Goal: Transaction & Acquisition: Book appointment/travel/reservation

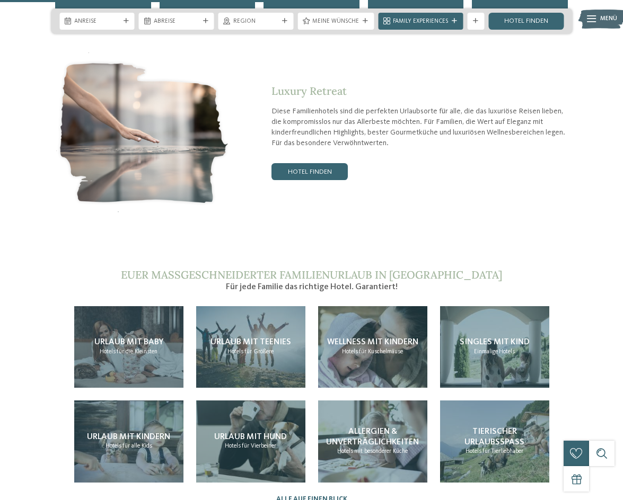
scroll to position [1802, 0]
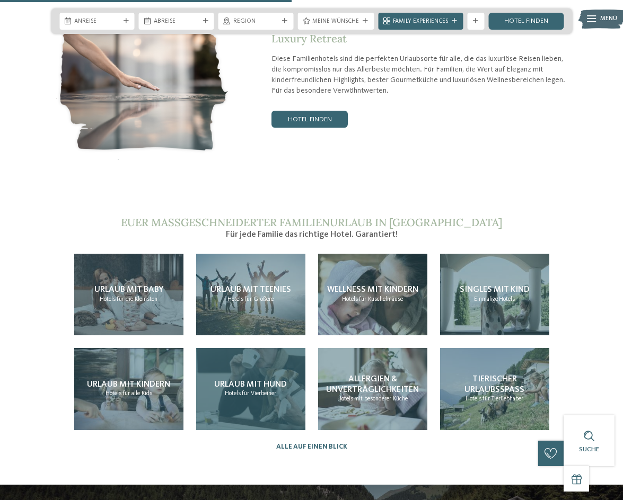
click at [273, 348] on div "Urlaub mit Hund Hotels für Vierbeiner" at bounding box center [250, 389] width 109 height 82
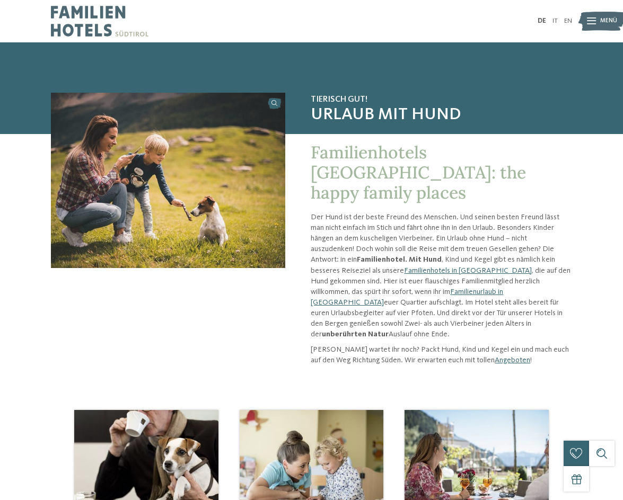
click at [609, 21] on span "Menü" at bounding box center [608, 21] width 17 height 8
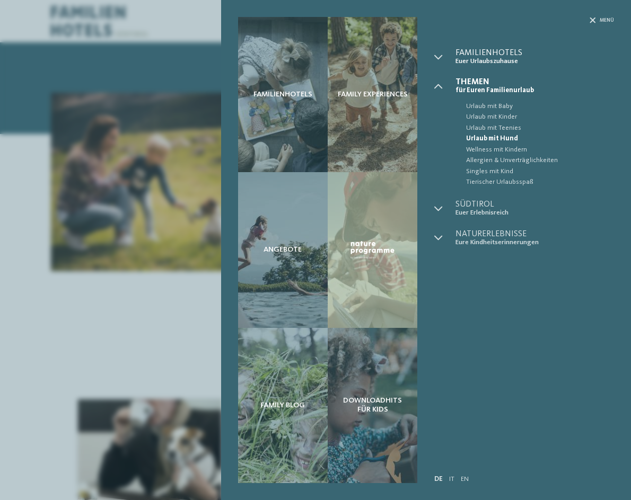
click at [474, 57] on span "Euer Urlaubszuhause" at bounding box center [534, 61] width 159 height 8
click at [436, 58] on icon at bounding box center [438, 57] width 8 height 8
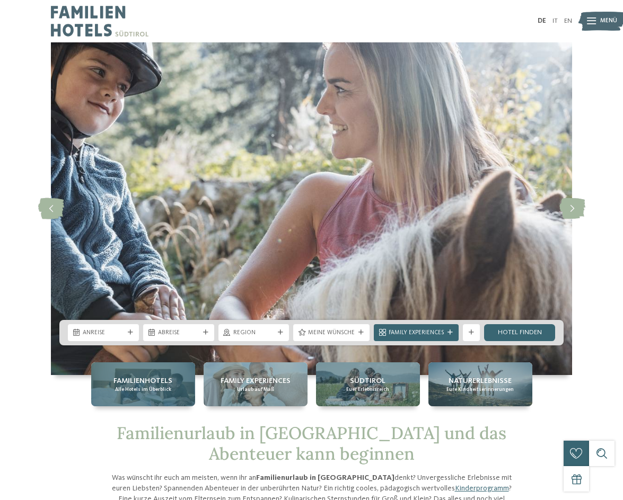
click at [126, 386] on span "Familienhotels" at bounding box center [142, 381] width 59 height 11
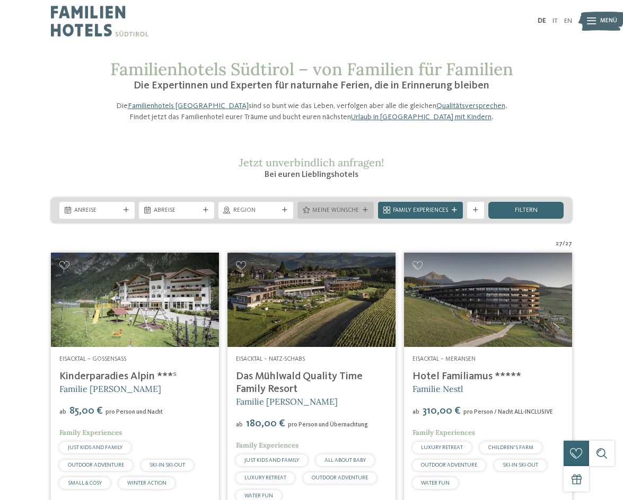
click at [368, 213] on div at bounding box center [365, 210] width 8 height 5
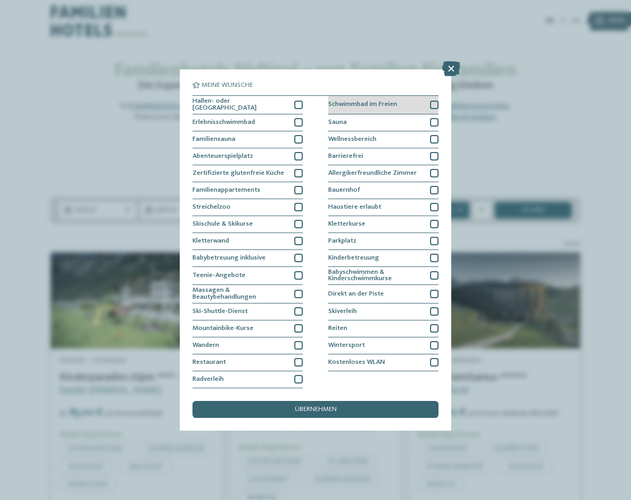
click at [436, 105] on div at bounding box center [434, 105] width 8 height 8
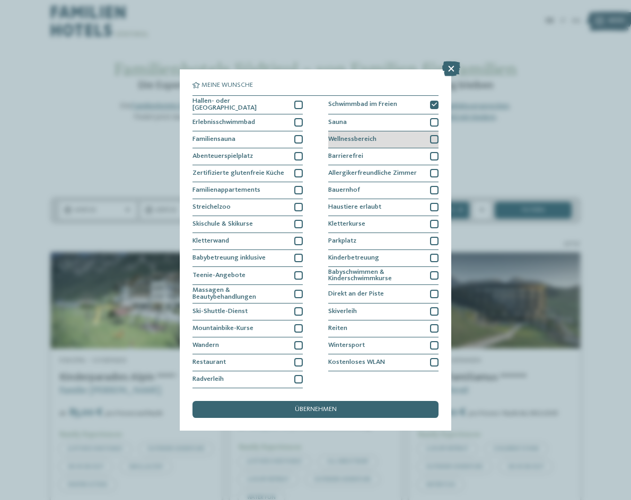
click at [435, 138] on div at bounding box center [434, 139] width 8 height 8
click at [430, 201] on div "Haustiere erlaubt" at bounding box center [383, 207] width 110 height 17
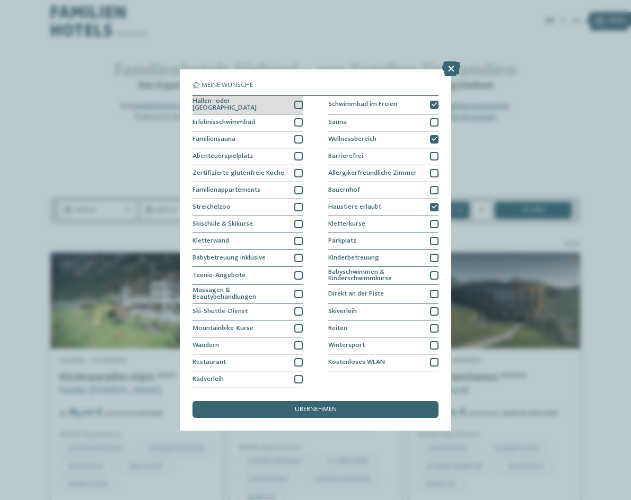
click at [298, 108] on div at bounding box center [298, 105] width 8 height 8
click at [299, 121] on div at bounding box center [298, 122] width 8 height 8
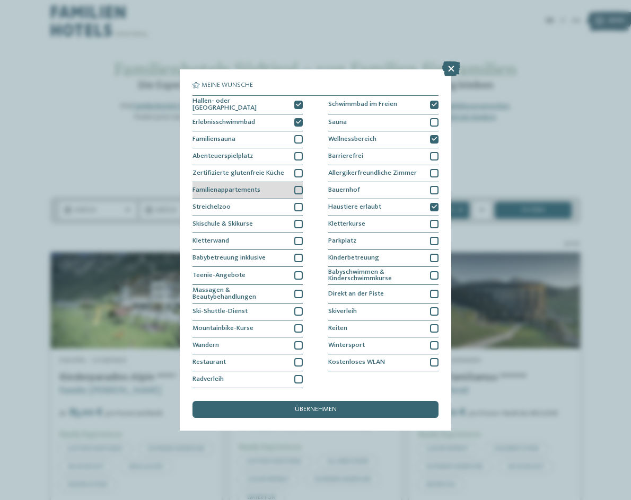
click at [296, 190] on div at bounding box center [298, 190] width 8 height 8
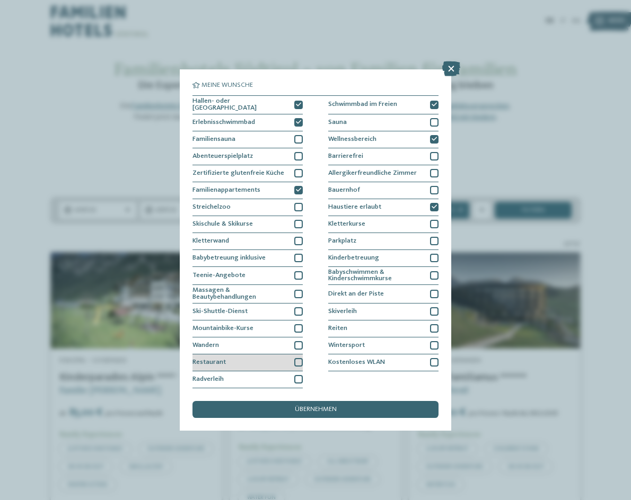
click at [301, 361] on div at bounding box center [298, 362] width 8 height 8
click at [436, 242] on div at bounding box center [434, 241] width 8 height 8
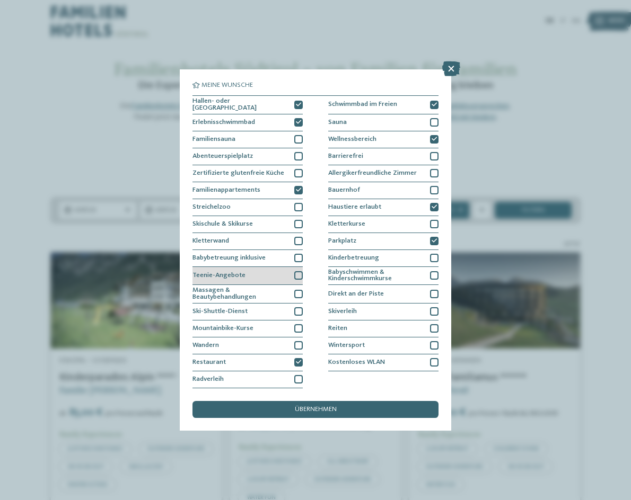
click at [297, 275] on div at bounding box center [298, 275] width 8 height 8
click at [298, 295] on div at bounding box center [298, 294] width 8 height 8
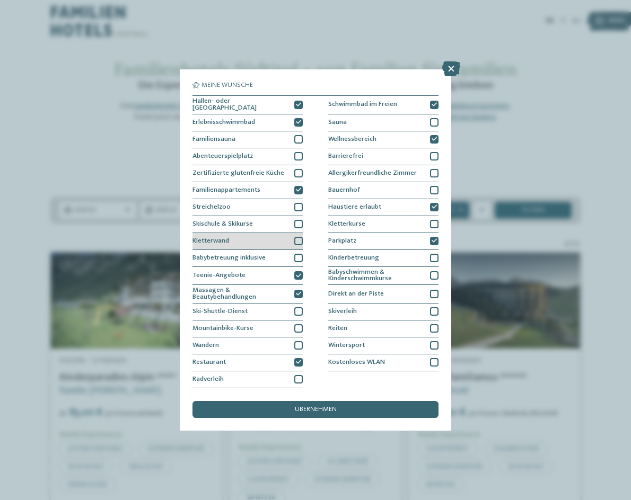
click at [301, 244] on div at bounding box center [298, 241] width 8 height 8
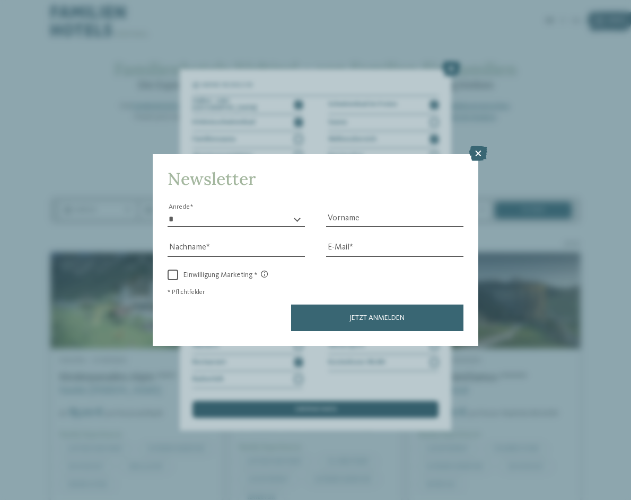
click at [333, 404] on div "Newsletter * **** **** ******* ****** Anrede Vorname Nachname Link" at bounding box center [315, 250] width 631 height 500
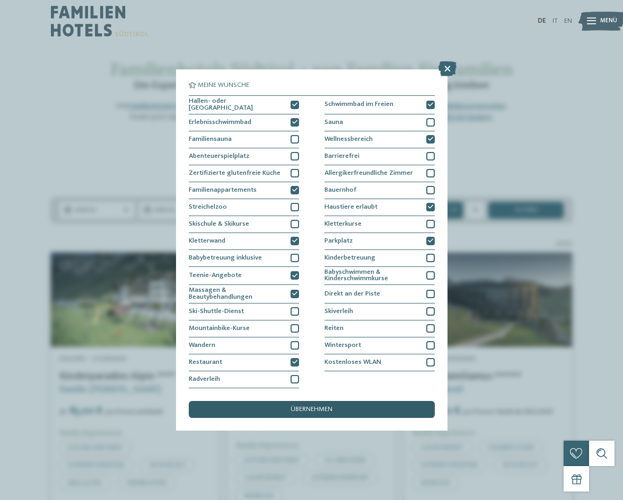
click at [333, 408] on div "übernehmen" at bounding box center [312, 409] width 246 height 17
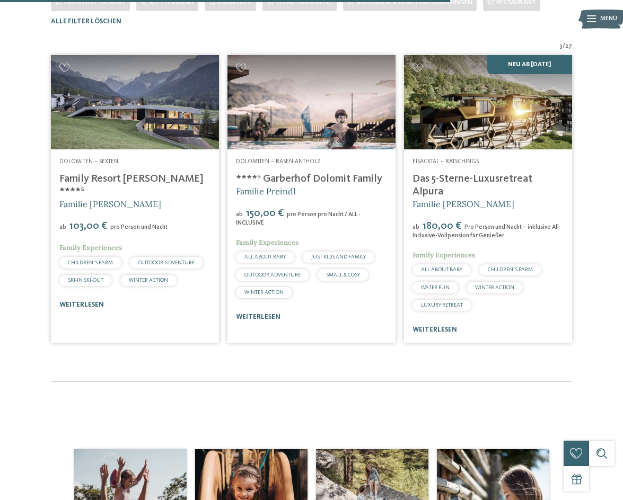
scroll to position [71, 0]
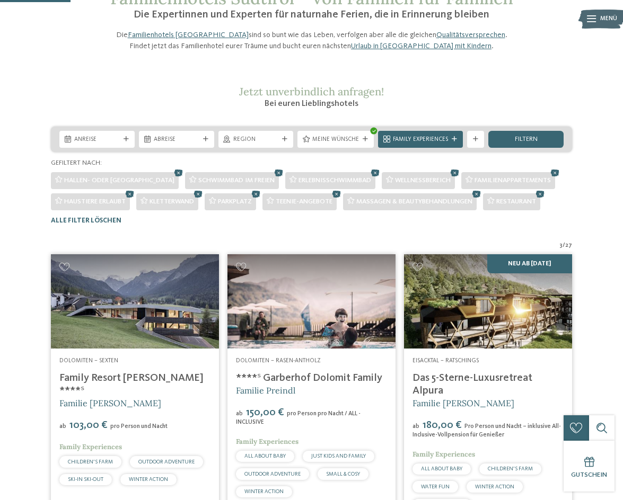
click at [291, 384] on link "****ˢ Garberhof Dolomit Family" at bounding box center [309, 378] width 146 height 11
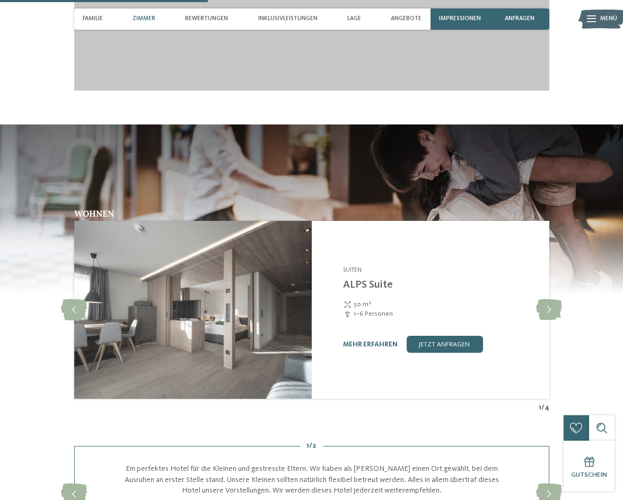
scroll to position [1166, 0]
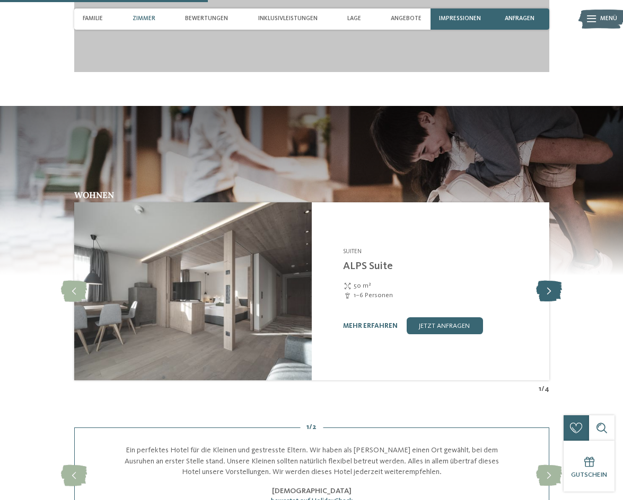
click at [550, 288] on icon at bounding box center [549, 291] width 26 height 21
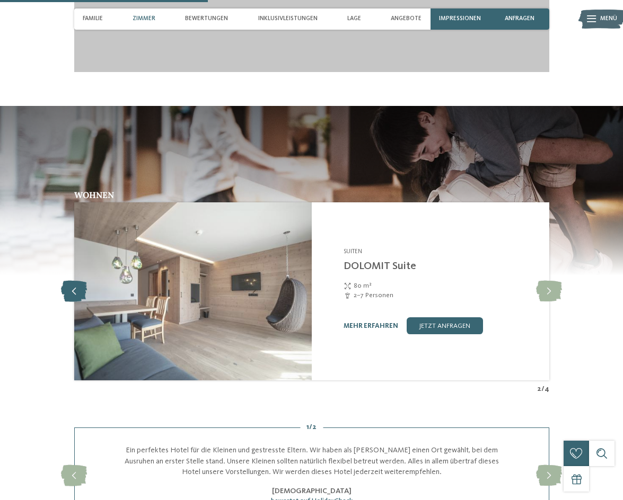
click at [72, 283] on icon at bounding box center [74, 291] width 26 height 21
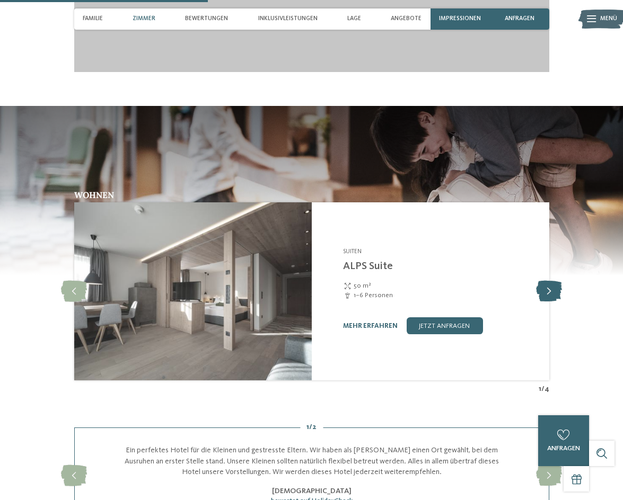
click at [556, 281] on icon at bounding box center [549, 291] width 26 height 21
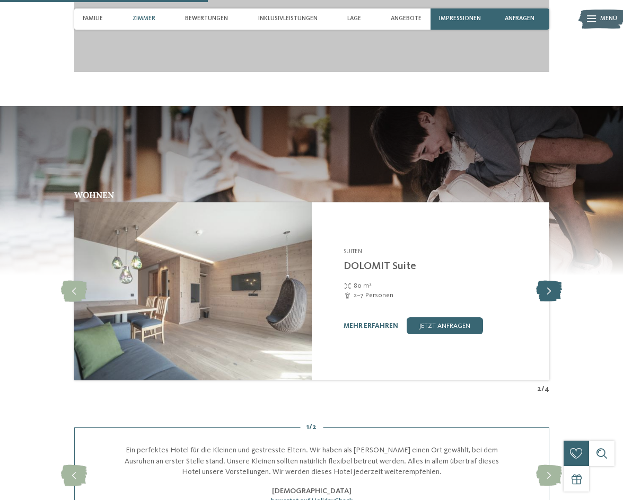
click at [556, 281] on icon at bounding box center [549, 291] width 26 height 21
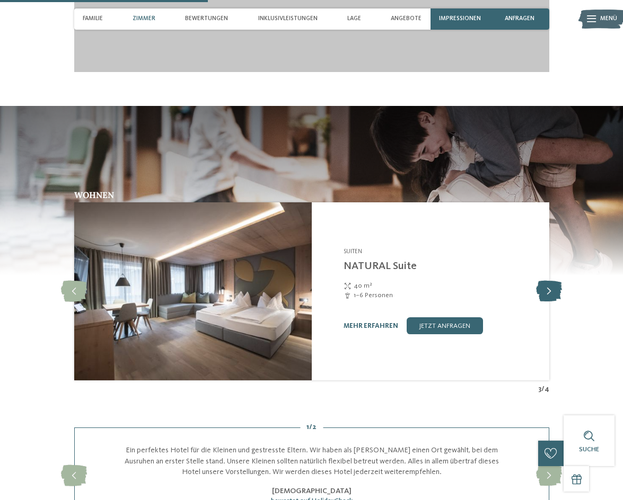
click at [556, 281] on icon at bounding box center [549, 291] width 26 height 21
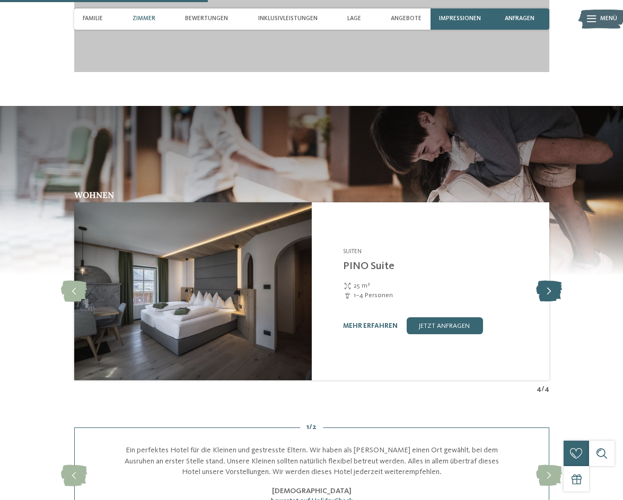
click at [556, 281] on icon at bounding box center [549, 291] width 26 height 21
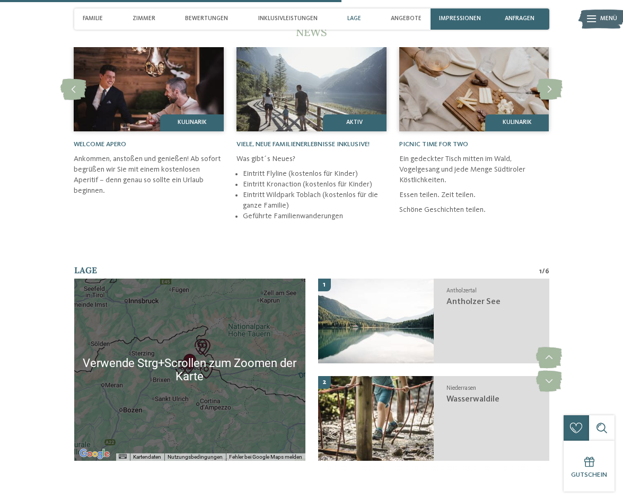
scroll to position [1961, 0]
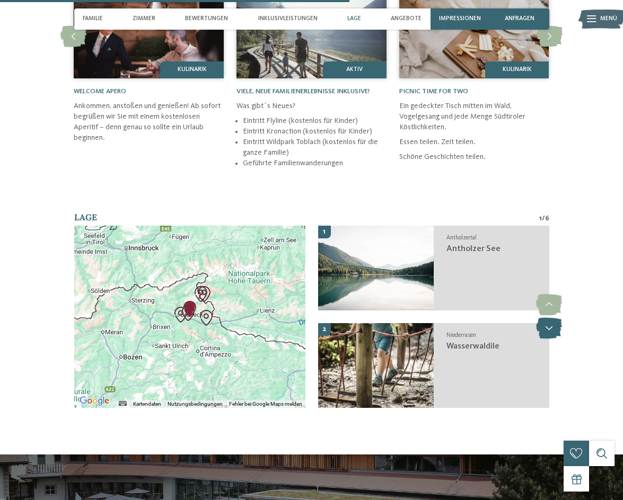
click at [554, 322] on icon at bounding box center [549, 328] width 26 height 21
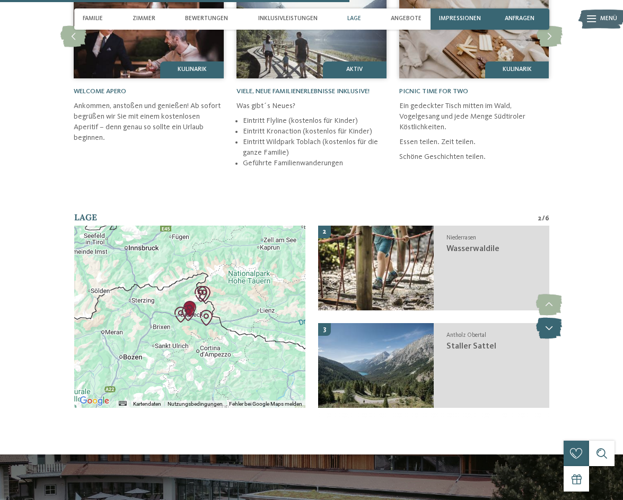
click at [554, 322] on icon at bounding box center [549, 328] width 26 height 21
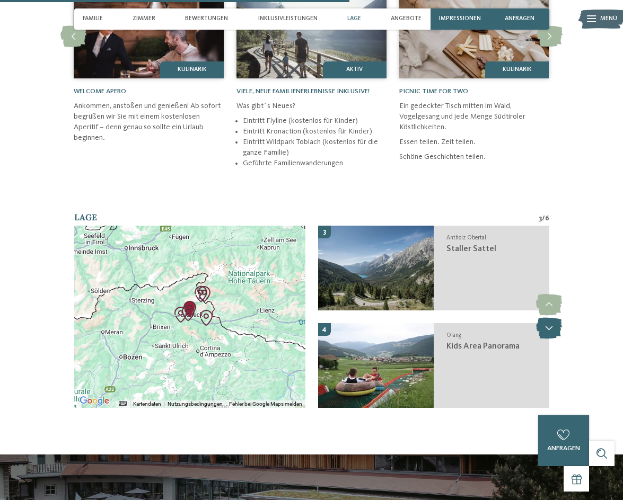
click at [554, 322] on icon at bounding box center [549, 328] width 26 height 21
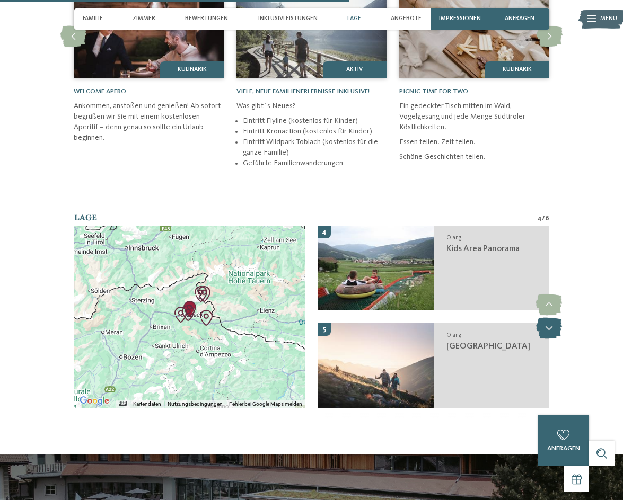
click at [554, 322] on icon at bounding box center [549, 328] width 26 height 21
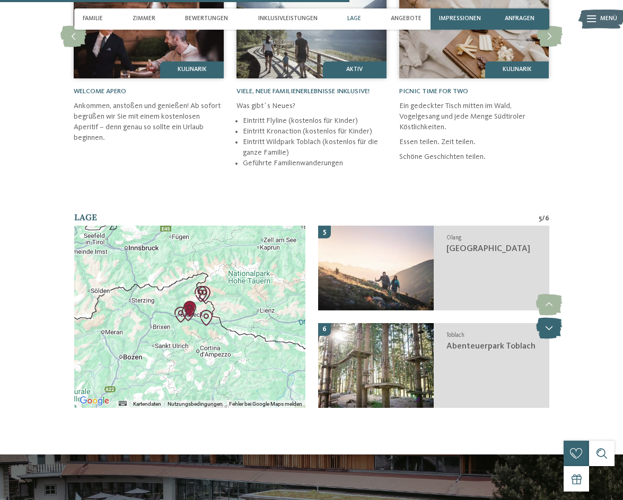
click at [554, 322] on icon at bounding box center [549, 328] width 26 height 21
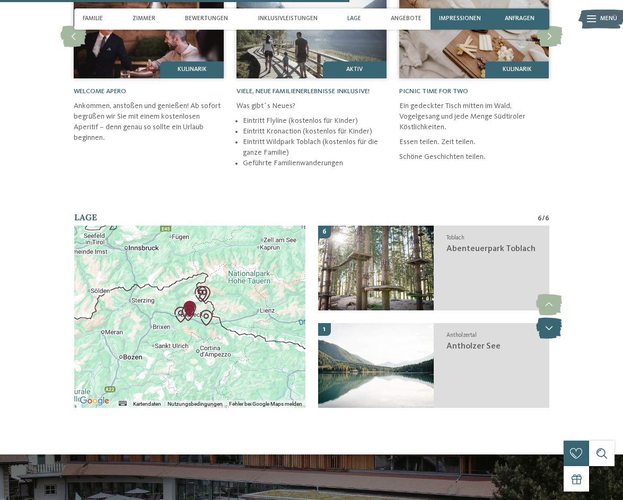
click at [554, 322] on icon at bounding box center [549, 328] width 26 height 21
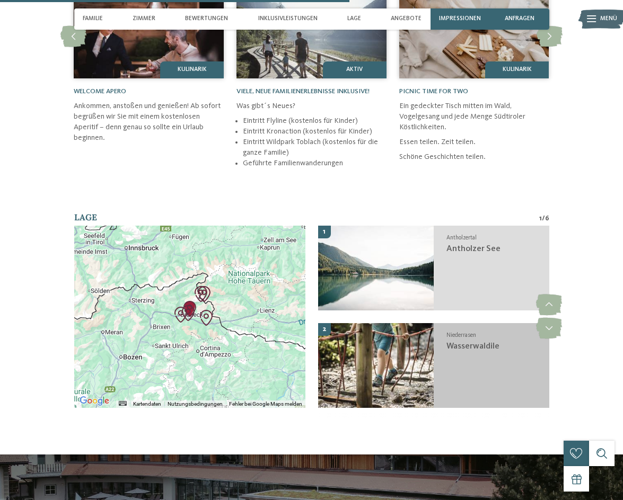
click at [424, 351] on img at bounding box center [376, 365] width 116 height 85
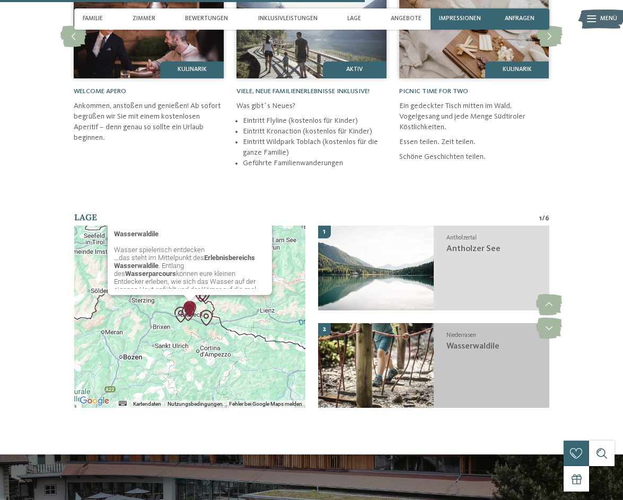
scroll to position [2106, 0]
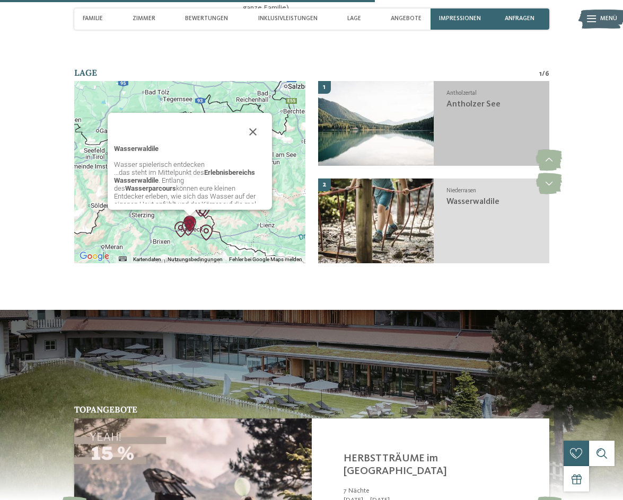
click at [422, 117] on img at bounding box center [376, 123] width 116 height 85
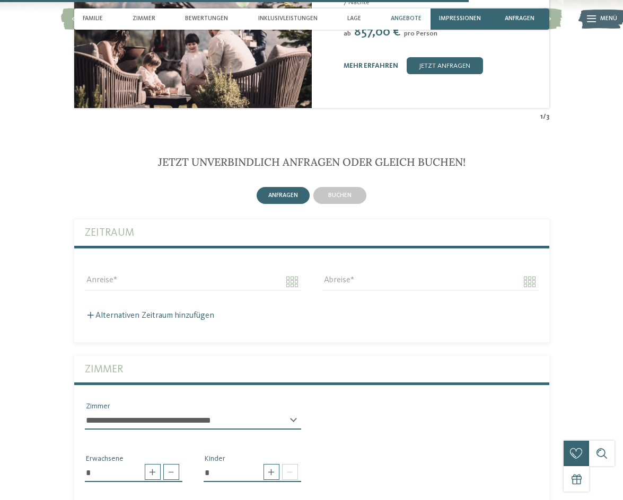
scroll to position [2583, 0]
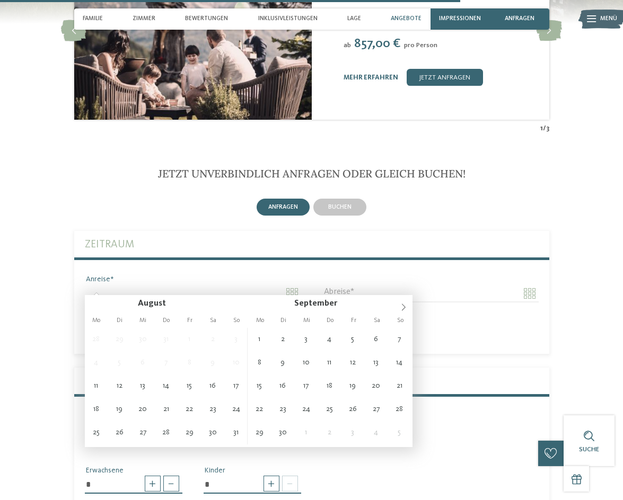
click at [296, 287] on input "Anreise" at bounding box center [193, 294] width 216 height 18
click at [405, 308] on icon at bounding box center [403, 307] width 7 height 7
type input "****"
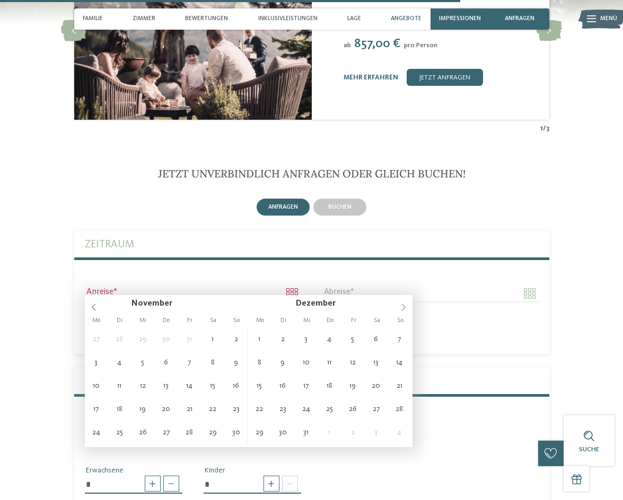
click at [405, 308] on icon at bounding box center [403, 307] width 7 height 7
type input "****"
click at [405, 308] on icon at bounding box center [403, 307] width 7 height 7
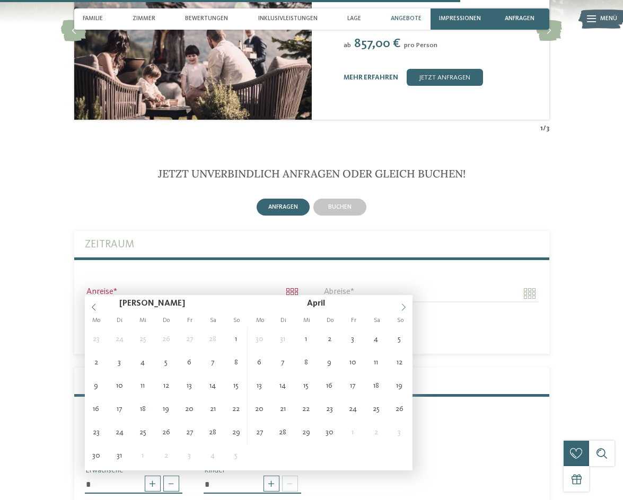
click at [405, 308] on icon at bounding box center [403, 307] width 7 height 7
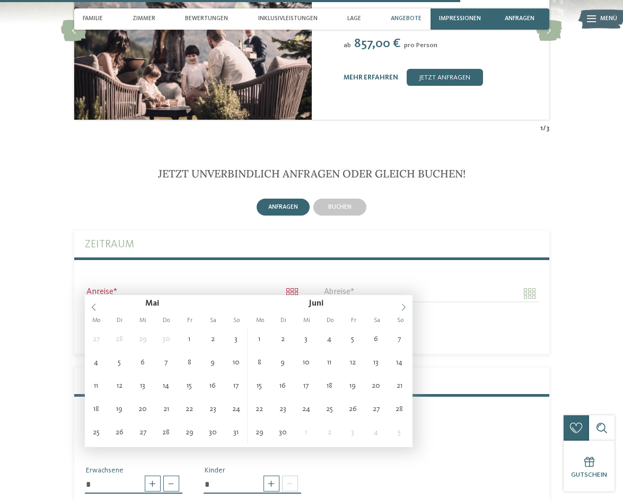
click at [405, 308] on icon at bounding box center [403, 307] width 7 height 7
type input "**********"
type input "****"
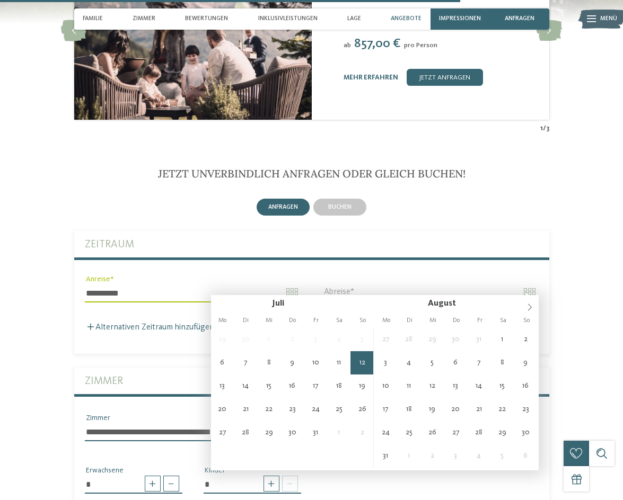
type input "**********"
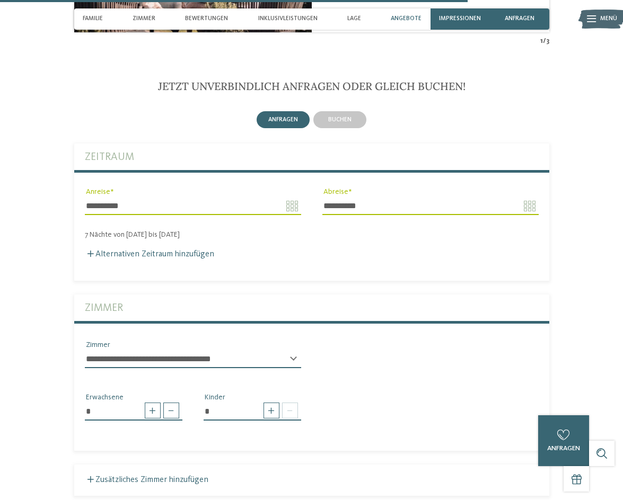
scroll to position [2689, 0]
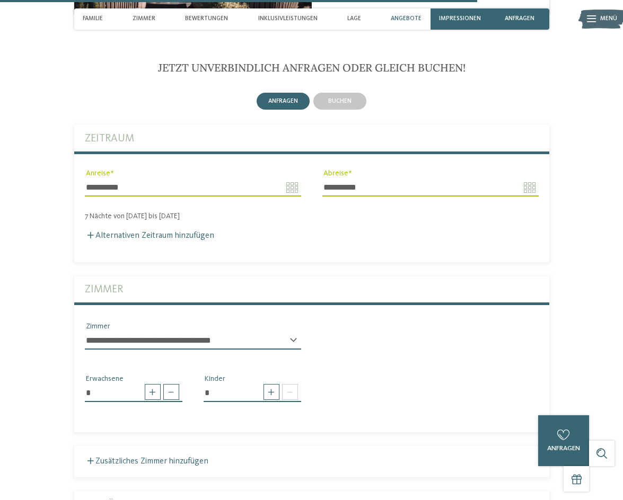
click at [292, 334] on select "**********" at bounding box center [193, 341] width 216 height 18
click at [273, 389] on span at bounding box center [271, 392] width 16 height 16
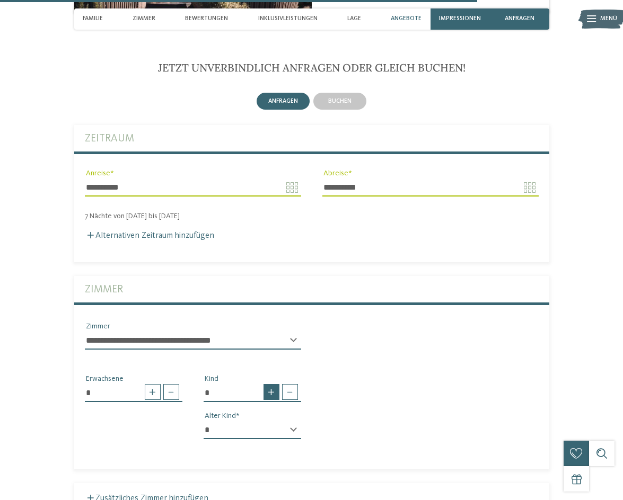
click at [273, 389] on span at bounding box center [271, 392] width 16 height 16
type input "*"
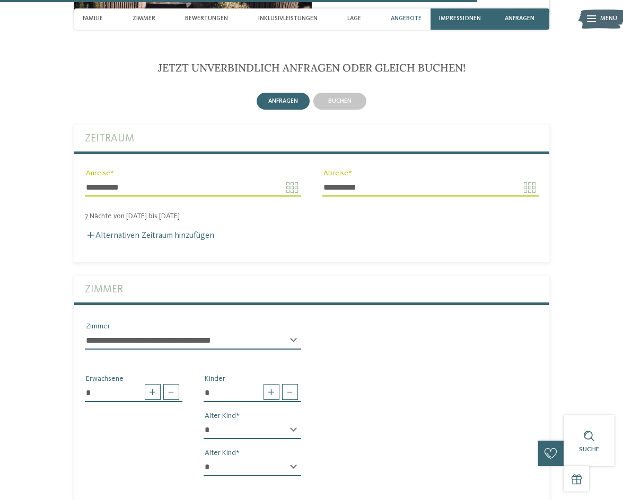
click at [291, 421] on div "* * * * * * * * * * * ** ** ** ** ** ** ** ** Alter Kind" at bounding box center [253, 434] width 98 height 27
click at [295, 424] on select "* * * * * * * * * * * ** ** ** ** ** ** ** **" at bounding box center [253, 430] width 98 height 18
select select "**"
click at [204, 421] on select "* * * * * * * * * * * ** ** ** ** ** ** ** **" at bounding box center [253, 430] width 98 height 18
click at [297, 460] on select "* * * * * * * * * * * ** ** ** ** ** ** ** **" at bounding box center [253, 468] width 98 height 18
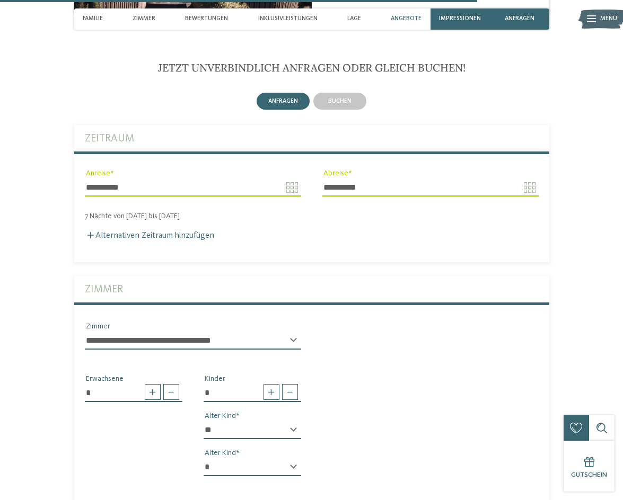
select select "*"
click at [204, 459] on select "* * * * * * * * * * * ** ** ** ** ** ** ** **" at bounding box center [253, 468] width 98 height 18
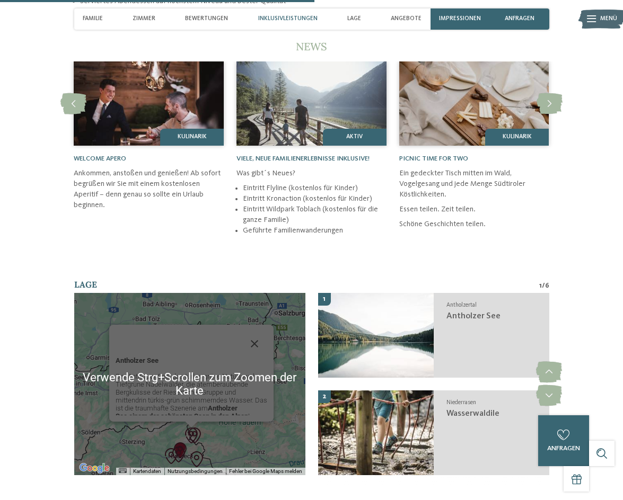
scroll to position [1470, 0]
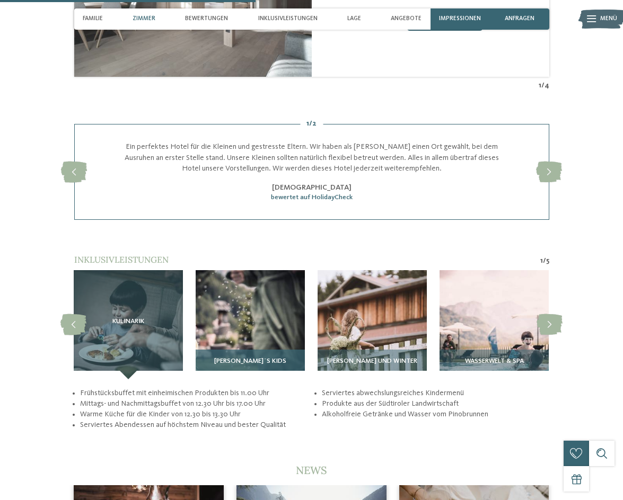
click at [213, 320] on img at bounding box center [250, 324] width 109 height 109
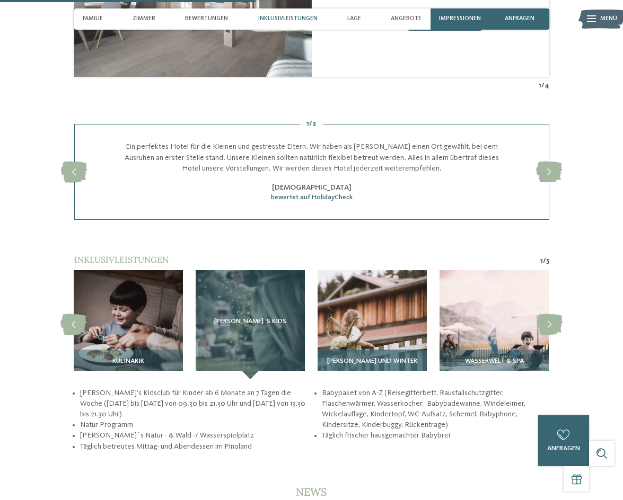
click at [416, 288] on img at bounding box center [372, 324] width 109 height 109
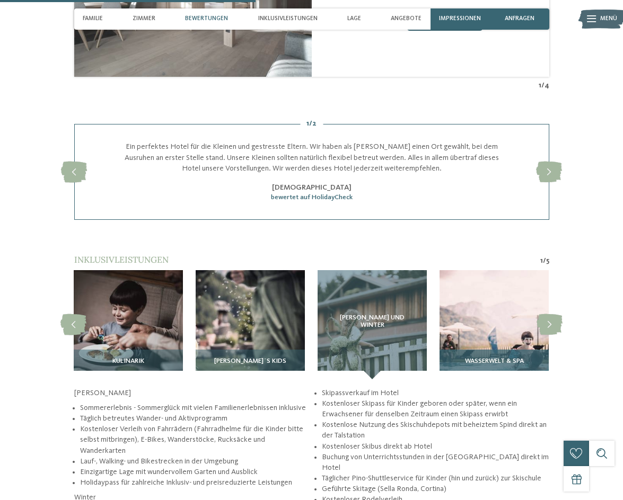
click at [505, 319] on img at bounding box center [493, 324] width 109 height 109
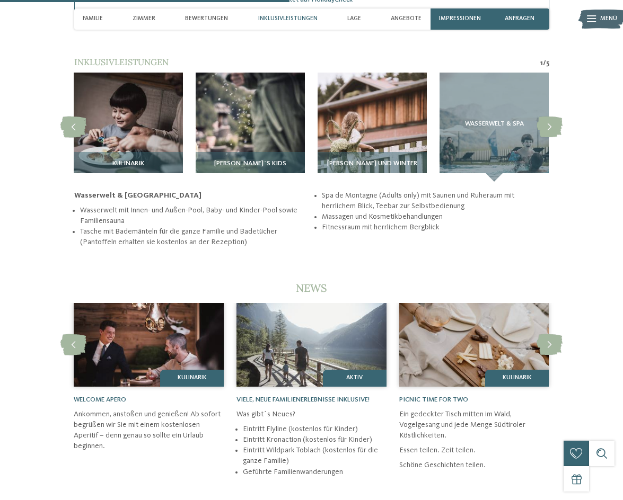
scroll to position [1682, 0]
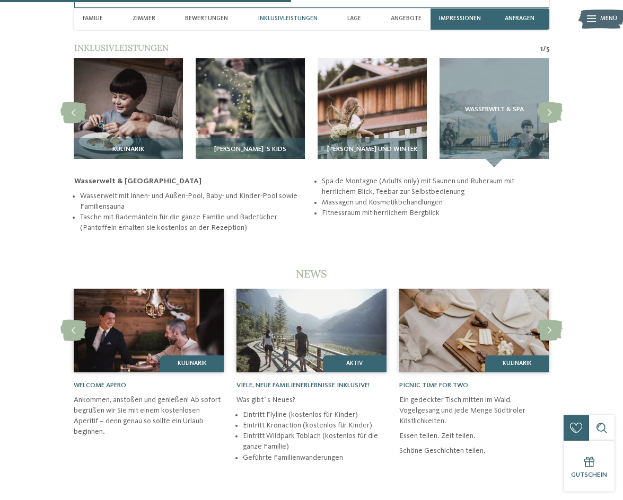
click at [142, 331] on img at bounding box center [149, 331] width 150 height 84
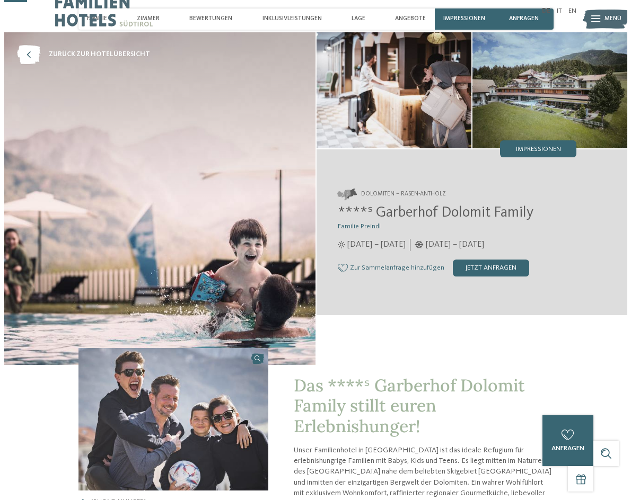
scroll to position [0, 0]
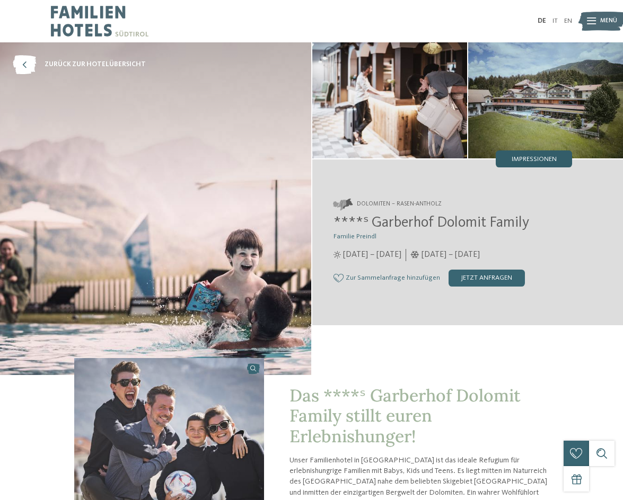
click at [538, 154] on div "Impressionen" at bounding box center [534, 159] width 76 height 17
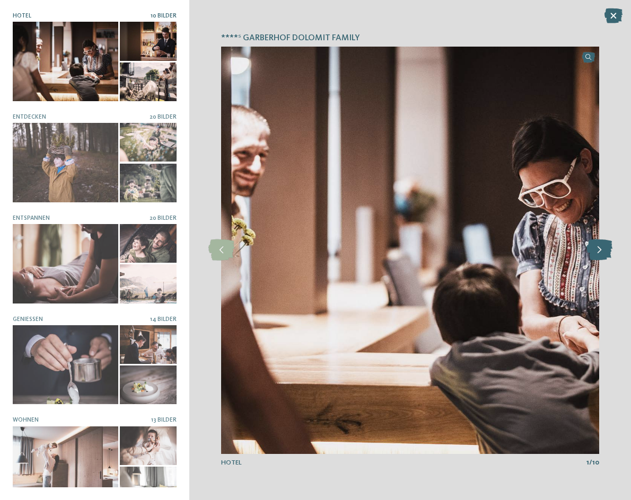
click at [604, 251] on icon at bounding box center [599, 250] width 26 height 21
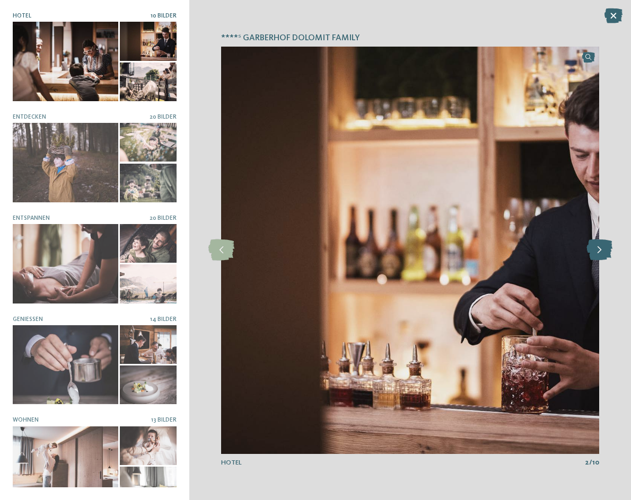
click at [604, 251] on icon at bounding box center [599, 250] width 26 height 21
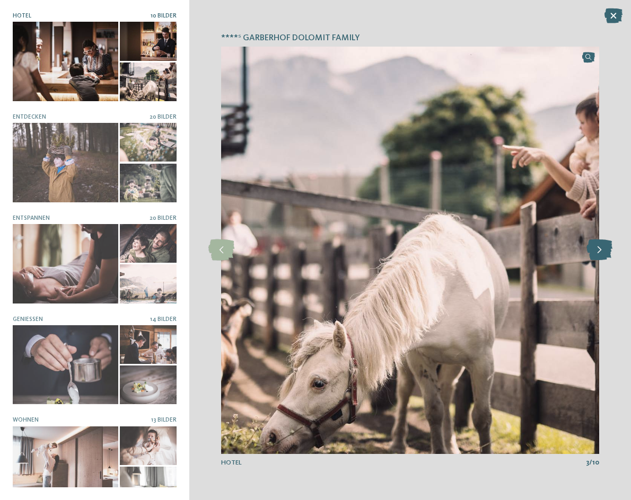
click at [604, 251] on icon at bounding box center [599, 250] width 26 height 21
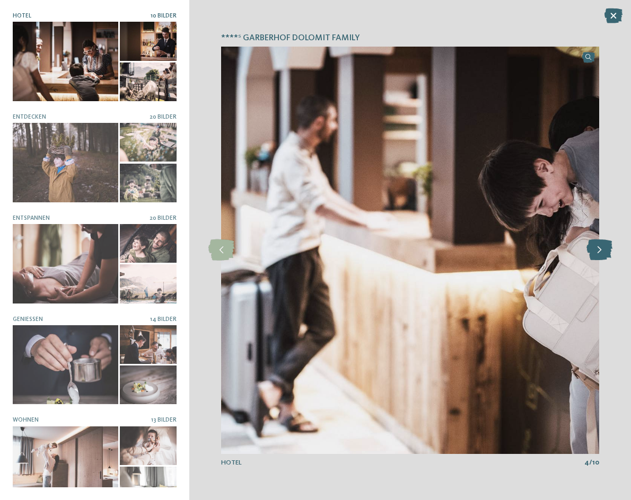
click at [604, 251] on icon at bounding box center [599, 250] width 26 height 21
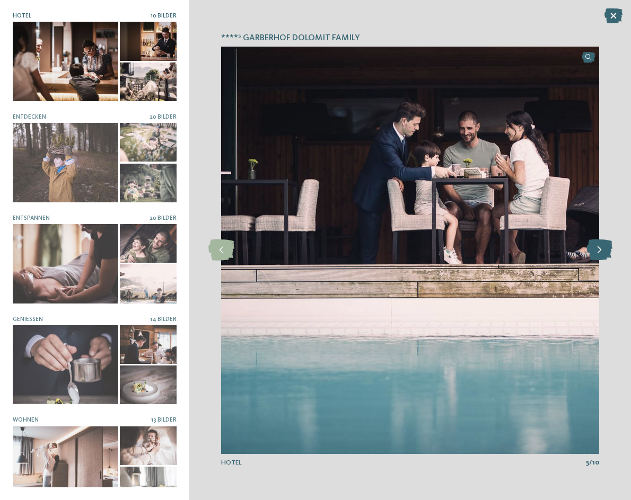
click at [604, 251] on icon at bounding box center [599, 250] width 26 height 21
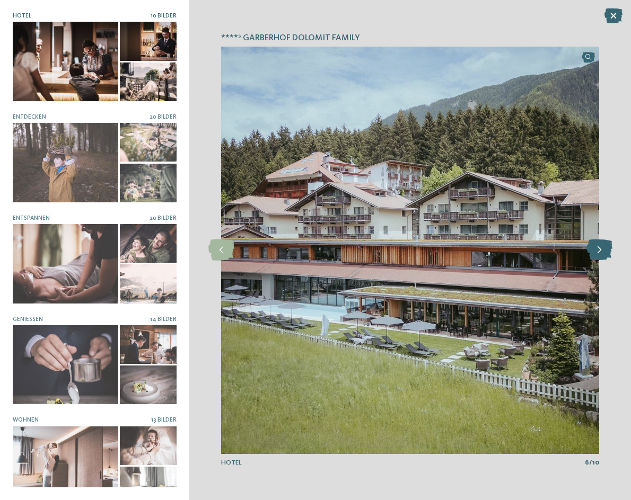
click at [604, 251] on icon at bounding box center [599, 250] width 26 height 21
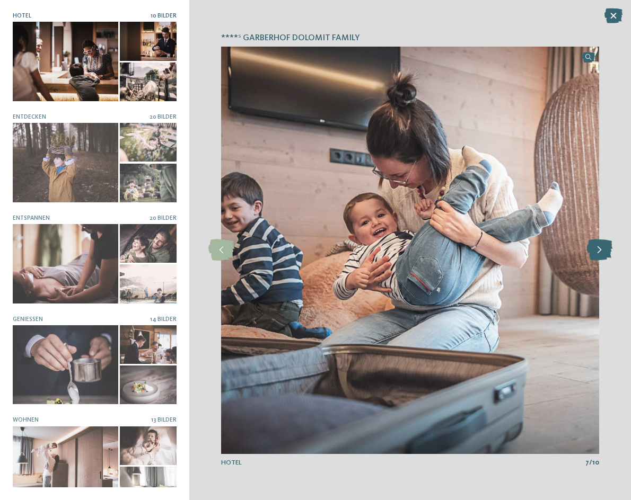
click at [604, 251] on icon at bounding box center [599, 250] width 26 height 21
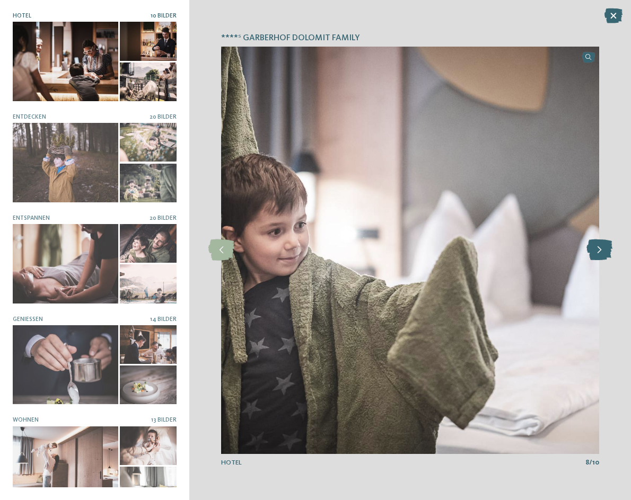
click at [604, 251] on icon at bounding box center [599, 250] width 26 height 21
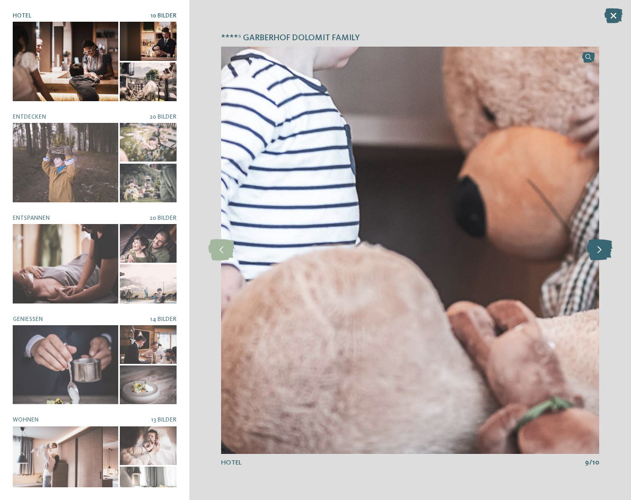
click at [604, 251] on icon at bounding box center [599, 250] width 26 height 21
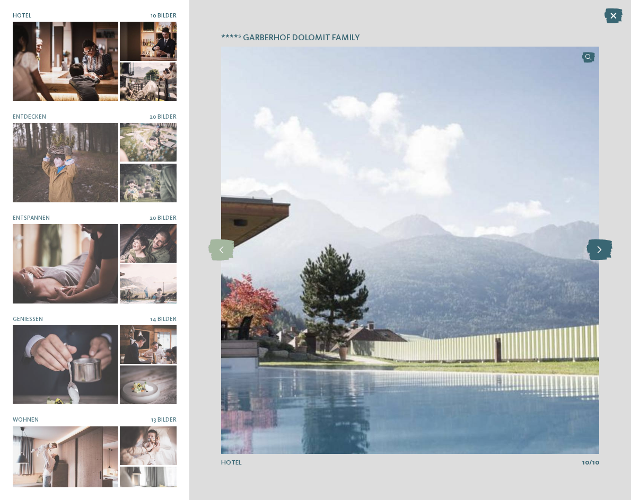
click at [604, 251] on icon at bounding box center [599, 250] width 26 height 21
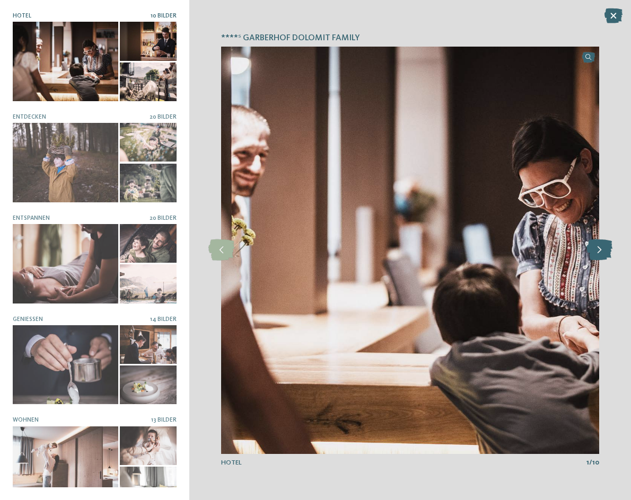
click at [604, 251] on icon at bounding box center [599, 250] width 26 height 21
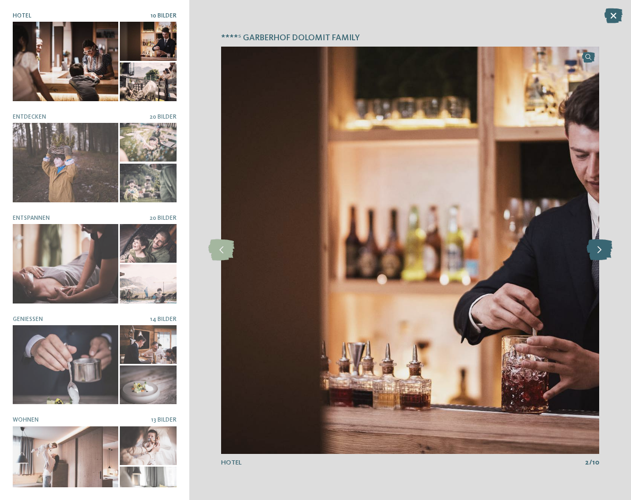
click at [604, 251] on icon at bounding box center [599, 250] width 26 height 21
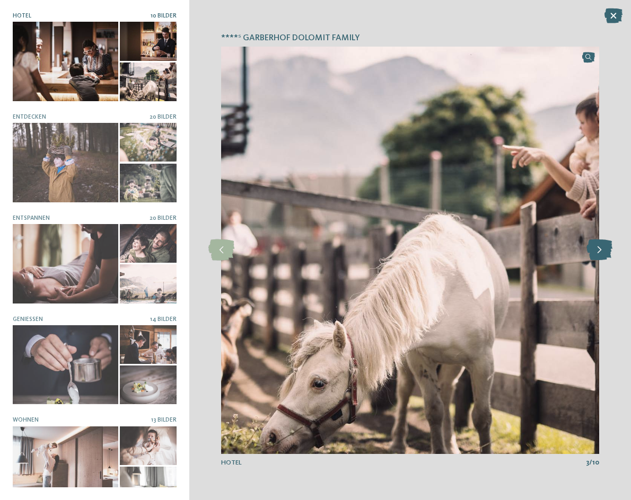
click at [604, 251] on icon at bounding box center [599, 250] width 26 height 21
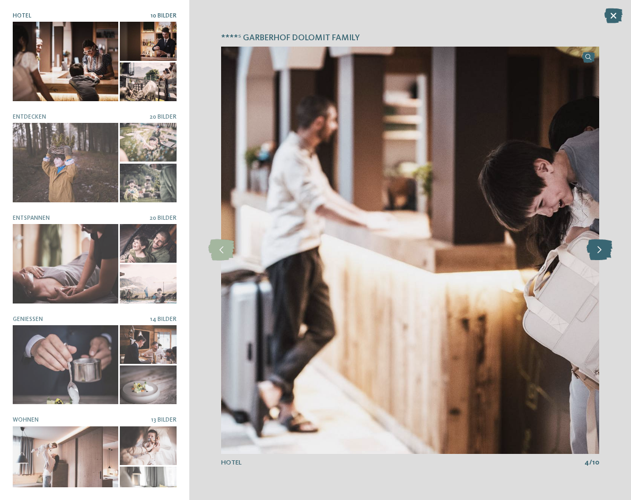
click at [604, 251] on icon at bounding box center [599, 250] width 26 height 21
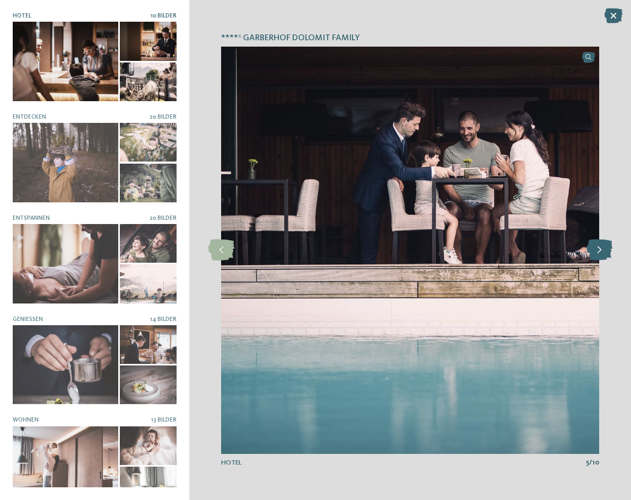
click at [604, 251] on icon at bounding box center [599, 250] width 26 height 21
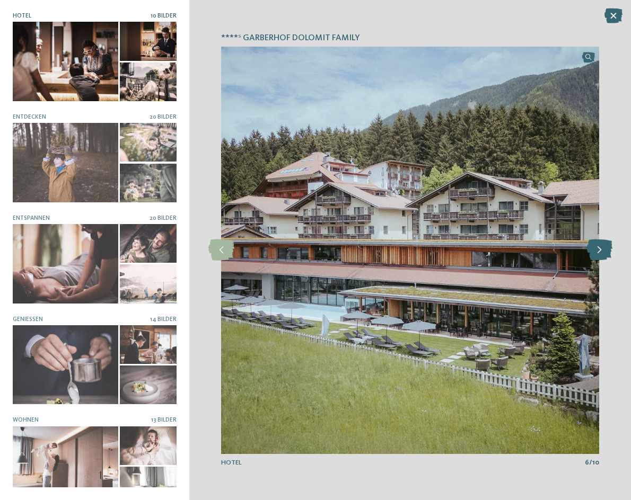
click at [604, 251] on icon at bounding box center [599, 250] width 26 height 21
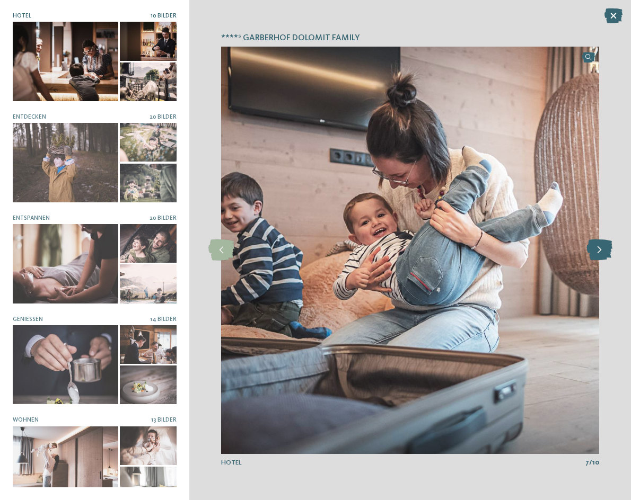
click at [604, 251] on icon at bounding box center [599, 250] width 26 height 21
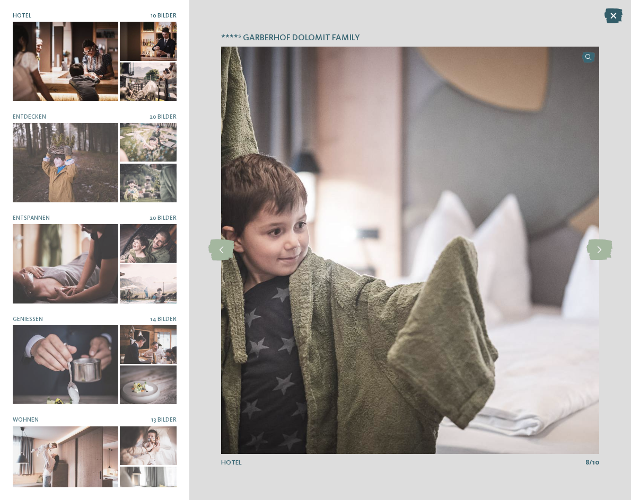
click at [616, 21] on icon at bounding box center [613, 15] width 18 height 15
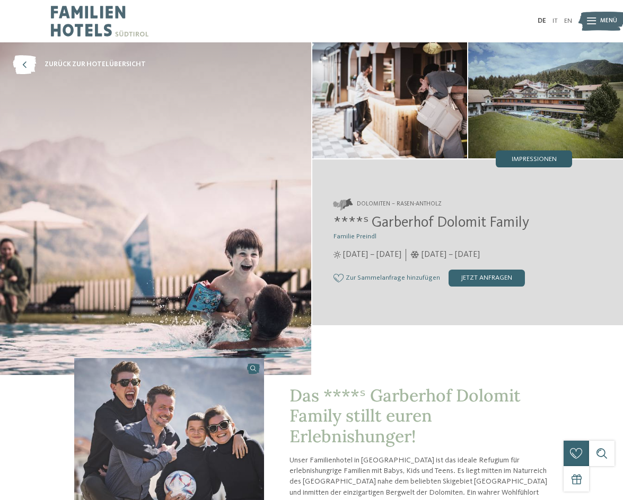
click at [520, 159] on span "Impressionen" at bounding box center [534, 159] width 45 height 7
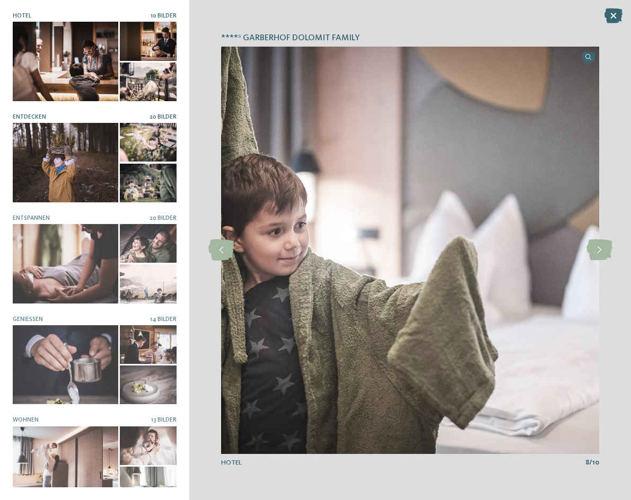
click at [56, 161] on div at bounding box center [65, 162] width 105 height 79
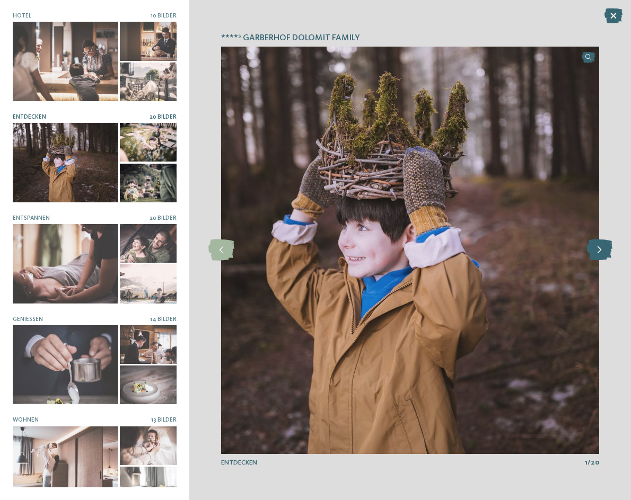
click at [601, 252] on icon at bounding box center [599, 250] width 26 height 21
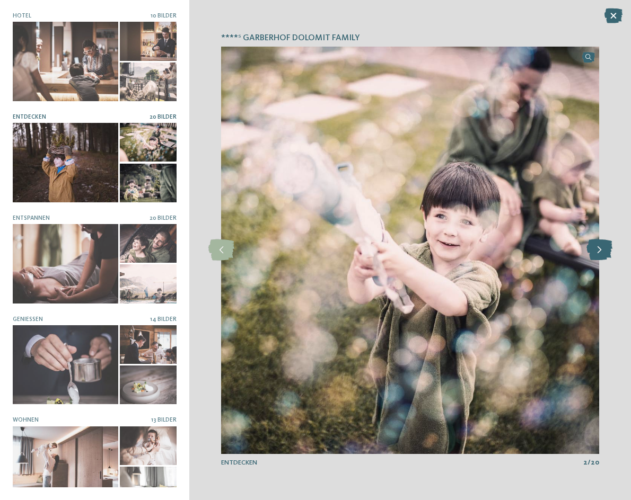
click at [601, 252] on icon at bounding box center [599, 250] width 26 height 21
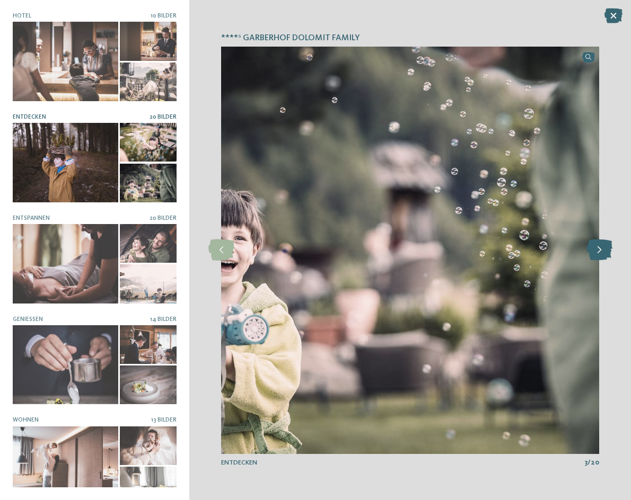
click at [601, 252] on icon at bounding box center [599, 250] width 26 height 21
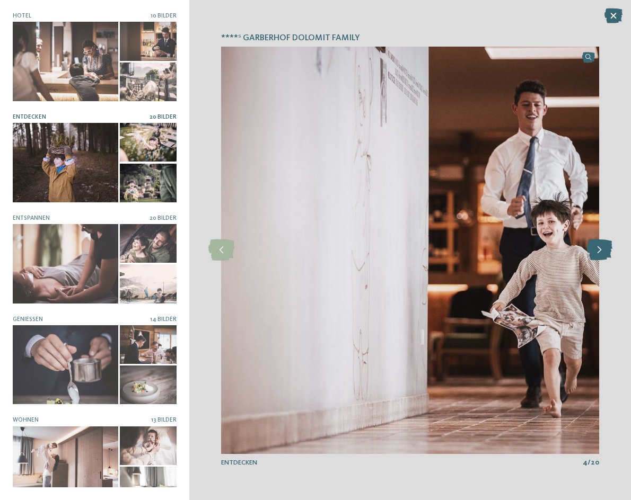
click at [601, 252] on icon at bounding box center [599, 250] width 26 height 21
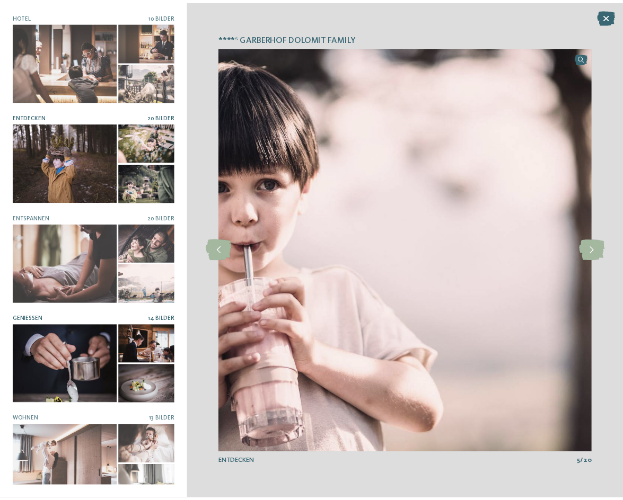
scroll to position [5, 0]
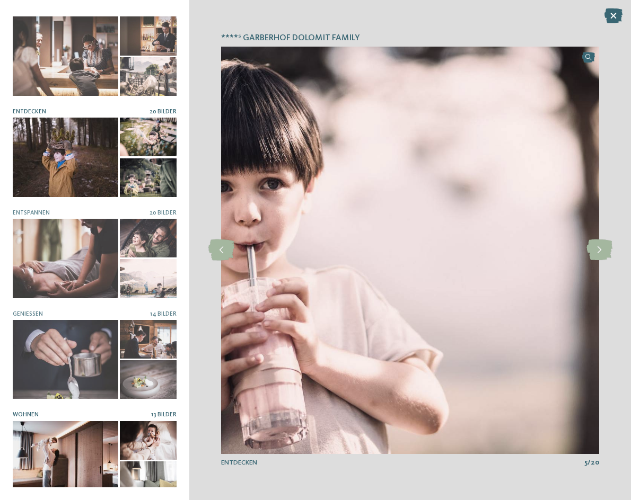
click at [77, 445] on div at bounding box center [65, 460] width 105 height 79
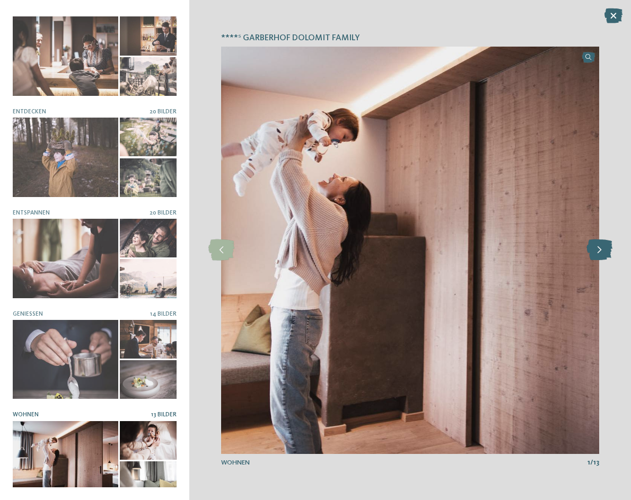
click at [605, 253] on icon at bounding box center [599, 250] width 26 height 21
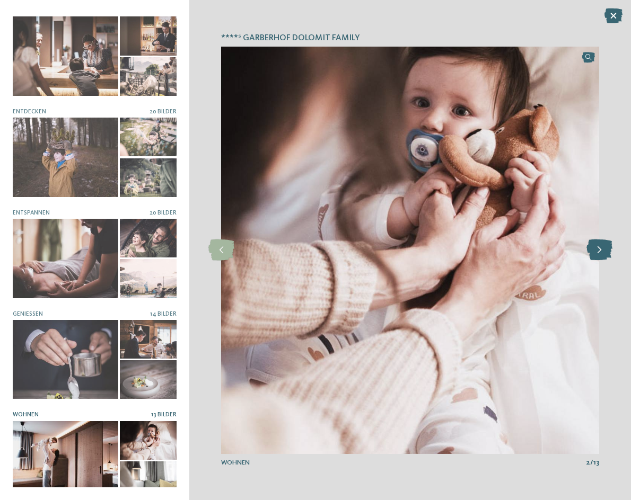
click at [605, 253] on icon at bounding box center [599, 250] width 26 height 21
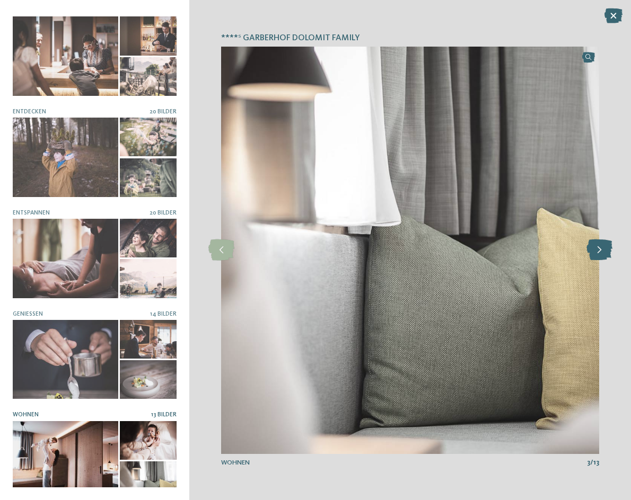
click at [605, 253] on icon at bounding box center [599, 250] width 26 height 21
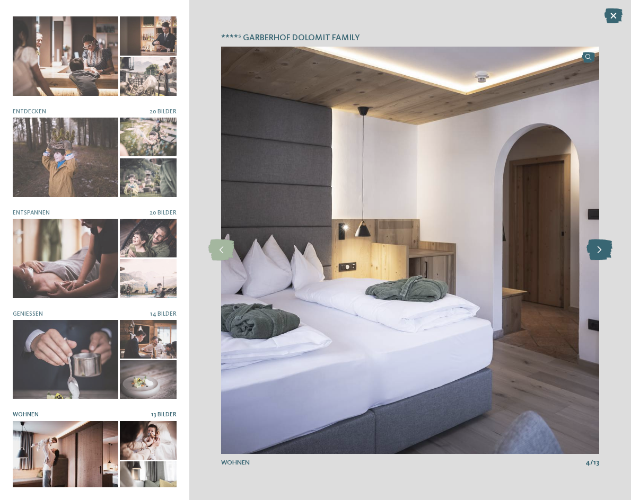
click at [605, 253] on icon at bounding box center [599, 250] width 26 height 21
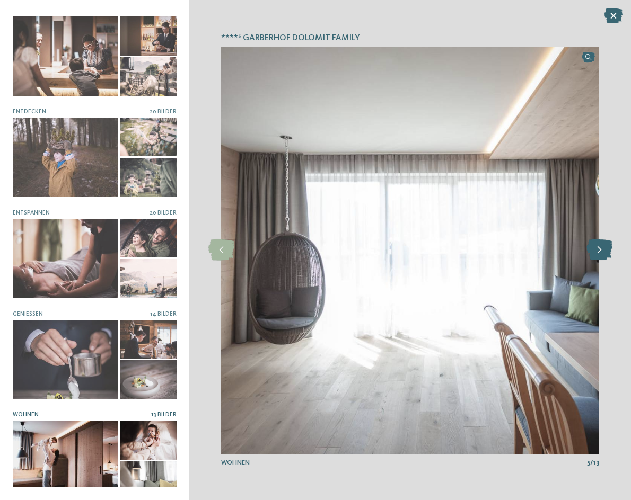
click at [605, 253] on icon at bounding box center [599, 250] width 26 height 21
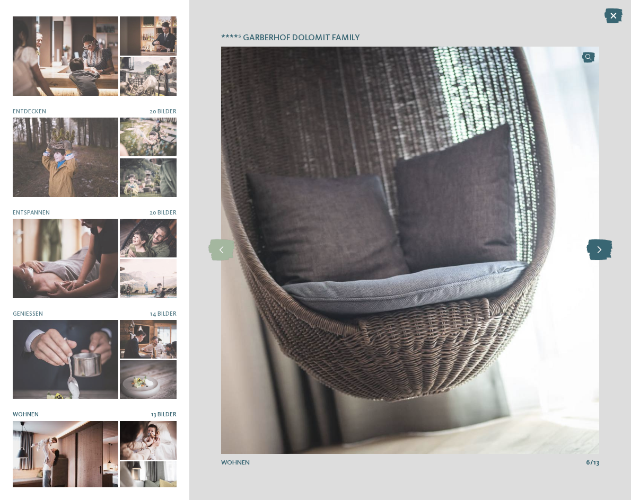
click at [605, 253] on icon at bounding box center [599, 250] width 26 height 21
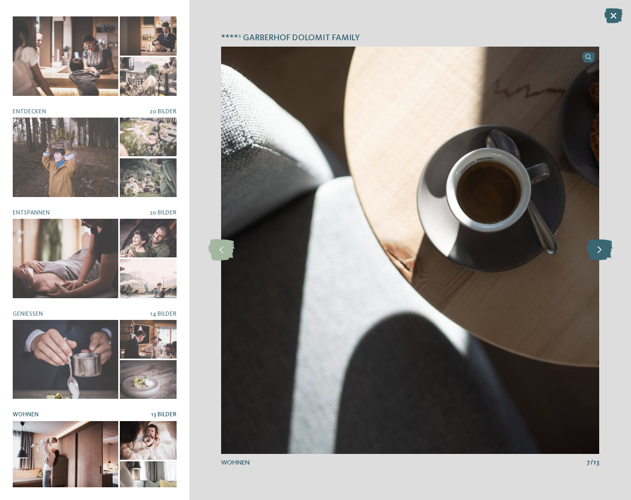
click at [605, 253] on icon at bounding box center [599, 250] width 26 height 21
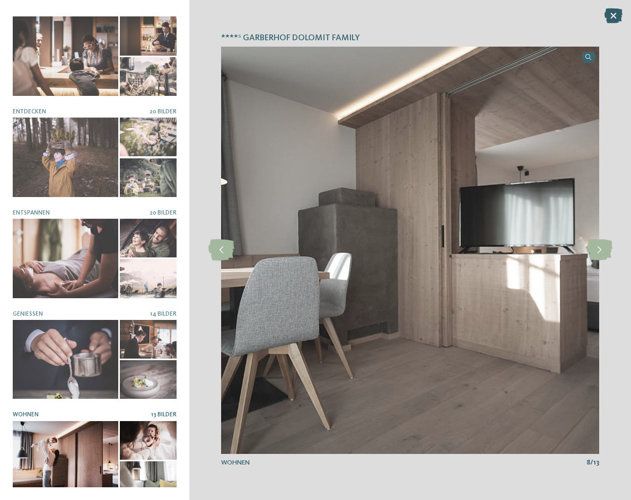
click at [613, 13] on icon at bounding box center [613, 15] width 18 height 15
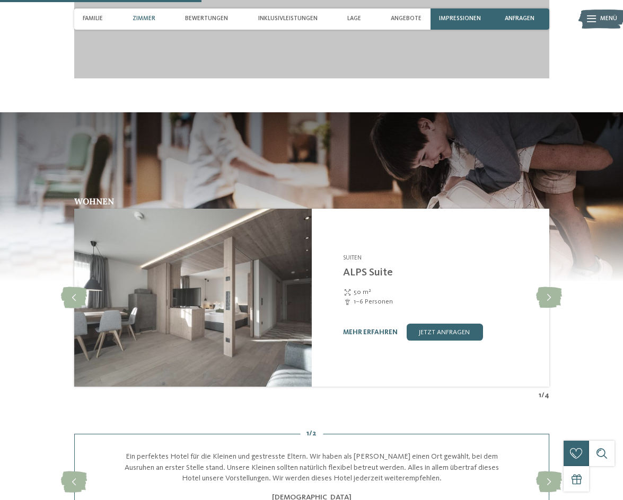
scroll to position [1166, 0]
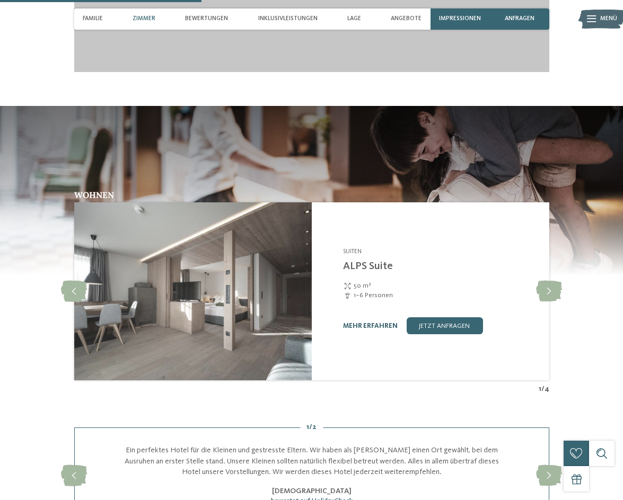
click at [350, 323] on link "mehr erfahren" at bounding box center [370, 326] width 55 height 7
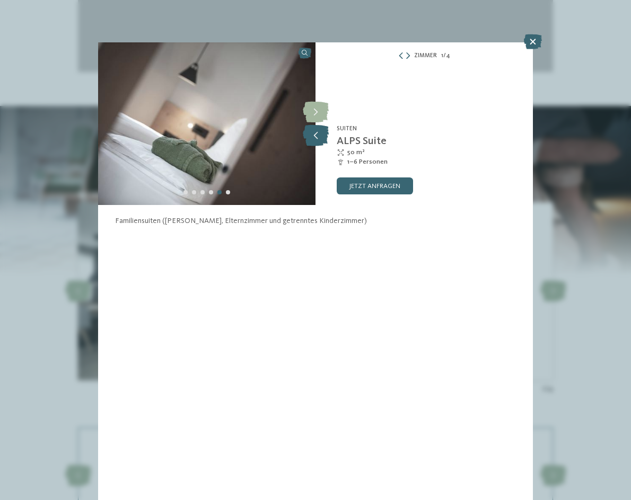
click at [319, 136] on icon at bounding box center [316, 135] width 26 height 21
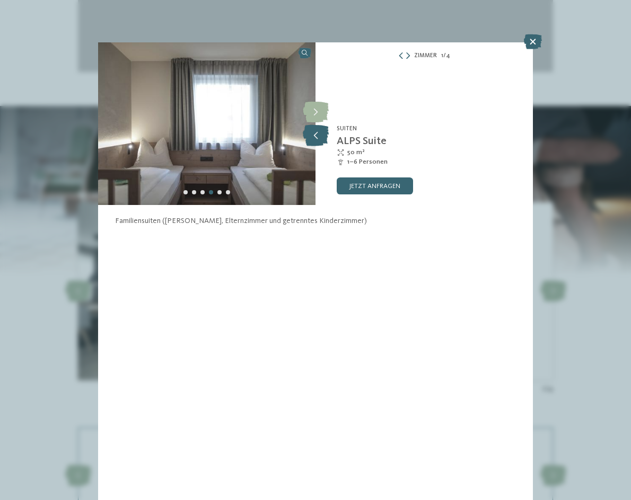
click at [319, 136] on icon at bounding box center [316, 135] width 26 height 21
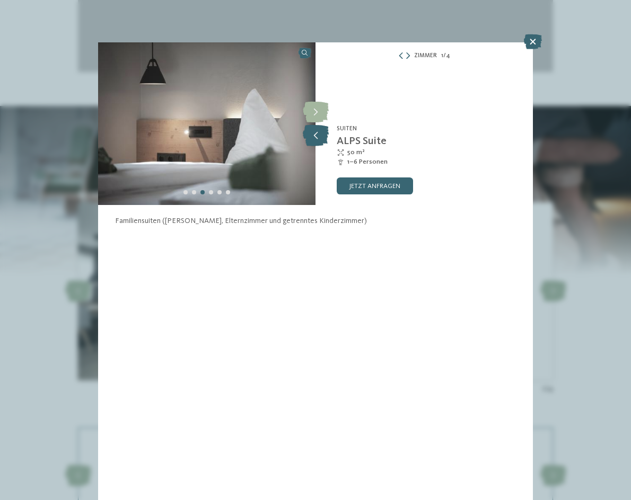
click at [319, 136] on icon at bounding box center [316, 135] width 26 height 21
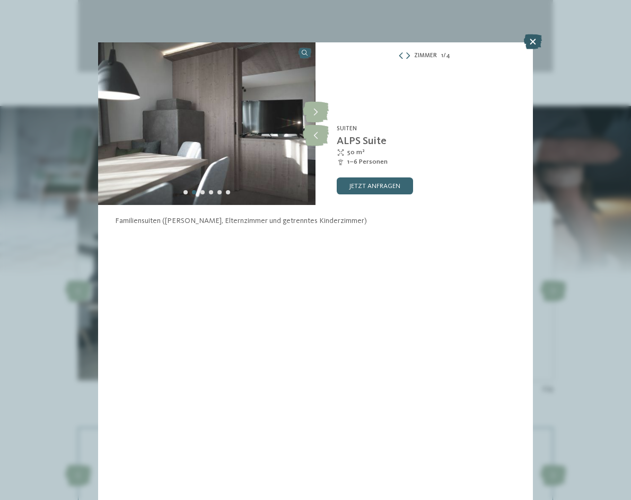
click at [532, 45] on icon at bounding box center [533, 41] width 18 height 15
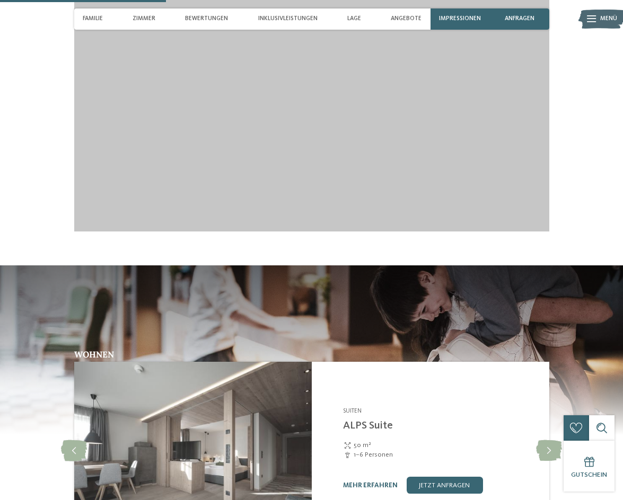
scroll to position [954, 0]
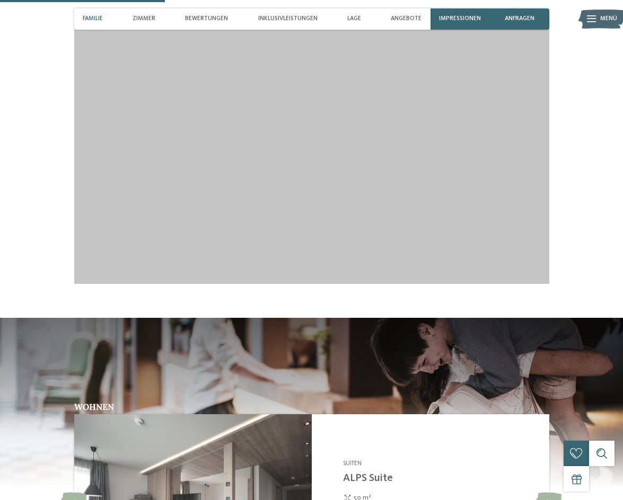
drag, startPoint x: 600, startPoint y: 213, endPoint x: 100, endPoint y: 20, distance: 535.6
click at [100, 20] on span "Familie" at bounding box center [93, 18] width 20 height 7
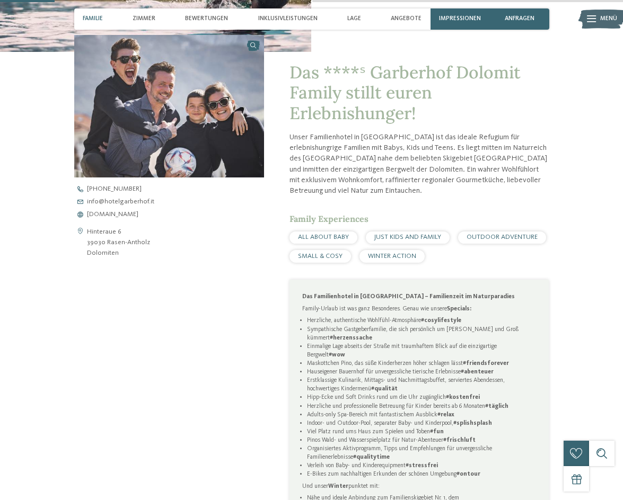
scroll to position [317, 0]
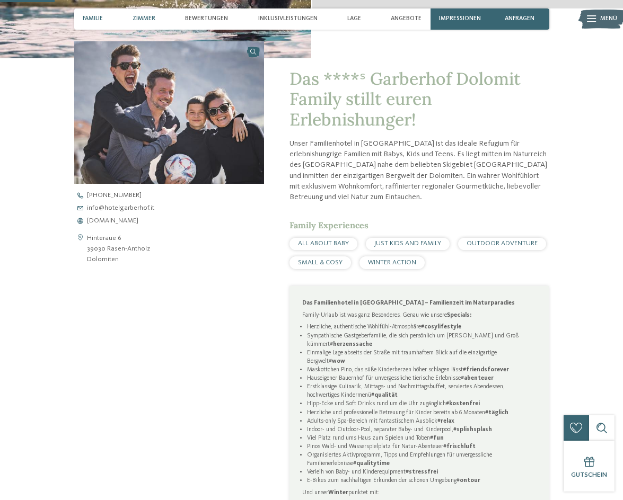
click at [147, 23] on div "Zimmer" at bounding box center [143, 18] width 31 height 21
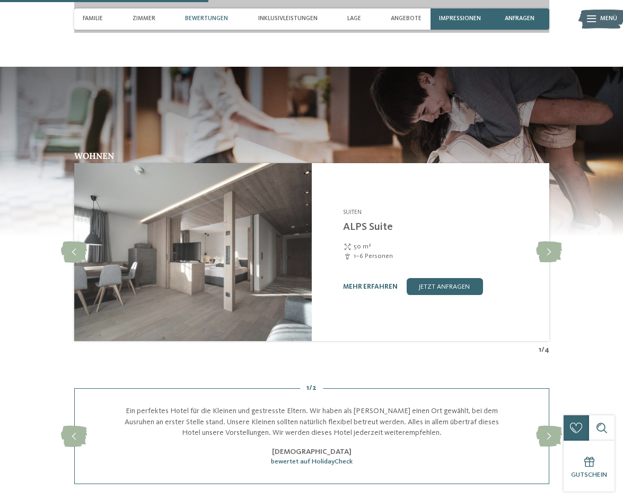
click at [225, 20] on span "Bewertungen" at bounding box center [206, 18] width 43 height 7
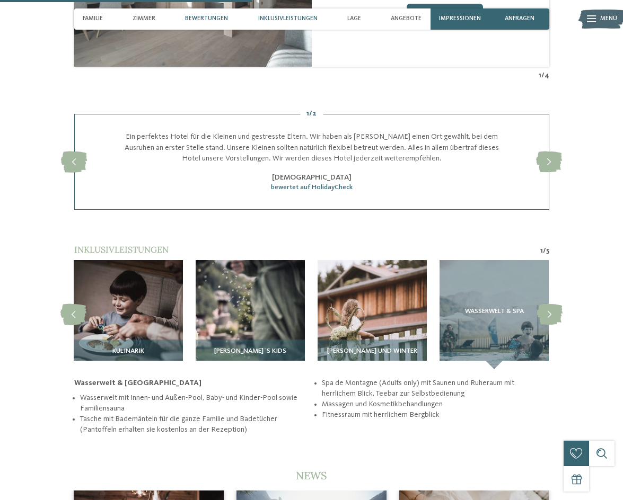
scroll to position [1527, 0]
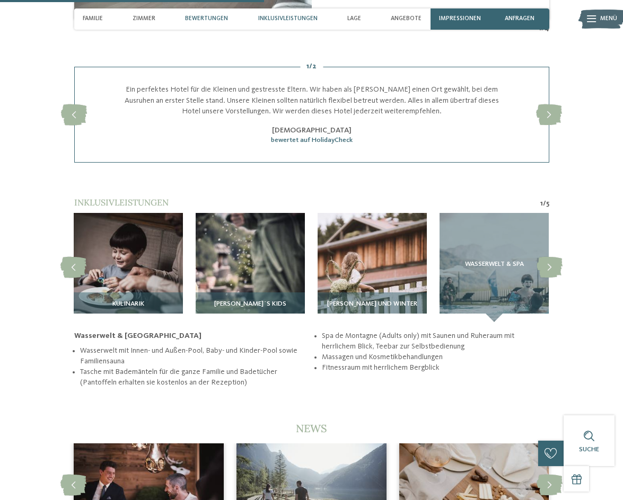
click at [280, 20] on span "Inklusivleistungen" at bounding box center [287, 18] width 59 height 7
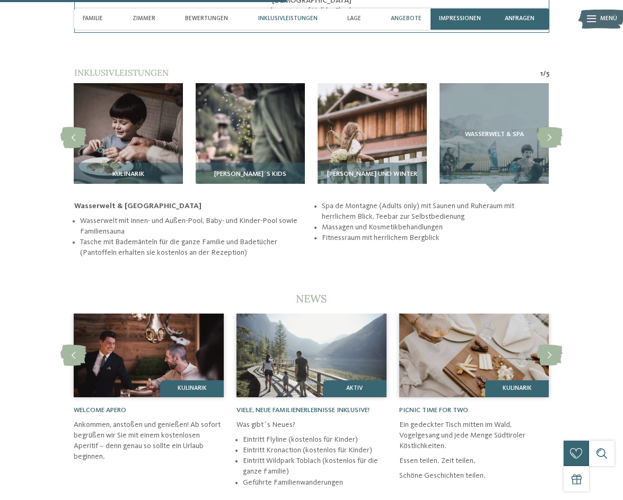
click at [408, 19] on span "Angebote" at bounding box center [406, 18] width 31 height 7
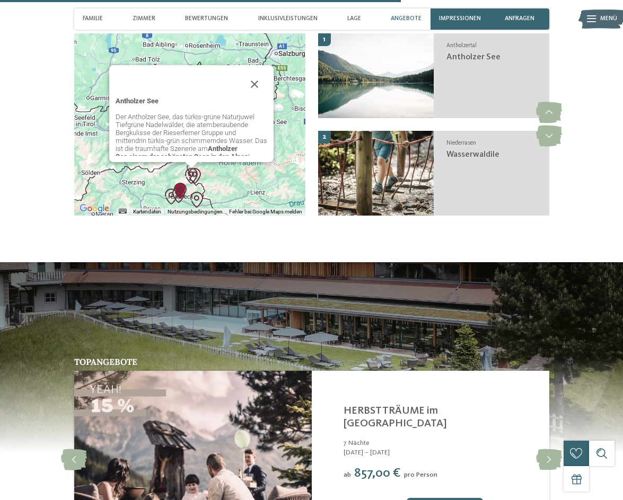
scroll to position [2364, 0]
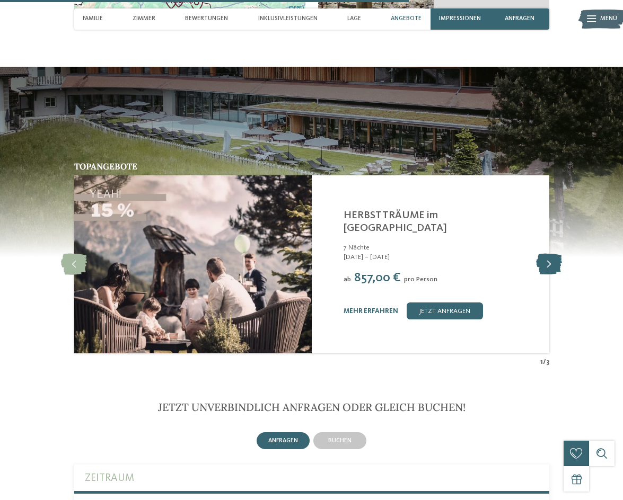
click at [552, 259] on icon at bounding box center [549, 264] width 26 height 21
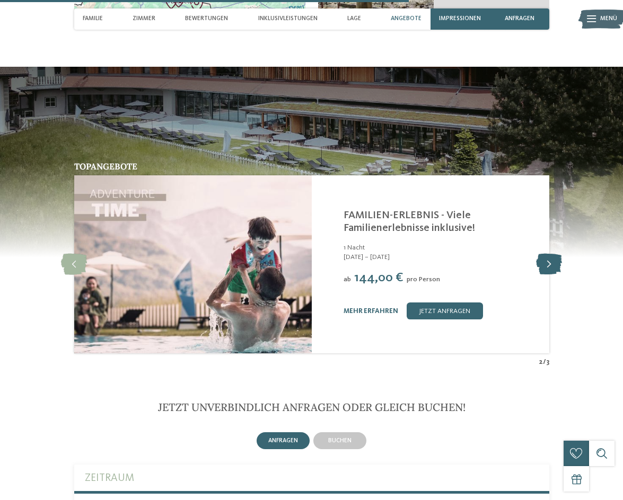
click at [552, 259] on icon at bounding box center [549, 264] width 26 height 21
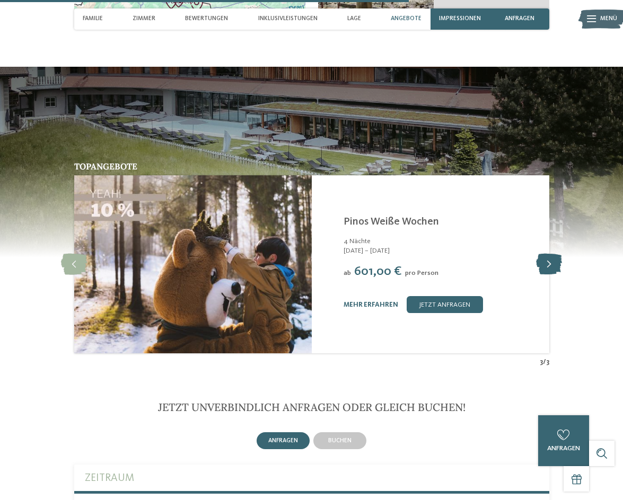
click at [552, 259] on icon at bounding box center [549, 264] width 26 height 21
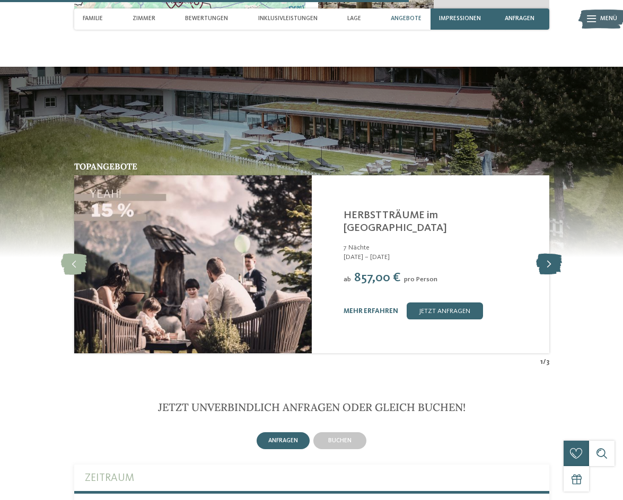
click at [552, 259] on icon at bounding box center [549, 264] width 26 height 21
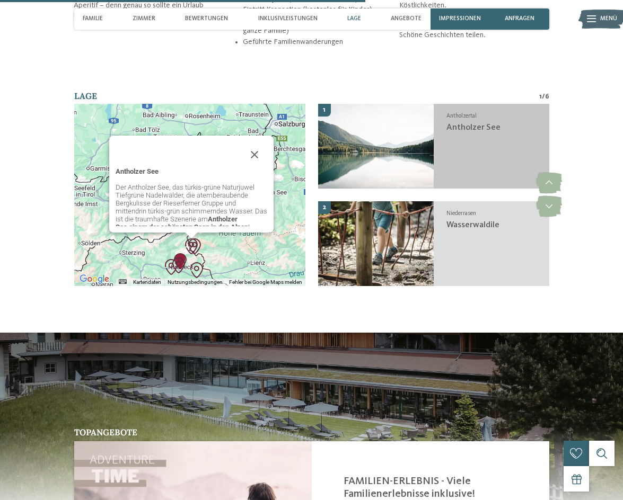
scroll to position [2046, 0]
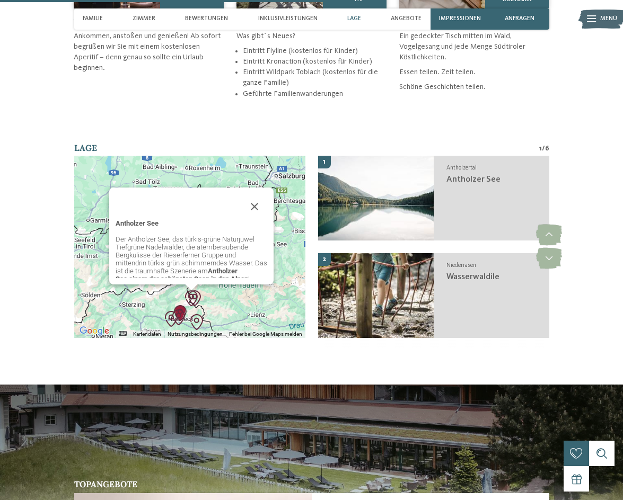
click at [103, 193] on div "Antholzer See Der Antholzer See, das türkis-grüne Naturjuwel Tiefgrüne Nadelwäl…" at bounding box center [189, 247] width 231 height 182
click at [257, 198] on button "Schließen" at bounding box center [254, 206] width 25 height 25
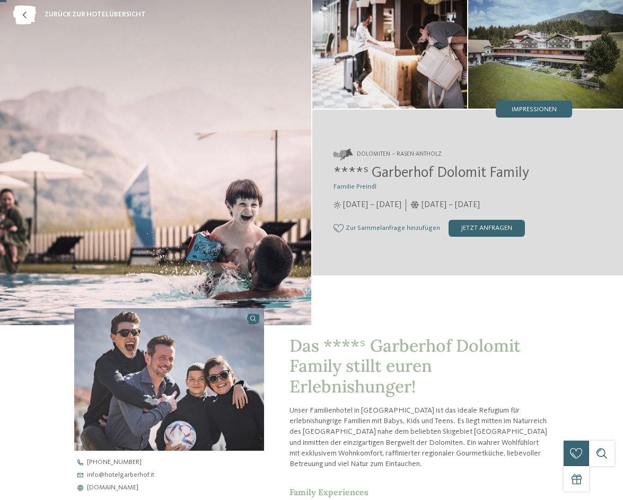
scroll to position [0, 0]
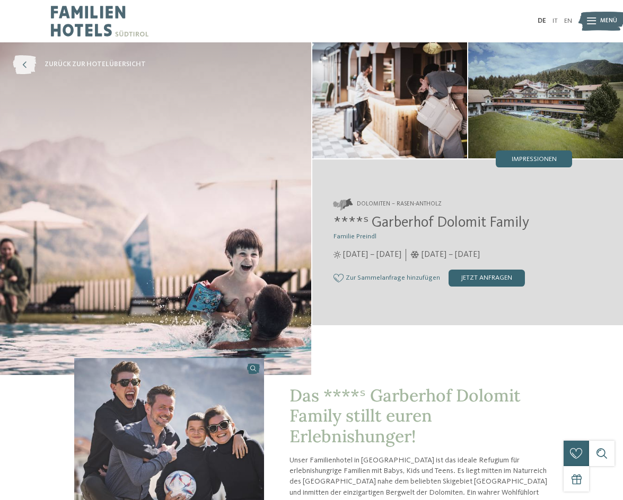
click at [58, 65] on span "zurück zur Hotelübersicht" at bounding box center [95, 65] width 101 height 10
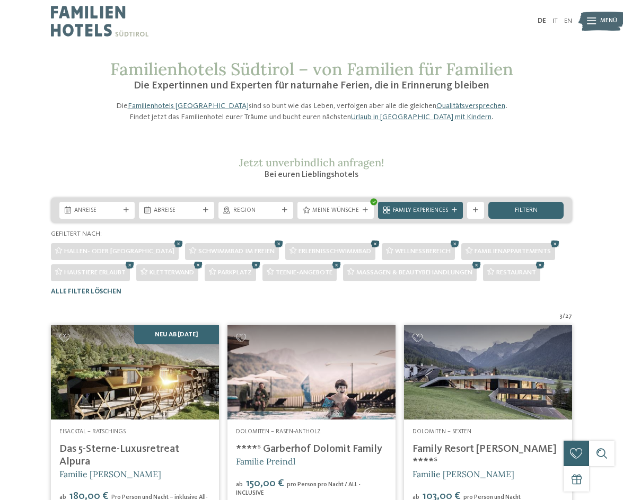
click at [369, 250] on icon at bounding box center [375, 244] width 13 height 11
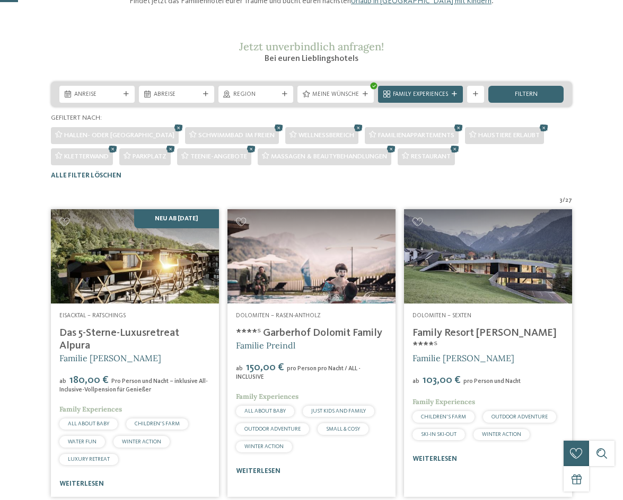
scroll to position [18, 0]
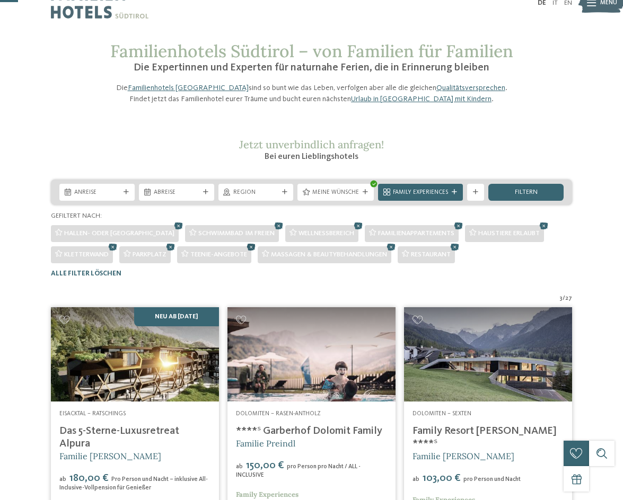
click at [254, 253] on icon at bounding box center [251, 247] width 13 height 11
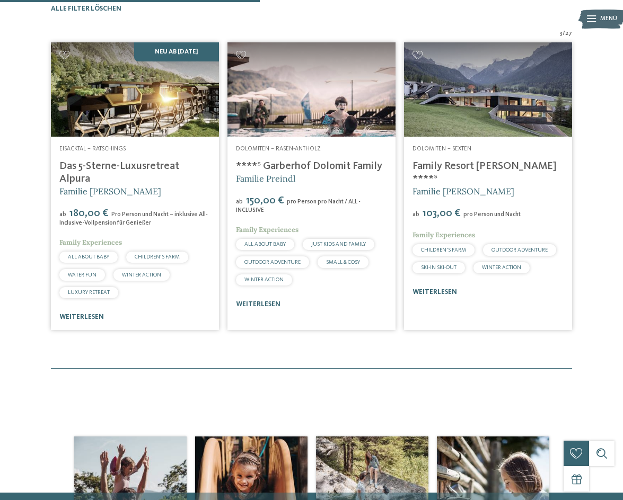
scroll to position [0, 0]
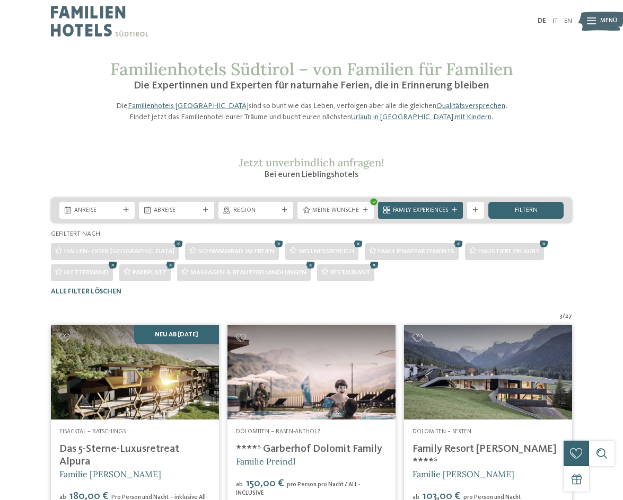
click at [115, 271] on icon at bounding box center [113, 265] width 13 height 11
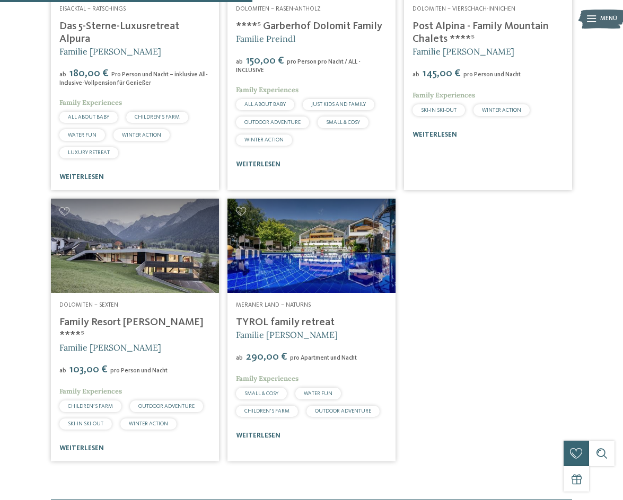
scroll to position [424, 0]
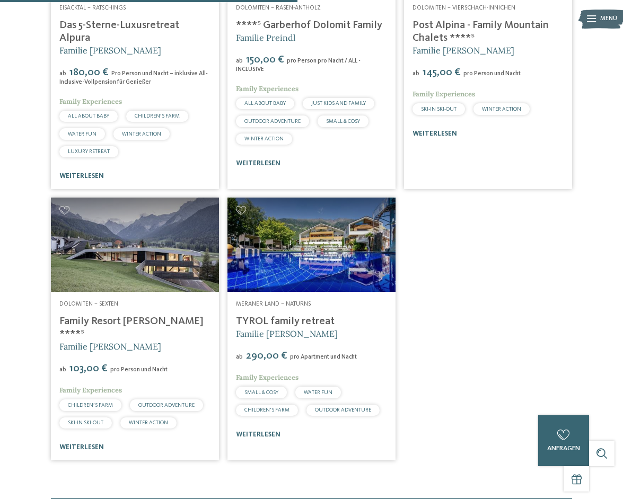
click at [119, 330] on link "Family Resort [PERSON_NAME] ****ˢ" at bounding box center [131, 327] width 144 height 23
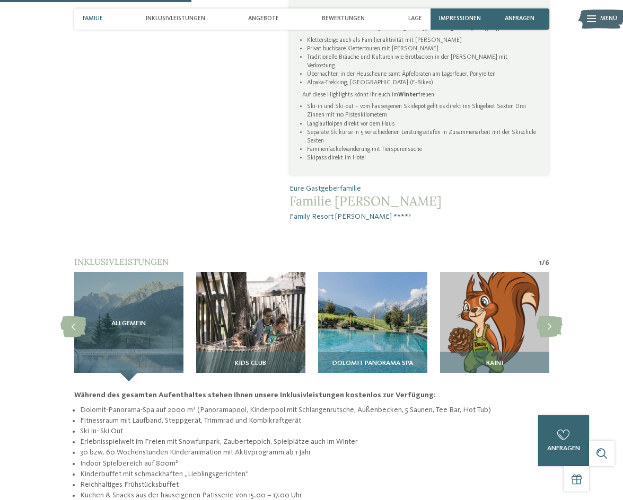
scroll to position [583, 0]
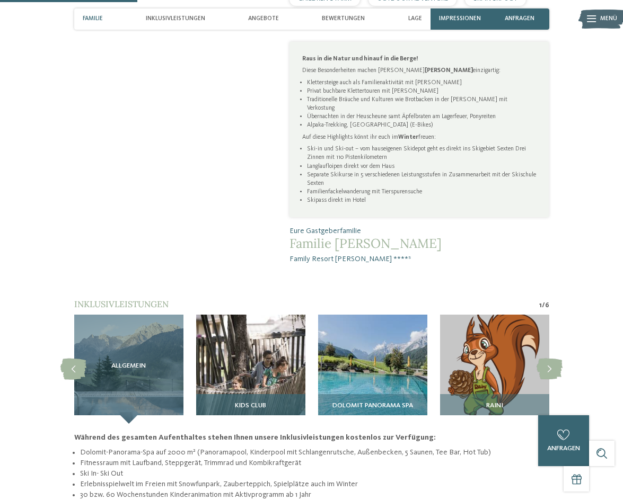
click at [231, 340] on img at bounding box center [250, 369] width 109 height 109
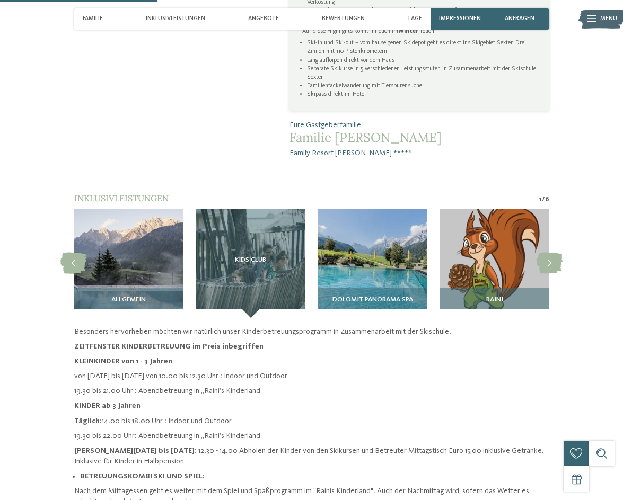
scroll to position [636, 0]
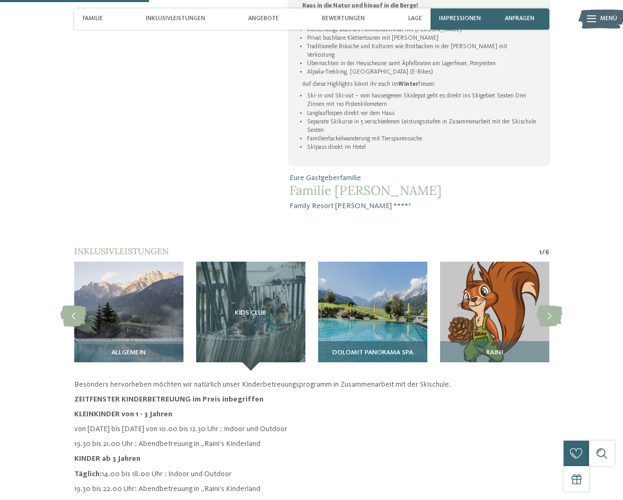
click at [369, 304] on img at bounding box center [372, 316] width 109 height 109
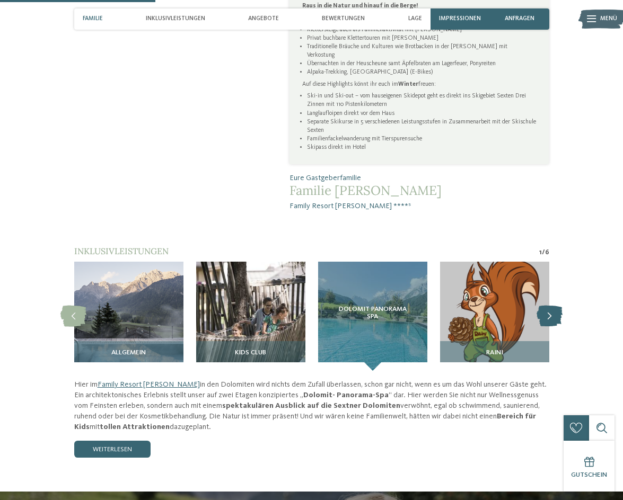
click at [554, 306] on icon at bounding box center [549, 316] width 26 height 21
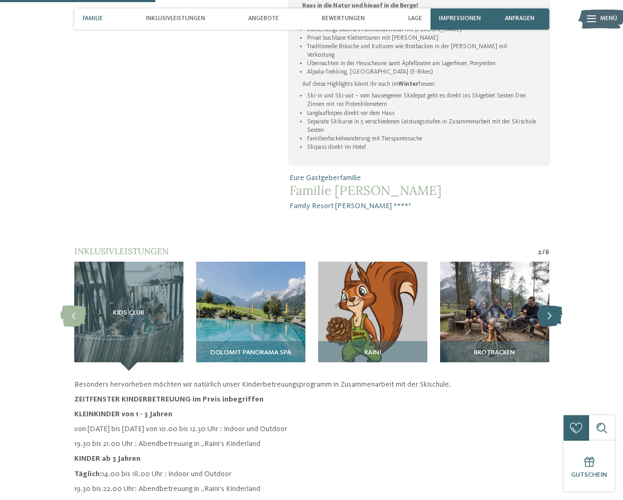
click at [554, 306] on icon at bounding box center [549, 316] width 26 height 21
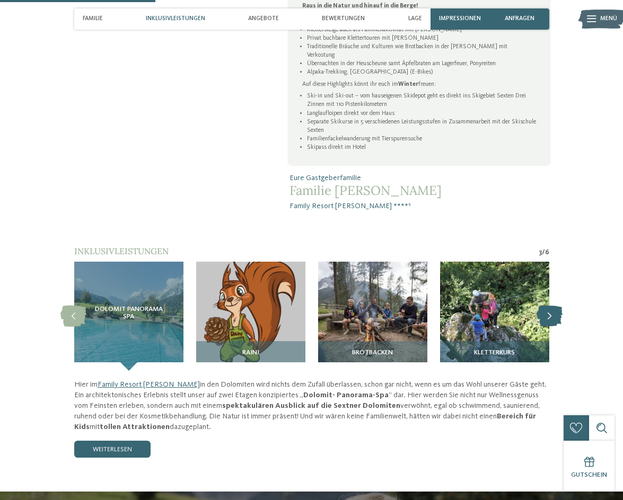
click at [554, 306] on icon at bounding box center [549, 316] width 26 height 21
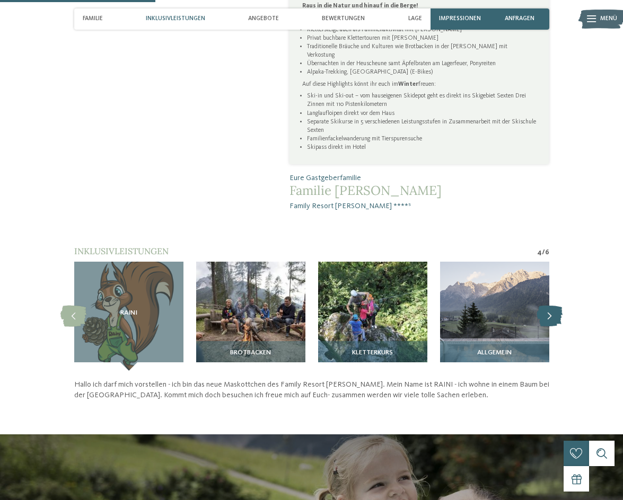
click at [554, 306] on icon at bounding box center [549, 316] width 26 height 21
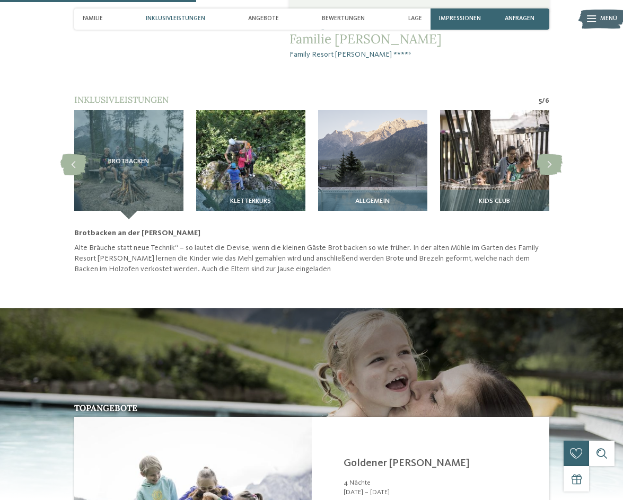
scroll to position [795, 0]
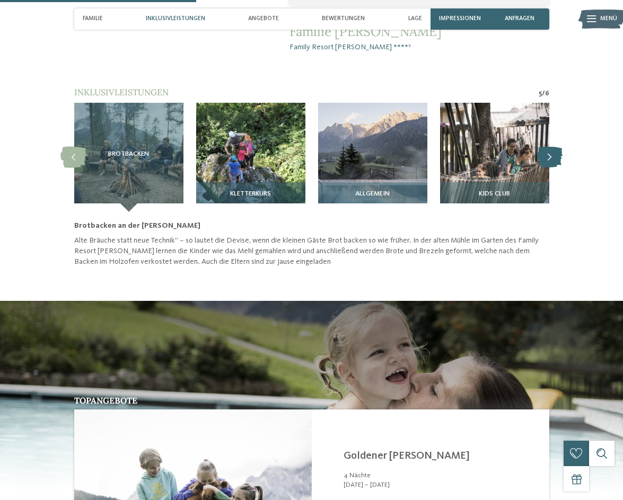
click at [559, 147] on icon at bounding box center [549, 157] width 26 height 21
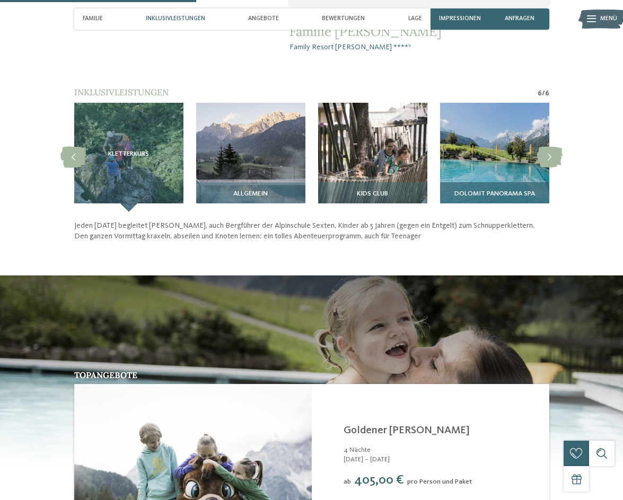
click at [525, 135] on img at bounding box center [494, 157] width 109 height 109
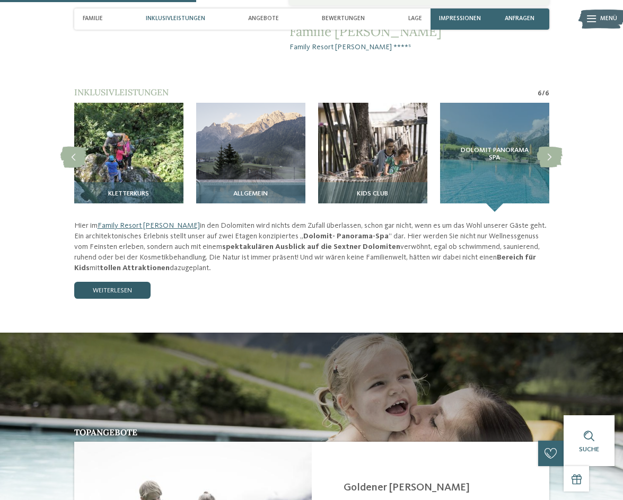
click at [112, 282] on link "weiterlesen" at bounding box center [112, 290] width 76 height 17
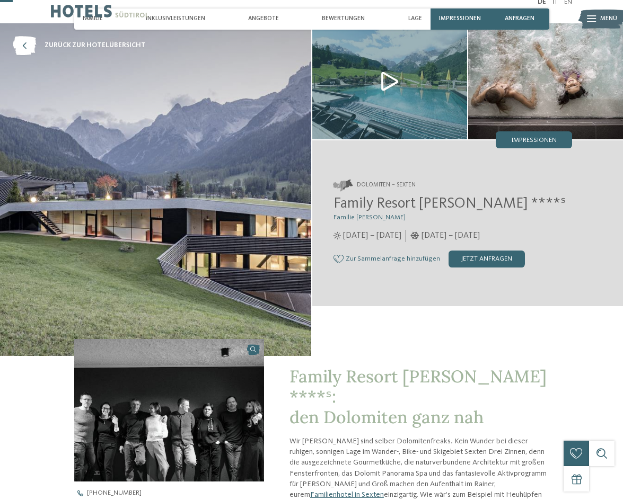
scroll to position [0, 0]
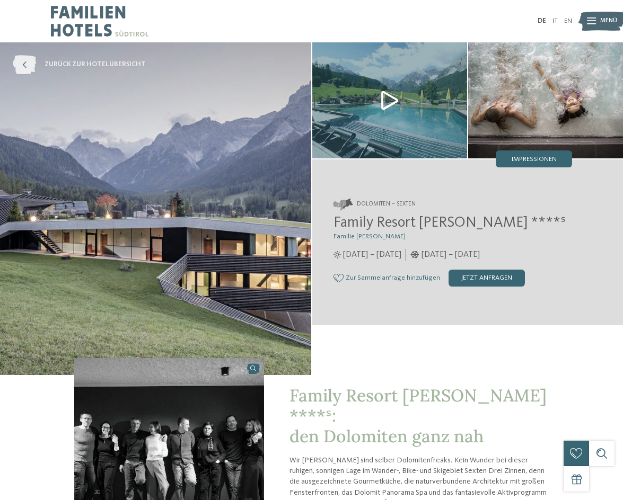
click at [78, 63] on span "zurück zur Hotelübersicht" at bounding box center [95, 65] width 101 height 10
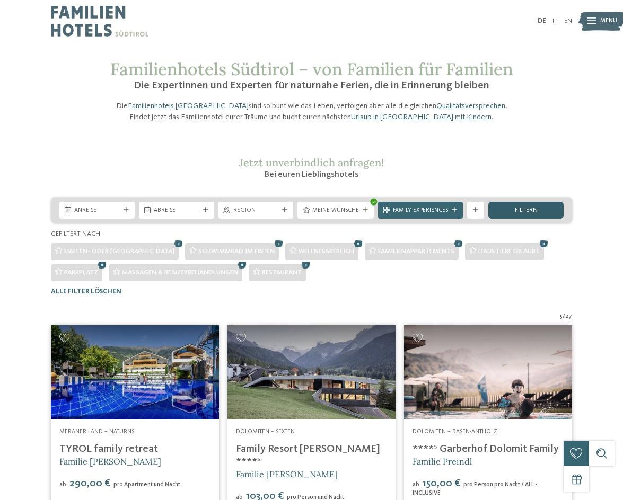
click at [528, 214] on span "filtern" at bounding box center [526, 210] width 23 height 7
click at [473, 213] on icon at bounding box center [475, 210] width 5 height 5
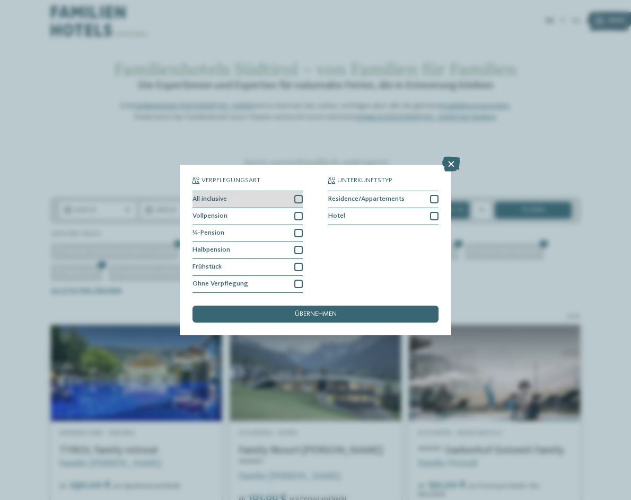
click at [298, 199] on div at bounding box center [298, 199] width 8 height 8
click at [434, 199] on div at bounding box center [434, 199] width 8 height 8
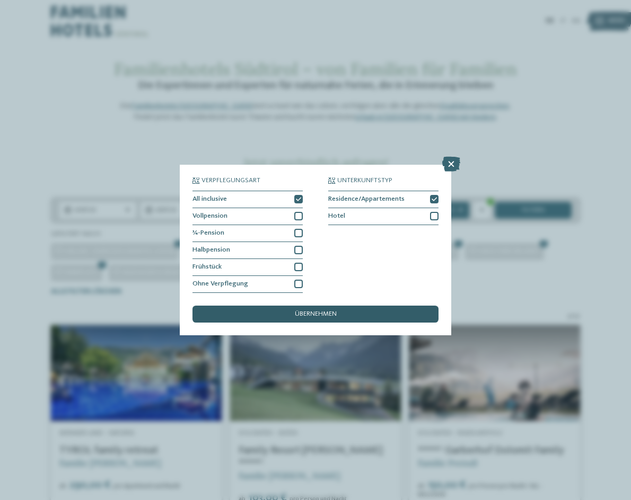
click at [358, 310] on div "übernehmen" at bounding box center [315, 314] width 246 height 17
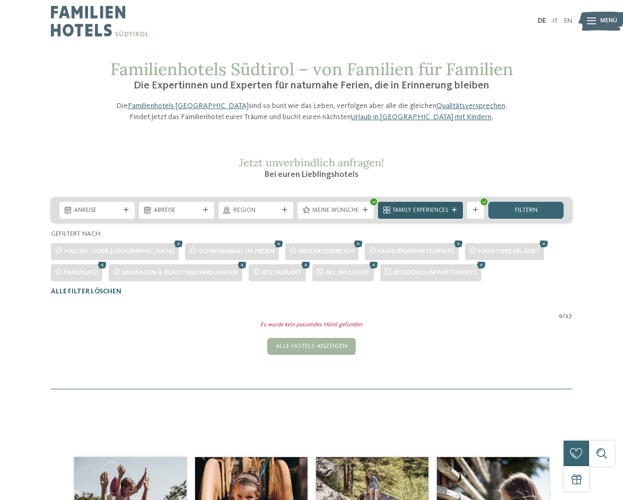
click at [455, 213] on icon at bounding box center [454, 210] width 5 height 5
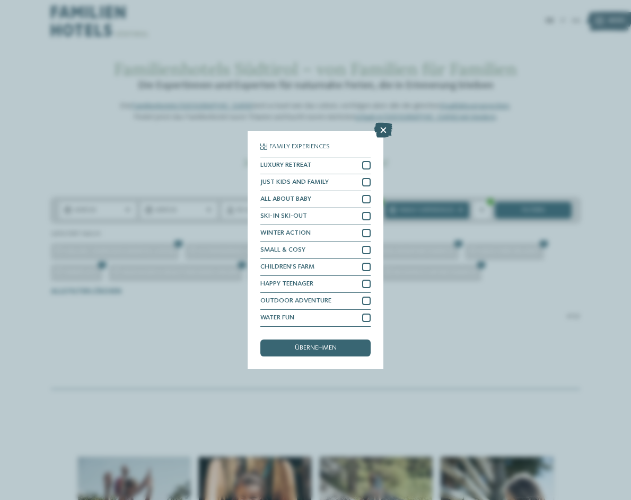
click at [384, 131] on icon at bounding box center [383, 130] width 18 height 15
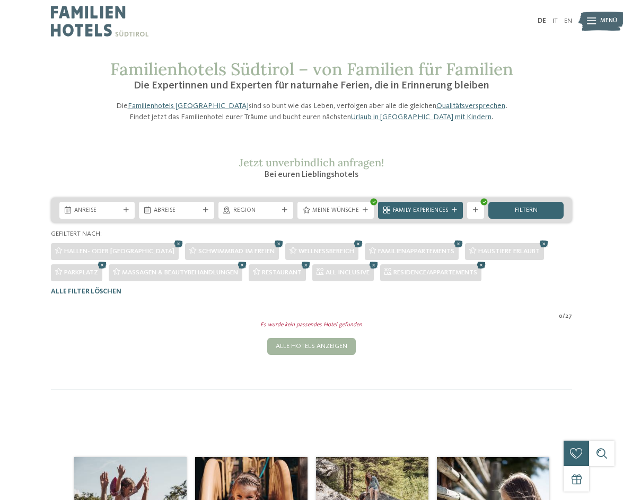
click at [488, 271] on icon at bounding box center [481, 265] width 13 height 11
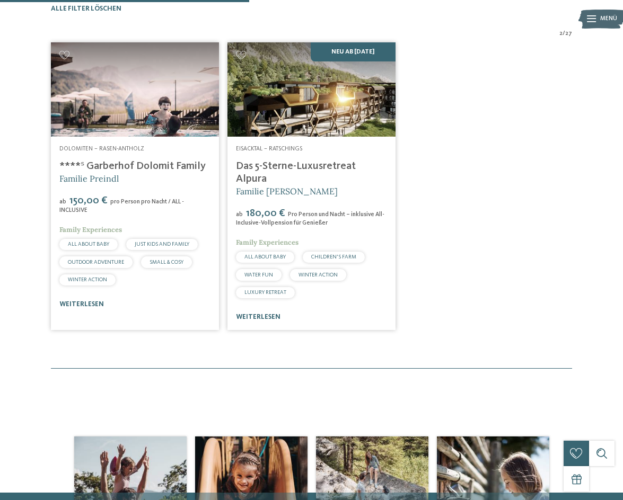
scroll to position [71, 0]
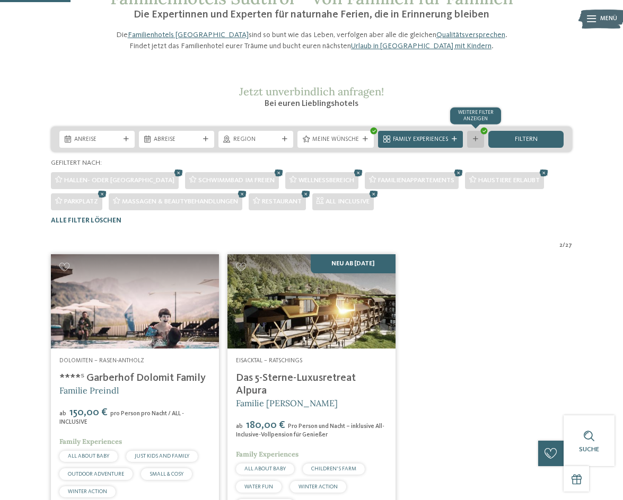
click at [480, 148] on div "Weitere Filter anzeigen" at bounding box center [475, 139] width 17 height 17
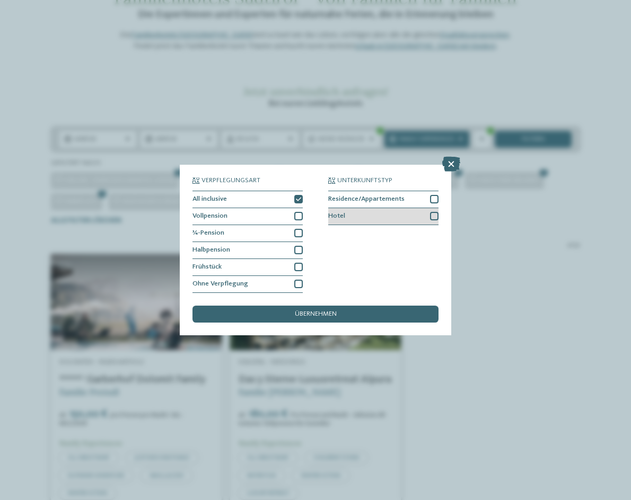
click at [436, 218] on div at bounding box center [434, 216] width 8 height 8
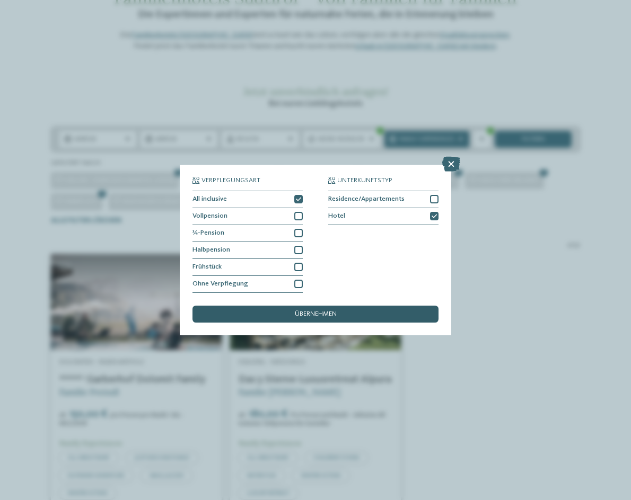
click at [351, 314] on div "übernehmen" at bounding box center [315, 314] width 246 height 17
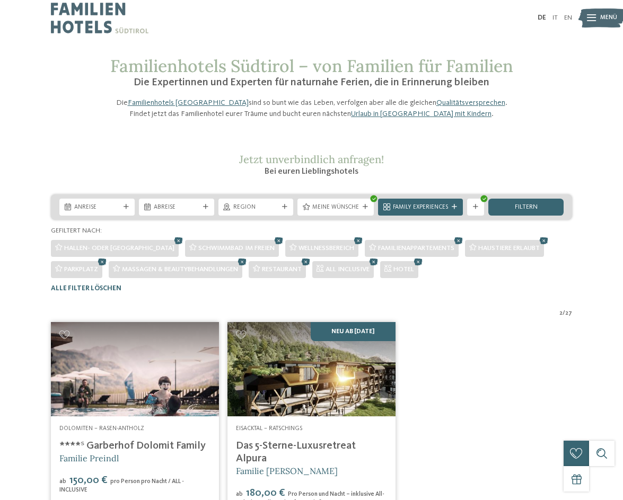
scroll to position [0, 0]
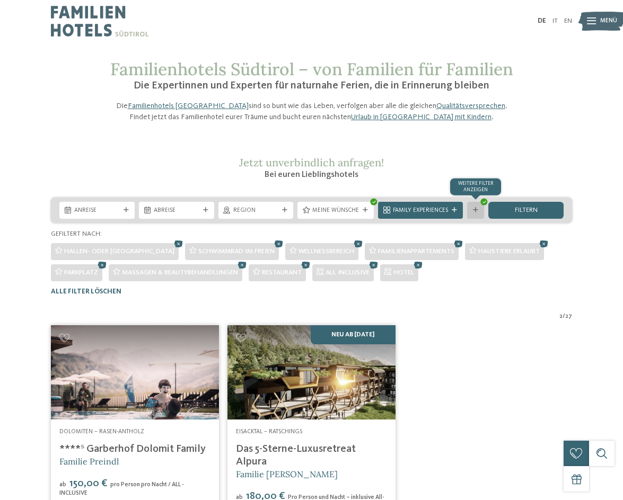
click at [481, 219] on div "Weitere Filter anzeigen" at bounding box center [475, 210] width 17 height 17
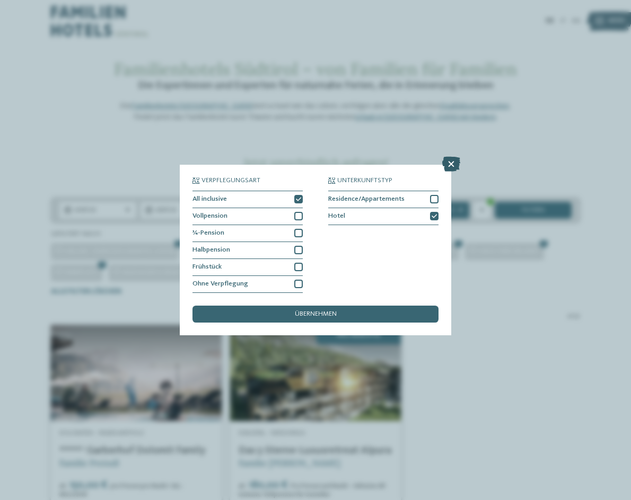
click at [450, 160] on icon at bounding box center [451, 164] width 18 height 15
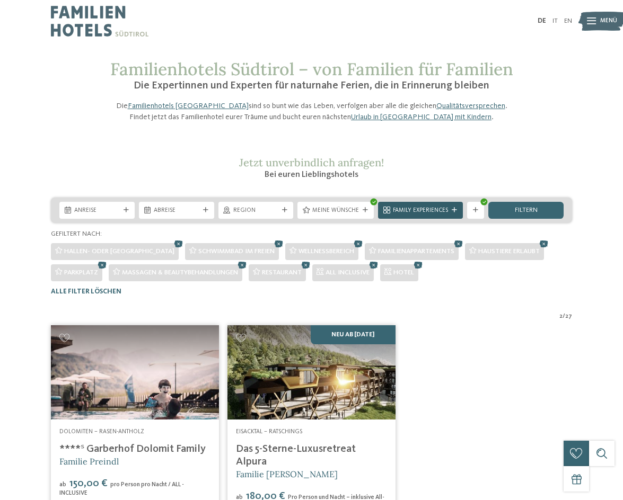
click at [425, 215] on span "Family Experiences" at bounding box center [420, 211] width 55 height 8
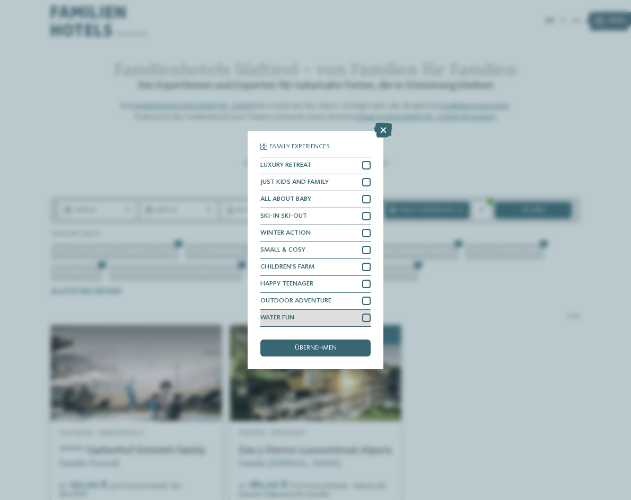
click at [368, 318] on div at bounding box center [366, 318] width 8 height 8
click at [336, 351] on span "übernehmen" at bounding box center [316, 348] width 42 height 7
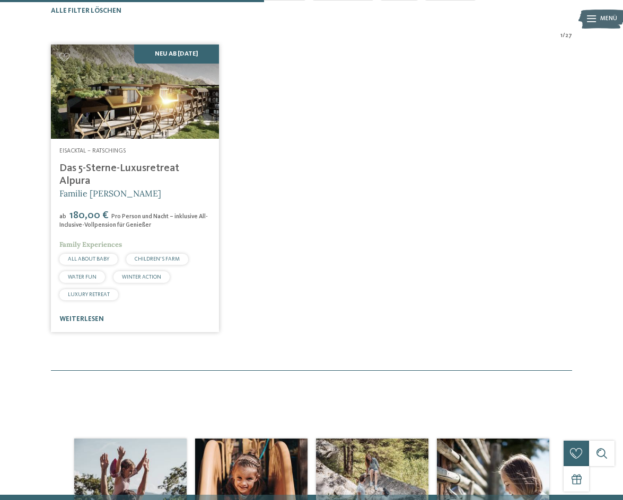
scroll to position [283, 0]
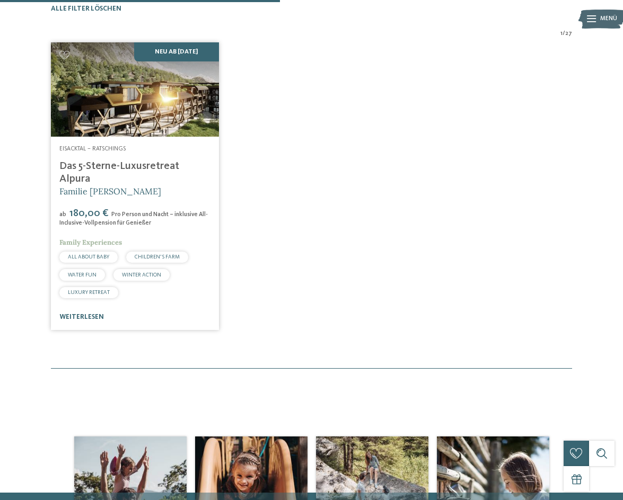
click at [155, 127] on img at bounding box center [135, 89] width 168 height 94
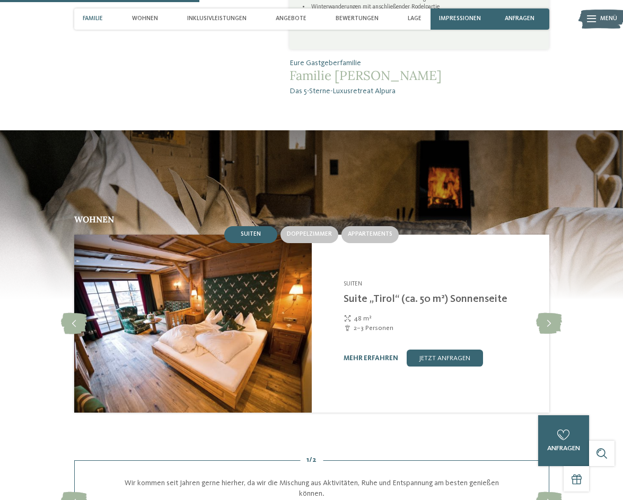
scroll to position [954, 0]
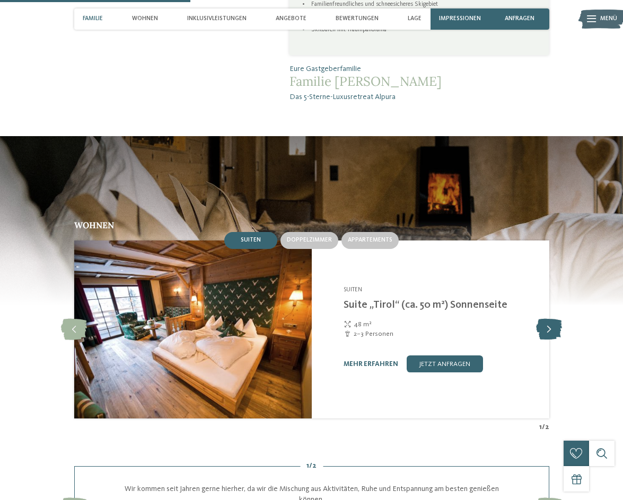
click at [550, 319] on icon at bounding box center [549, 329] width 26 height 21
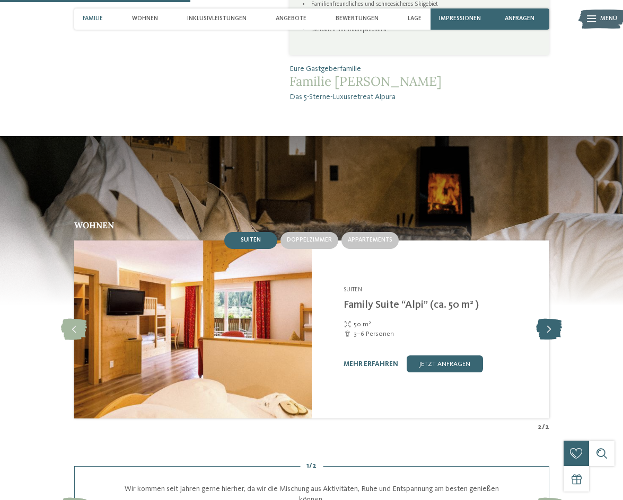
click at [551, 319] on icon at bounding box center [549, 329] width 26 height 21
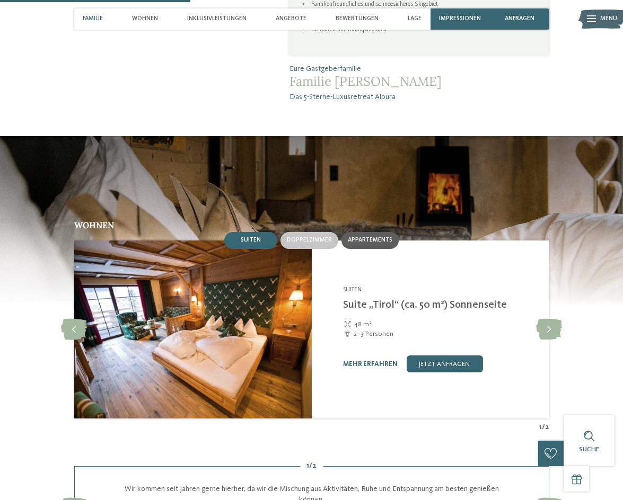
drag, startPoint x: 378, startPoint y: 227, endPoint x: 384, endPoint y: 227, distance: 5.9
click at [380, 232] on div "Appartements" at bounding box center [369, 240] width 57 height 17
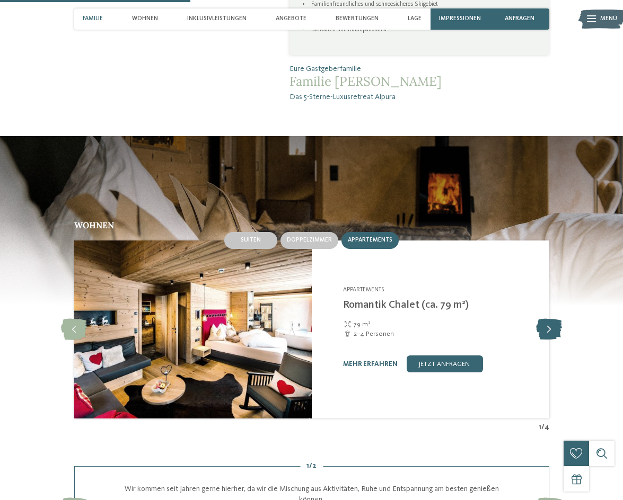
click at [554, 322] on icon at bounding box center [549, 329] width 26 height 21
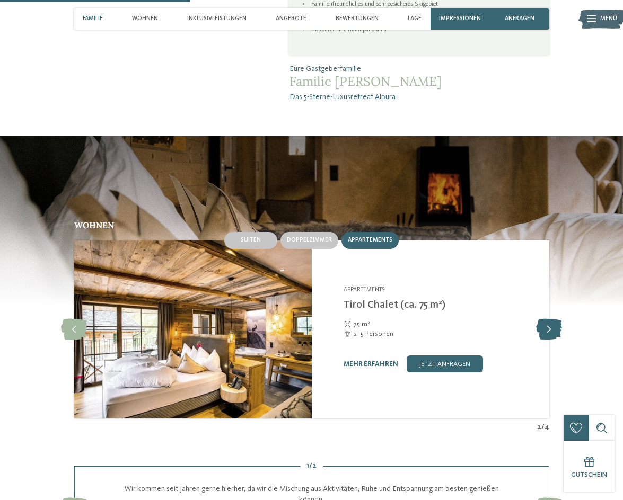
click at [554, 322] on icon at bounding box center [549, 329] width 26 height 21
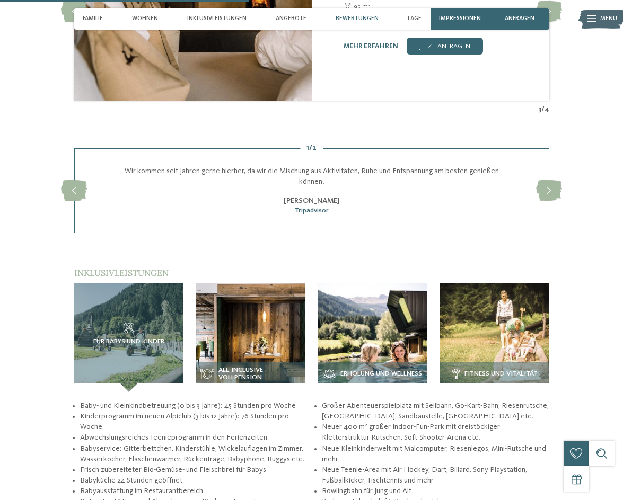
scroll to position [1325, 0]
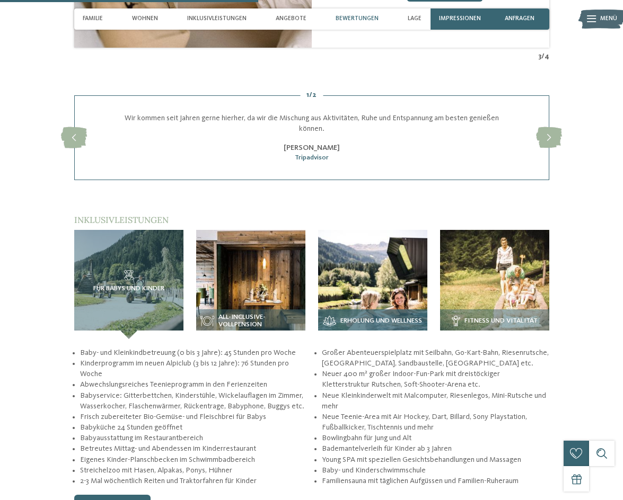
click at [372, 270] on img at bounding box center [372, 284] width 109 height 109
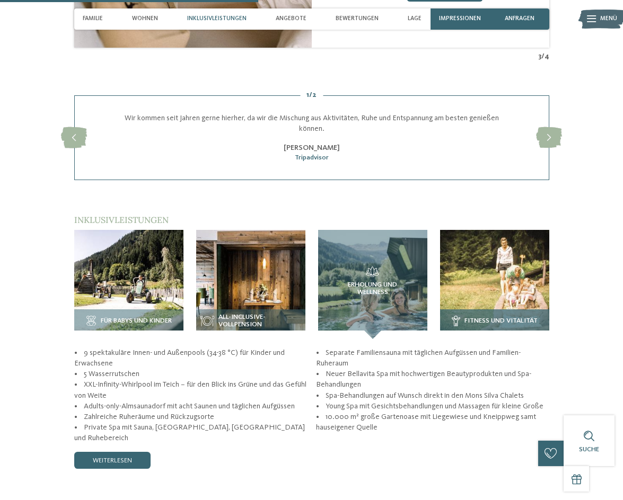
click at [487, 261] on img at bounding box center [494, 284] width 109 height 109
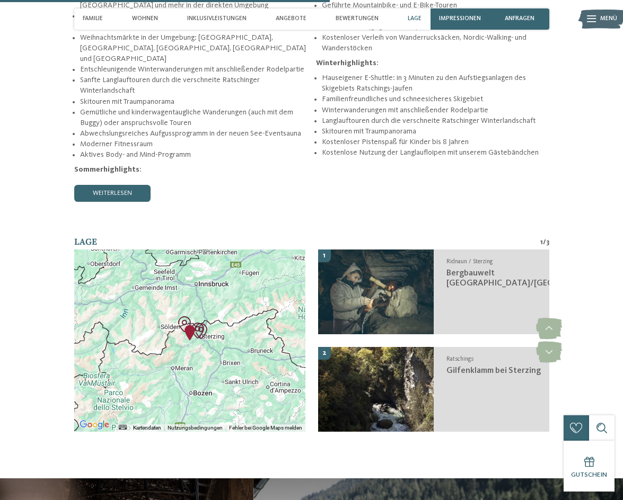
scroll to position [1749, 0]
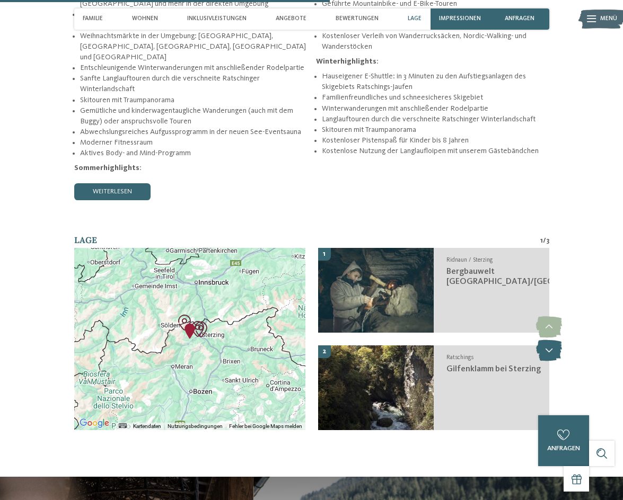
click at [549, 341] on icon at bounding box center [549, 350] width 26 height 21
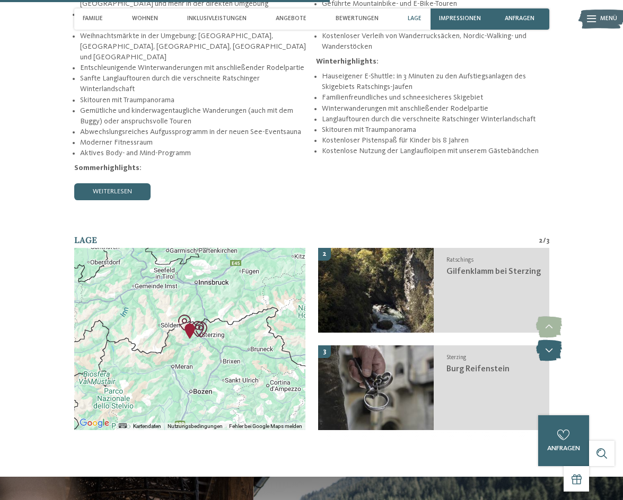
click at [549, 341] on icon at bounding box center [549, 350] width 26 height 21
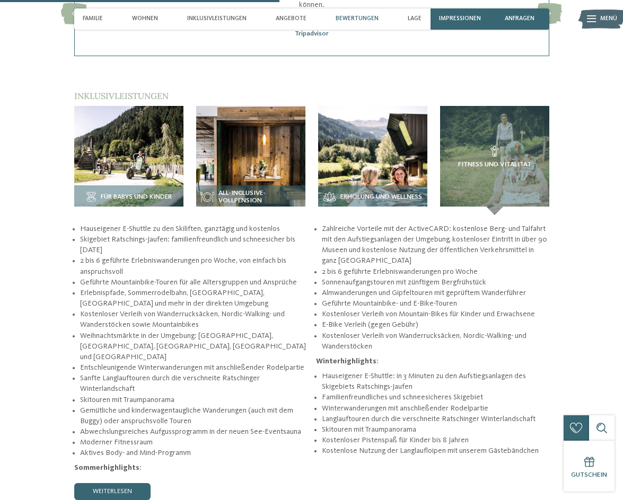
scroll to position [1431, 0]
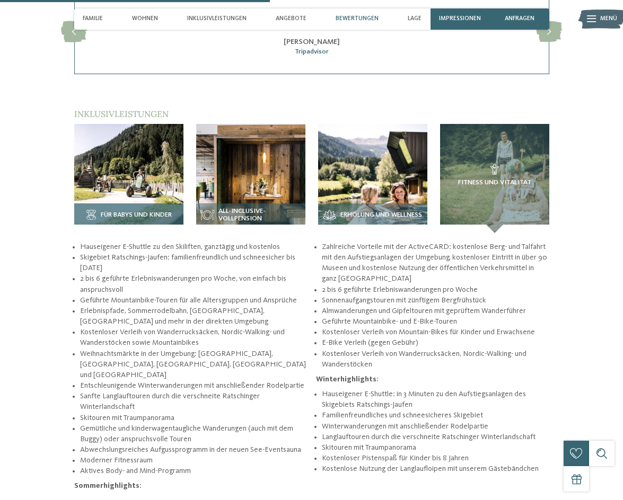
click at [161, 186] on img at bounding box center [128, 178] width 109 height 109
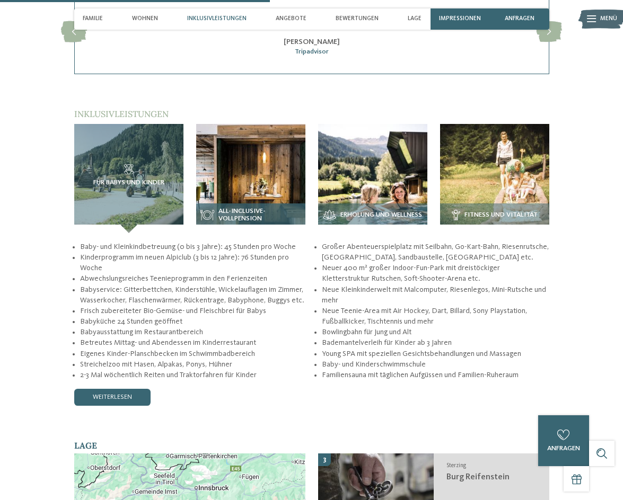
click at [277, 162] on img at bounding box center [250, 178] width 109 height 109
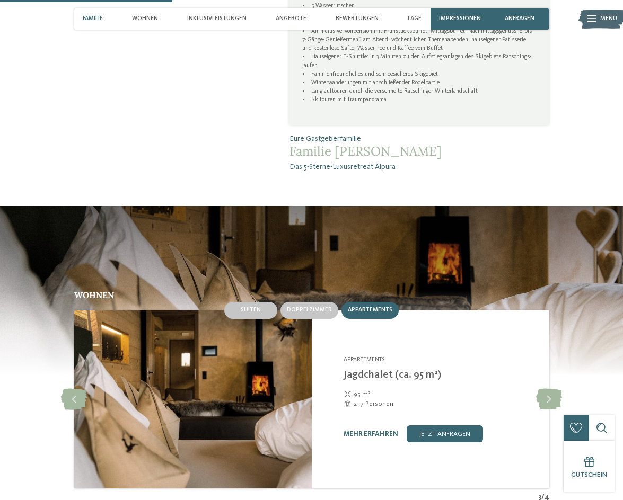
scroll to position [901, 0]
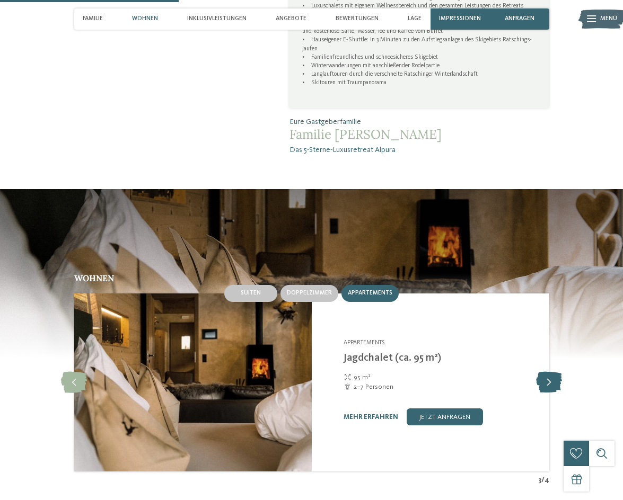
click at [556, 372] on icon at bounding box center [549, 382] width 26 height 21
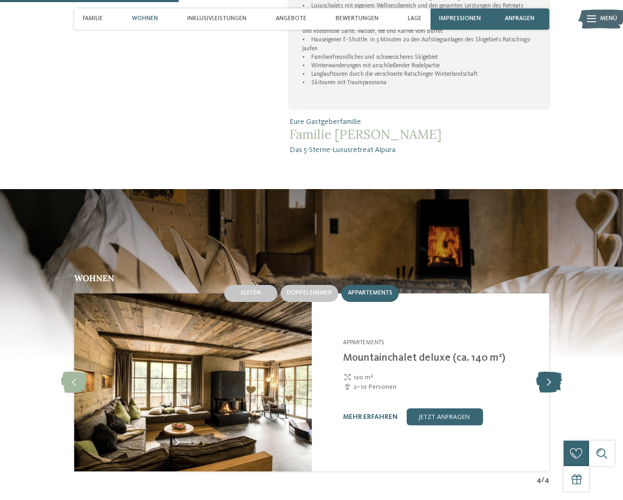
click at [556, 372] on icon at bounding box center [549, 382] width 26 height 21
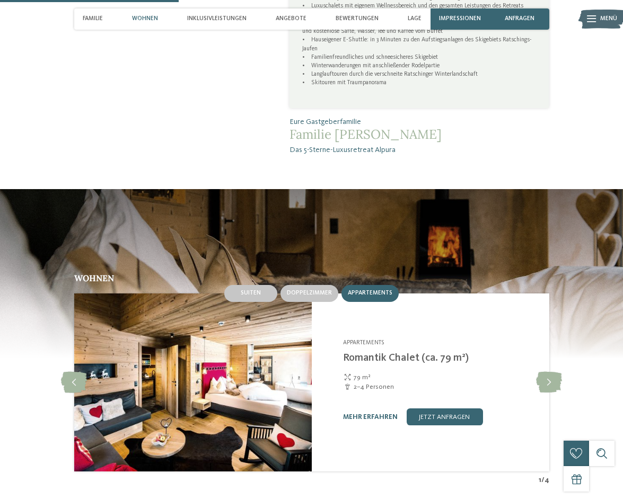
click at [369, 354] on link "Romantik Chalet (ca. 79 m²)" at bounding box center [406, 358] width 126 height 11
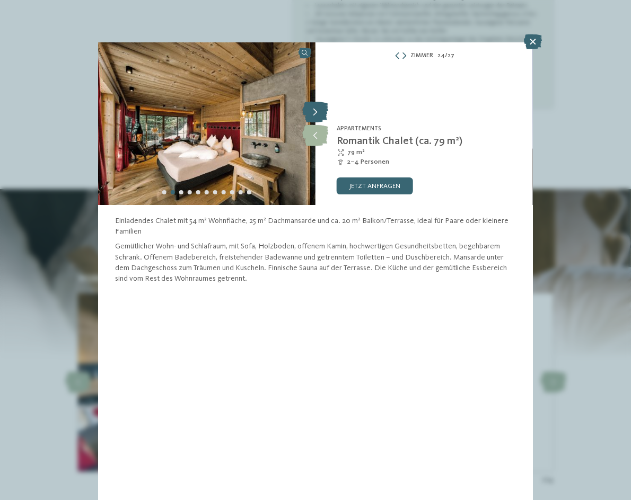
click at [318, 112] on icon at bounding box center [315, 112] width 26 height 21
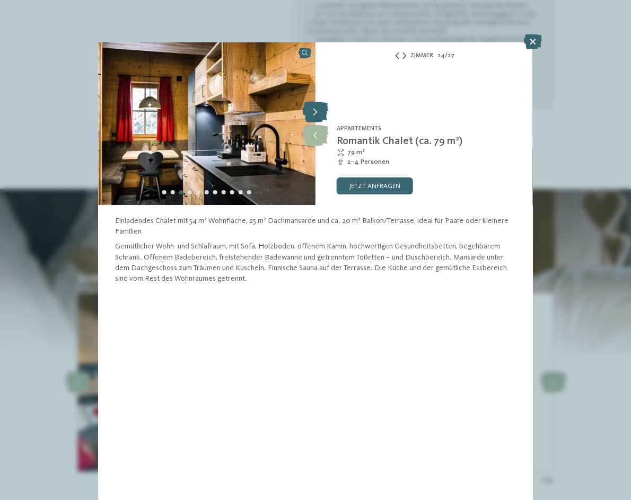
click at [318, 112] on icon at bounding box center [315, 112] width 26 height 21
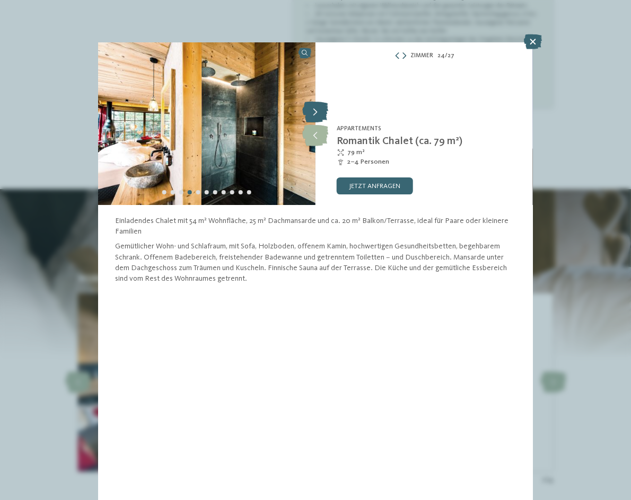
click at [318, 112] on icon at bounding box center [315, 112] width 26 height 21
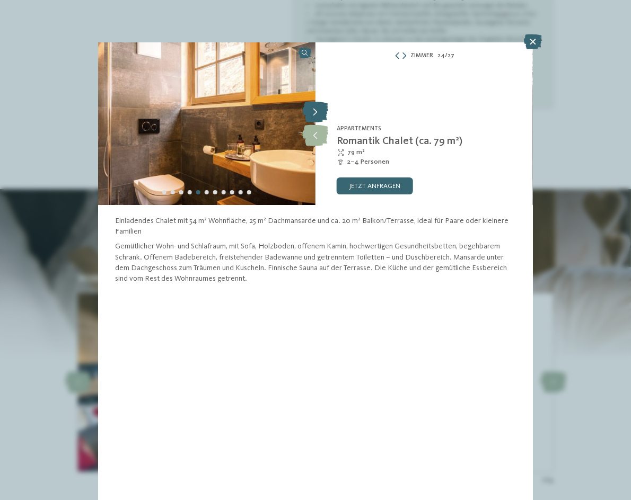
click at [318, 112] on icon at bounding box center [315, 112] width 26 height 21
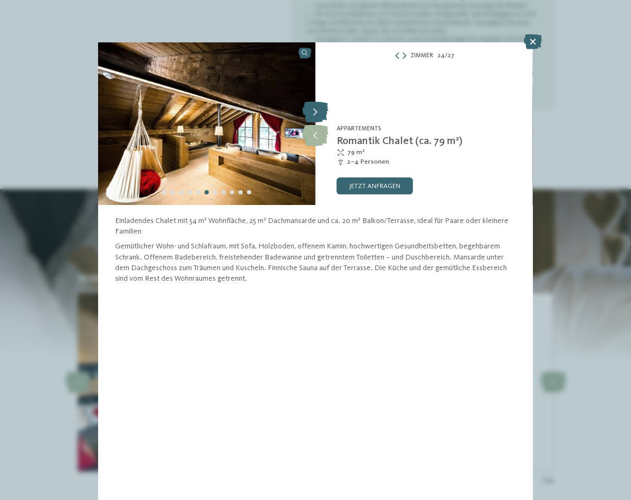
click at [319, 112] on icon at bounding box center [315, 112] width 26 height 21
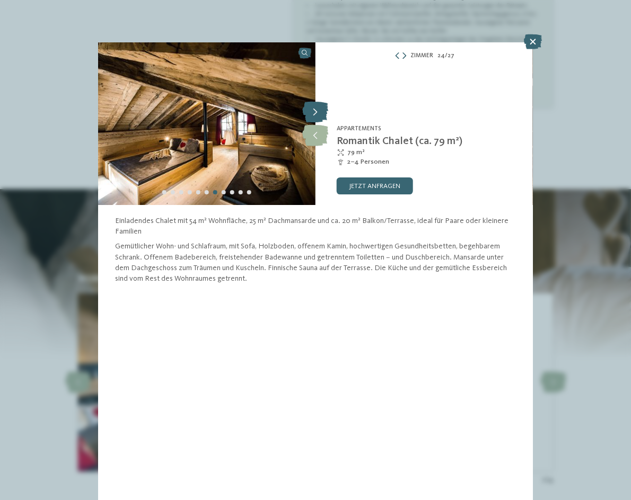
click at [319, 112] on icon at bounding box center [315, 112] width 26 height 21
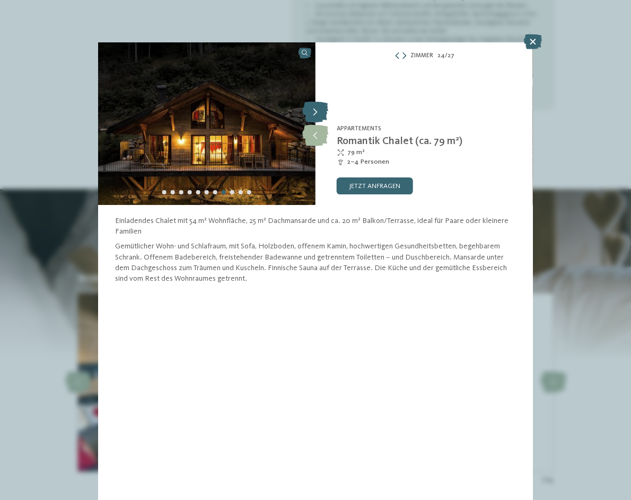
click at [319, 112] on icon at bounding box center [315, 112] width 26 height 21
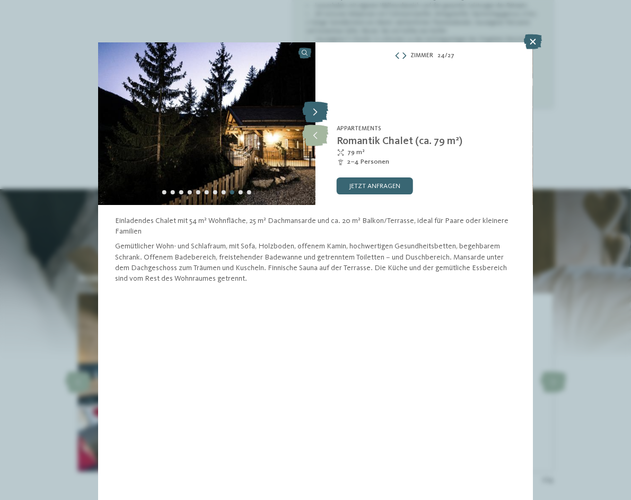
click at [319, 112] on icon at bounding box center [315, 112] width 26 height 21
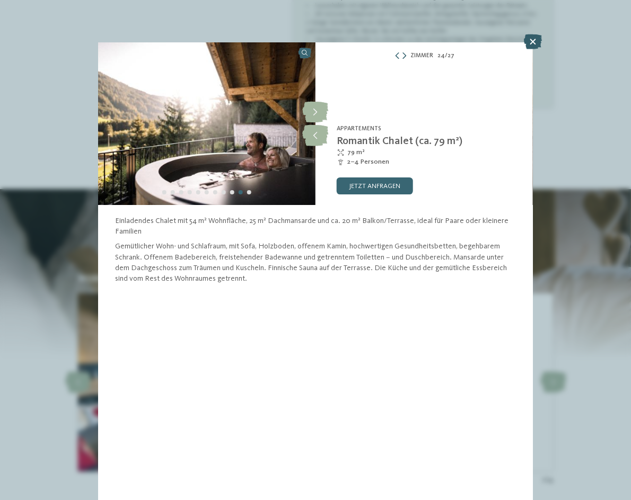
click at [535, 40] on icon at bounding box center [533, 41] width 18 height 15
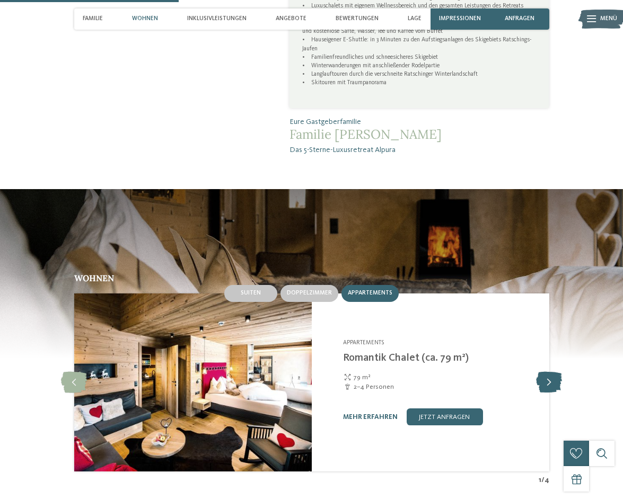
click at [552, 374] on icon at bounding box center [549, 382] width 26 height 21
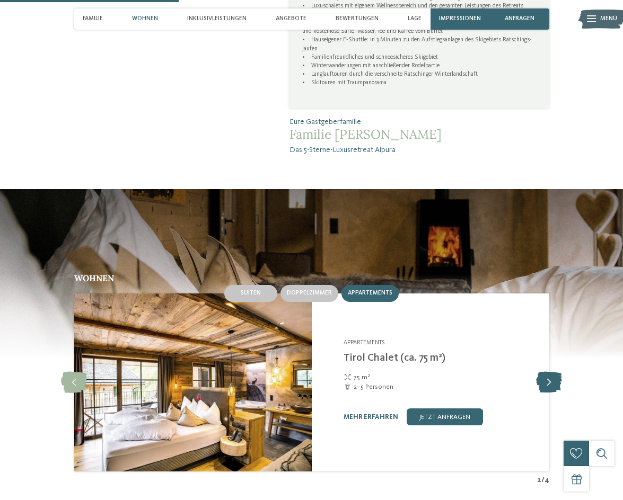
click at [549, 375] on icon at bounding box center [549, 382] width 26 height 21
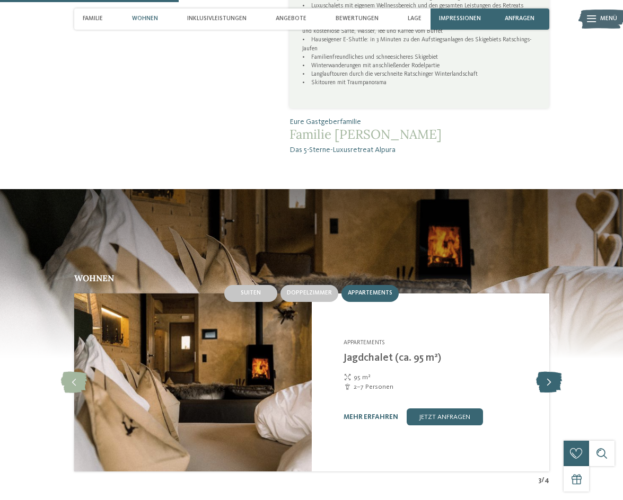
click at [549, 375] on icon at bounding box center [549, 382] width 26 height 21
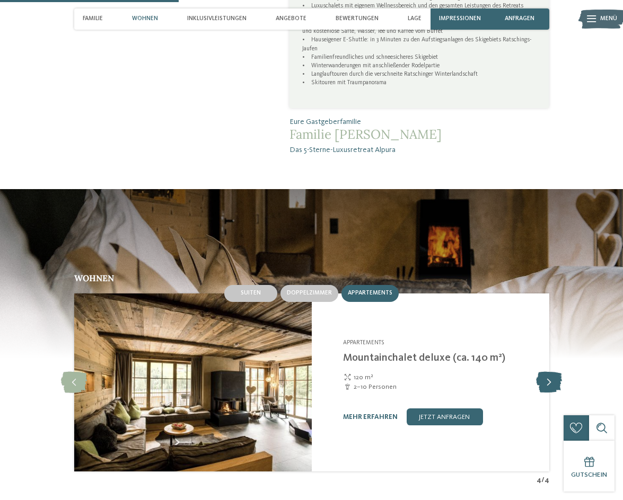
click at [549, 375] on icon at bounding box center [549, 382] width 26 height 21
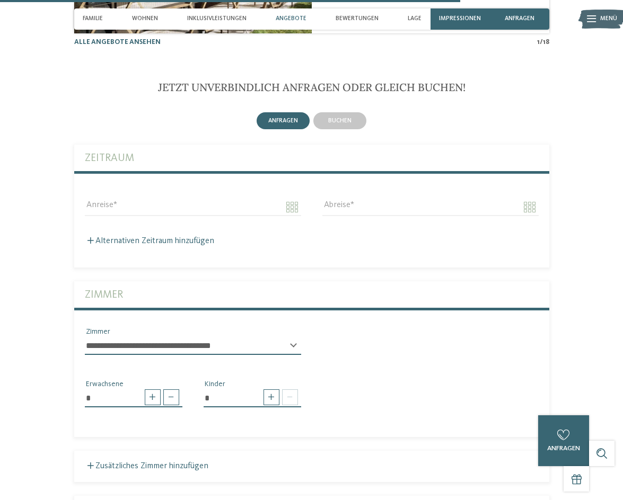
scroll to position [2332, 0]
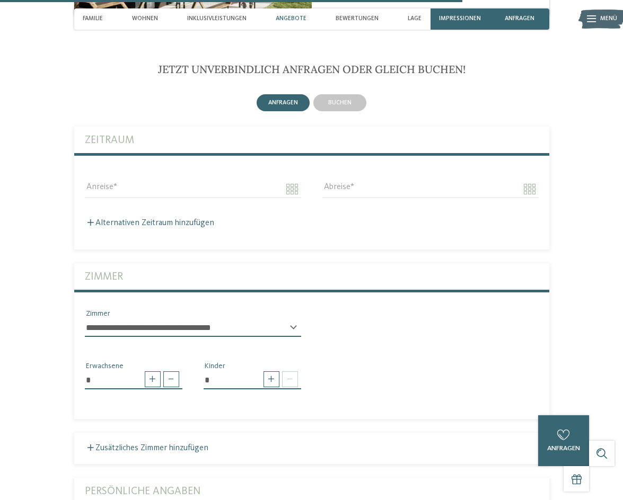
click at [294, 323] on select "**********" at bounding box center [193, 328] width 216 height 18
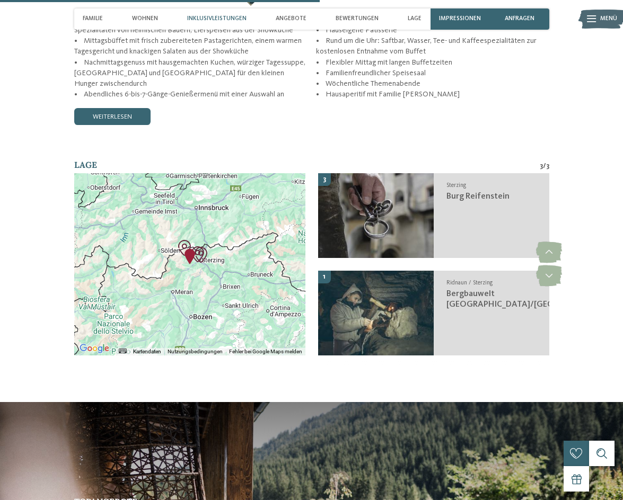
scroll to position [1590, 0]
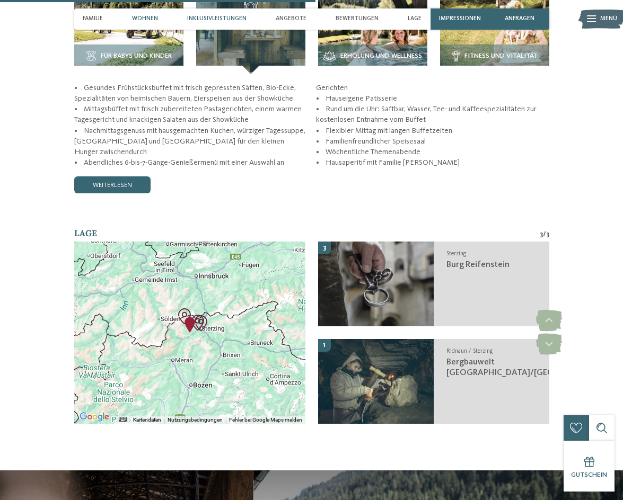
click at [144, 16] on span "Wohnen" at bounding box center [145, 18] width 26 height 7
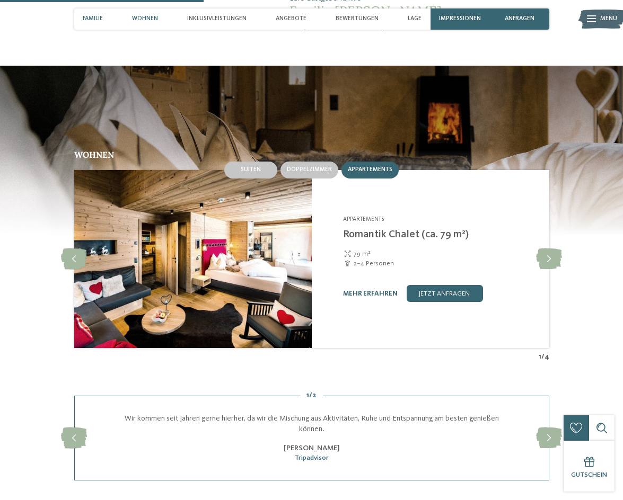
scroll to position [1024, 0]
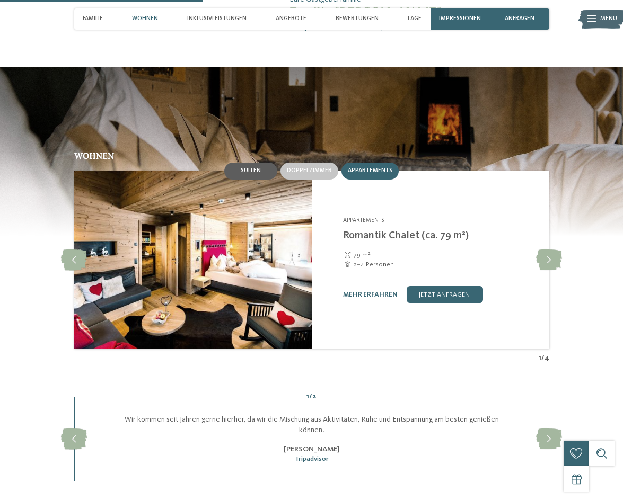
click at [246, 168] on span "Suiten" at bounding box center [251, 171] width 20 height 6
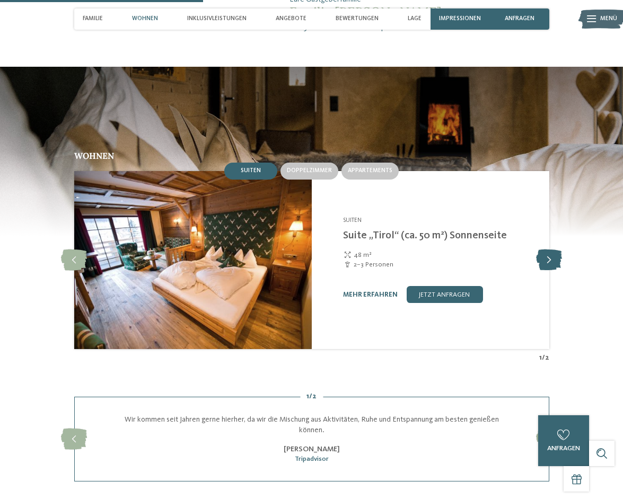
click at [556, 250] on icon at bounding box center [549, 260] width 26 height 21
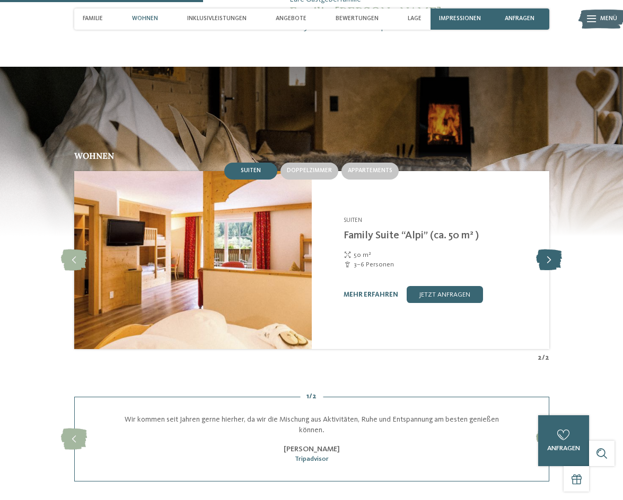
click at [556, 250] on icon at bounding box center [549, 260] width 26 height 21
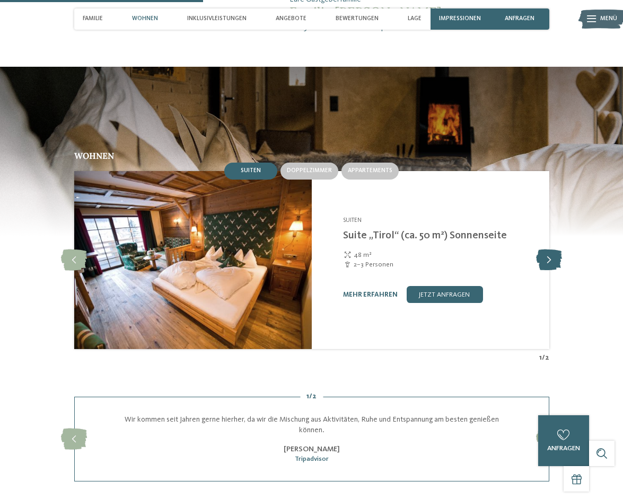
click at [556, 250] on icon at bounding box center [549, 260] width 26 height 21
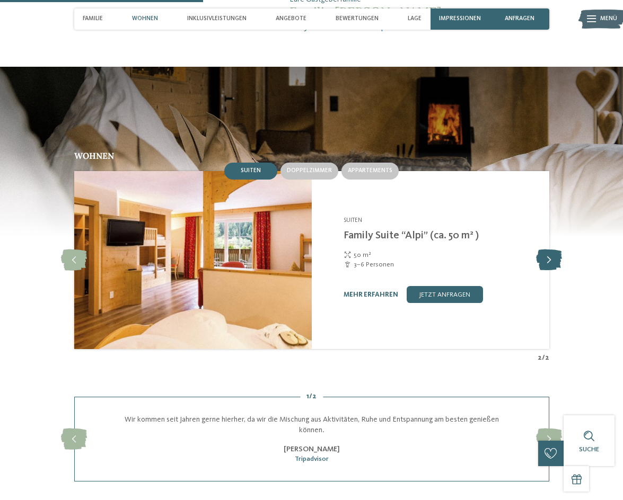
click at [556, 250] on icon at bounding box center [549, 260] width 26 height 21
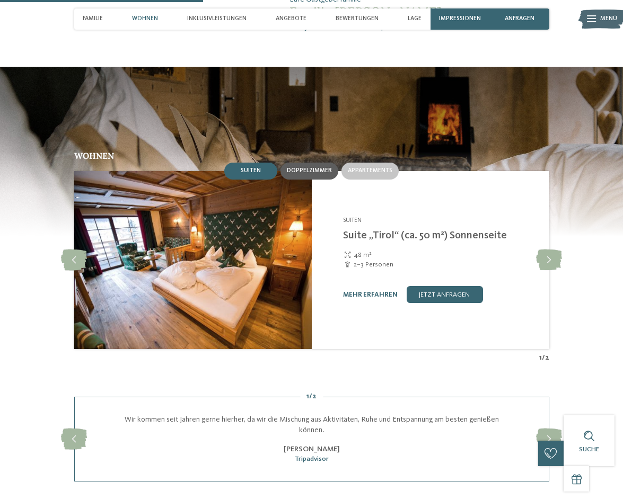
click at [310, 168] on span "Doppelzimmer" at bounding box center [309, 171] width 45 height 6
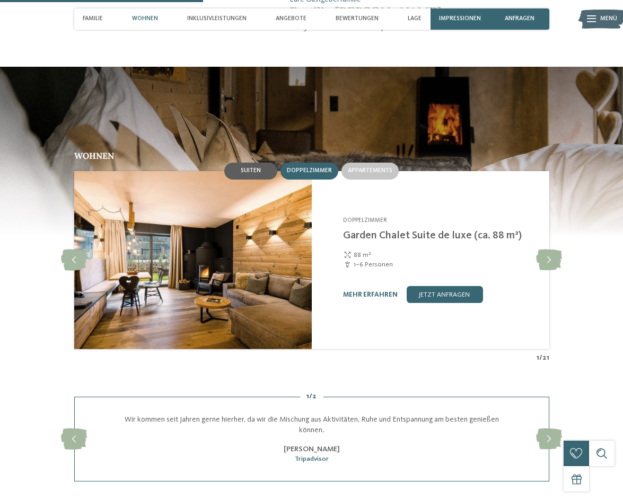
click at [250, 168] on span "Suiten" at bounding box center [251, 171] width 20 height 6
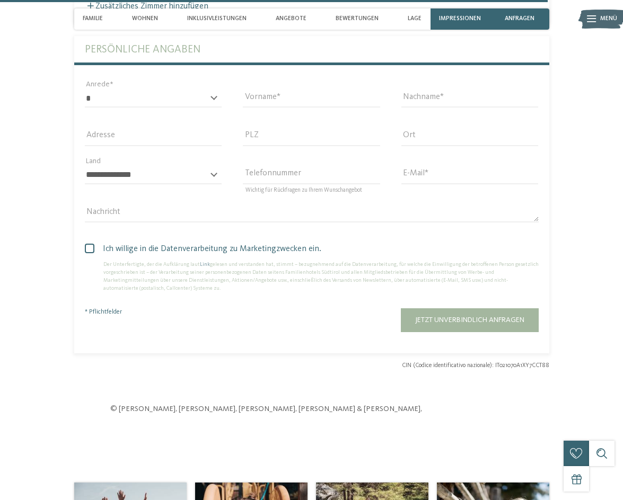
scroll to position [2757, 0]
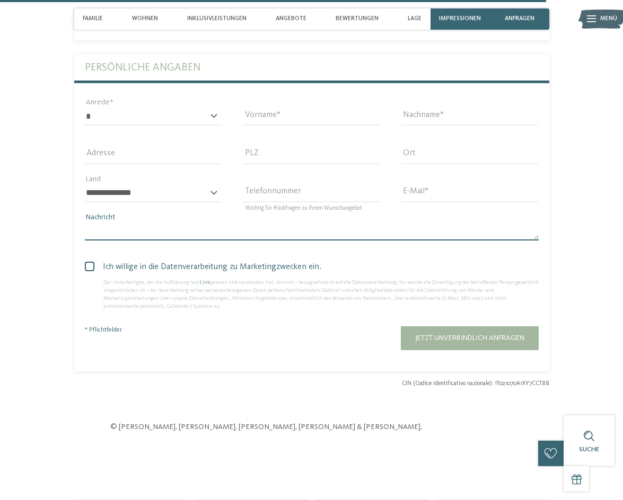
click at [149, 223] on textarea "Nachricht" at bounding box center [312, 232] width 454 height 18
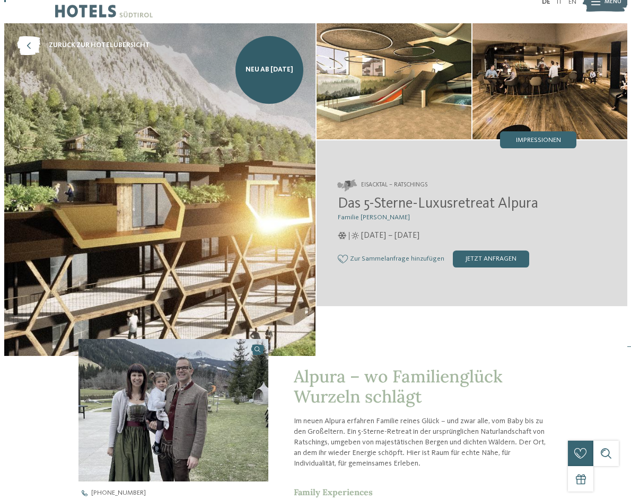
scroll to position [0, 0]
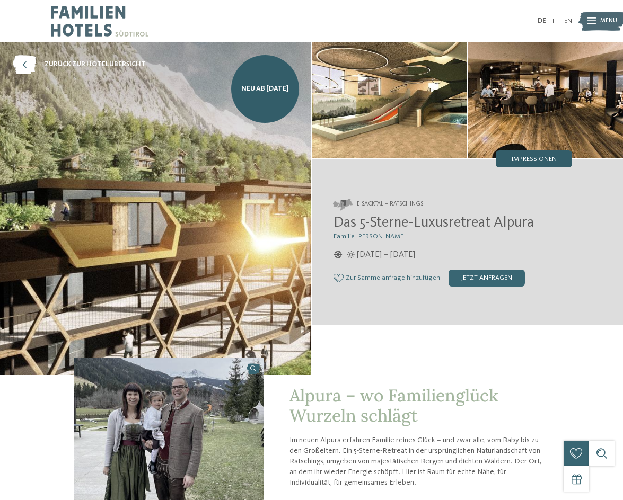
click at [533, 161] on span "Impressionen" at bounding box center [534, 159] width 45 height 7
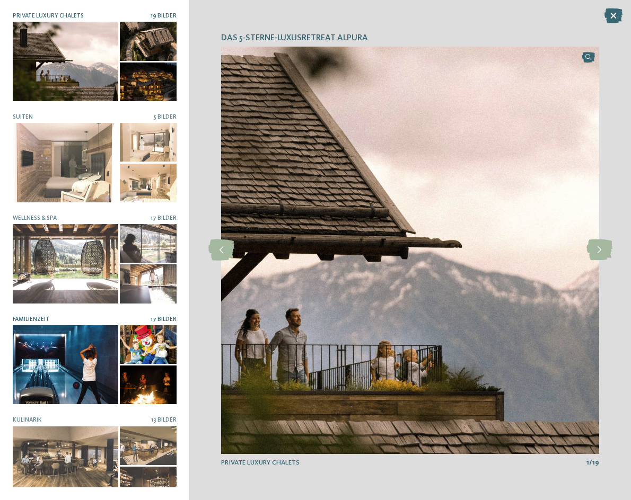
click at [52, 353] on div at bounding box center [65, 364] width 105 height 79
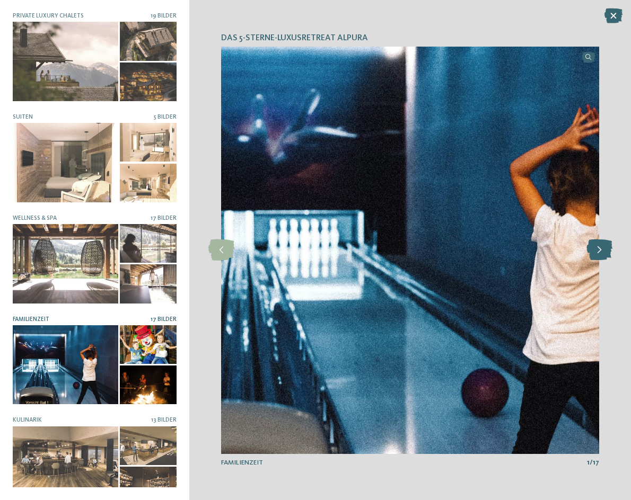
click at [596, 253] on icon at bounding box center [599, 250] width 26 height 21
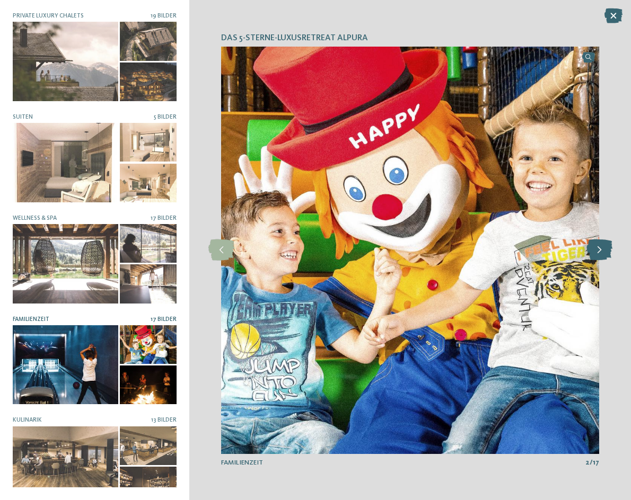
click at [597, 251] on icon at bounding box center [599, 250] width 26 height 21
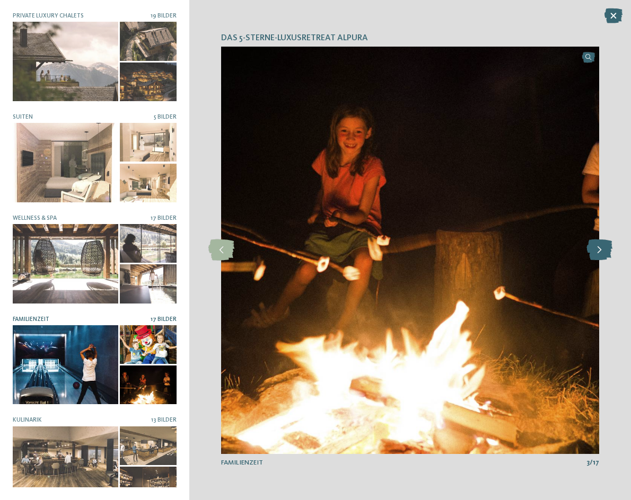
click at [598, 251] on icon at bounding box center [599, 250] width 26 height 21
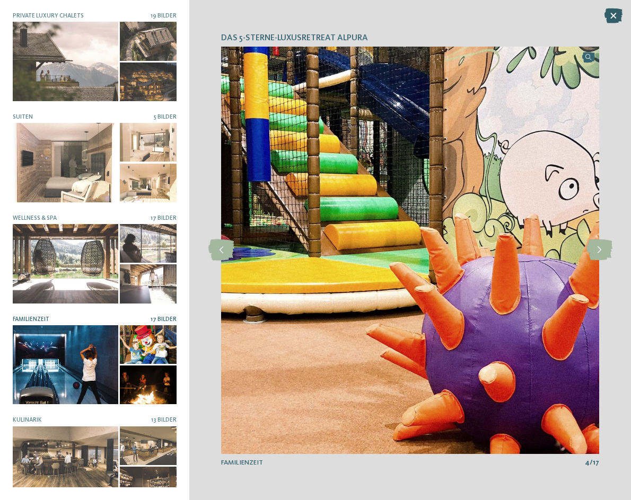
click at [616, 17] on icon at bounding box center [613, 15] width 18 height 15
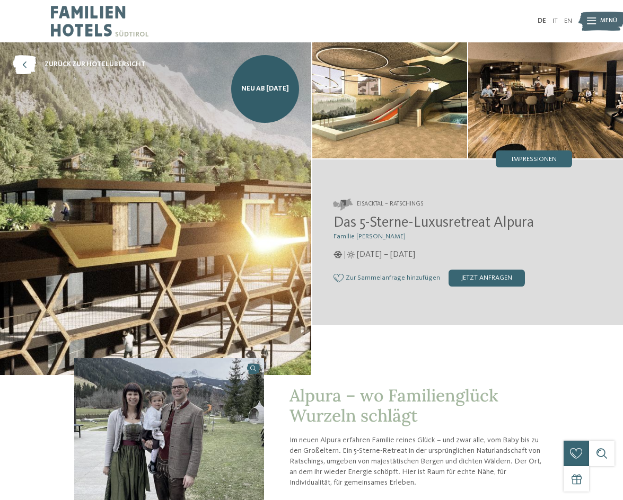
click at [542, 87] on img at bounding box center [545, 100] width 155 height 116
click at [548, 161] on span "Impressionen" at bounding box center [534, 159] width 45 height 7
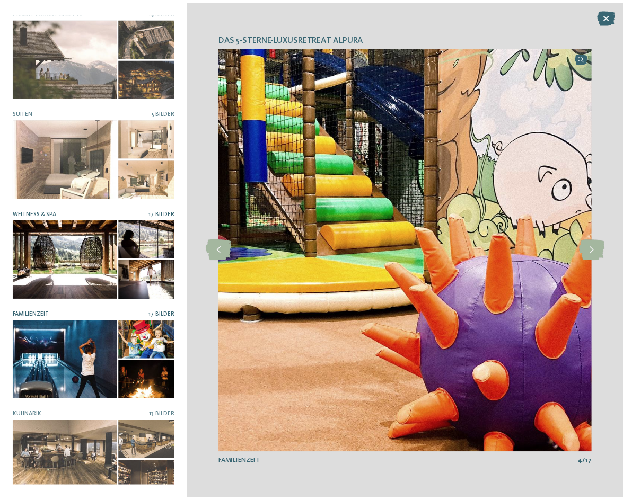
scroll to position [5, 0]
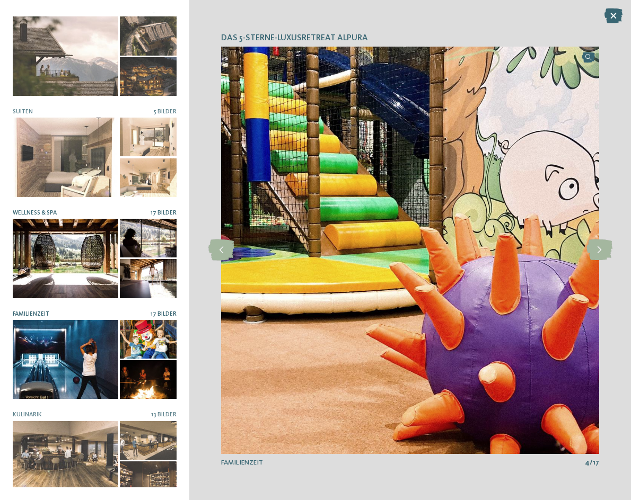
click at [86, 232] on div at bounding box center [65, 258] width 105 height 79
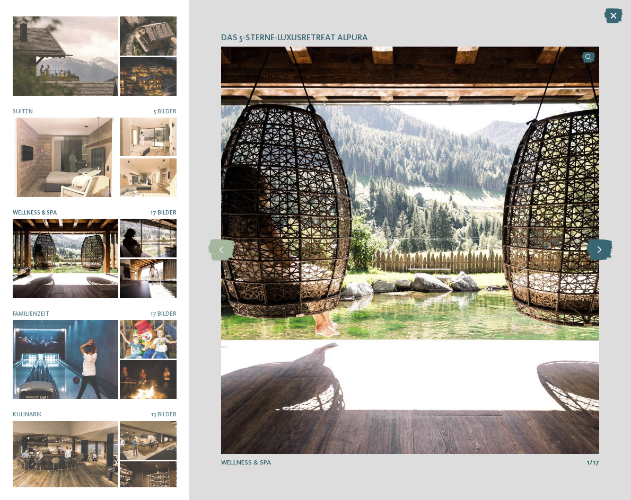
click at [600, 252] on icon at bounding box center [599, 250] width 26 height 21
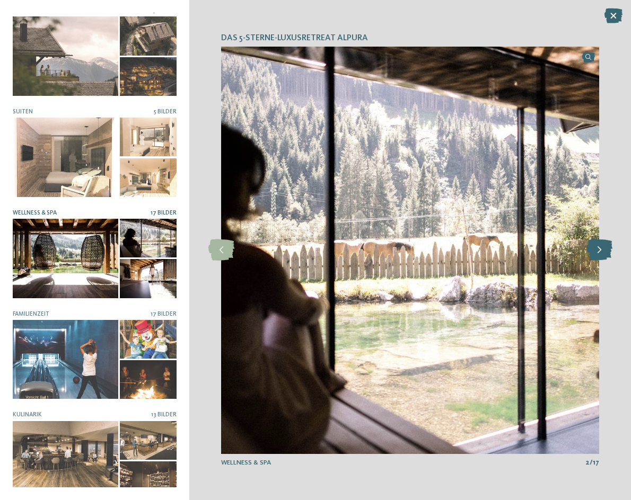
click at [600, 252] on icon at bounding box center [599, 250] width 26 height 21
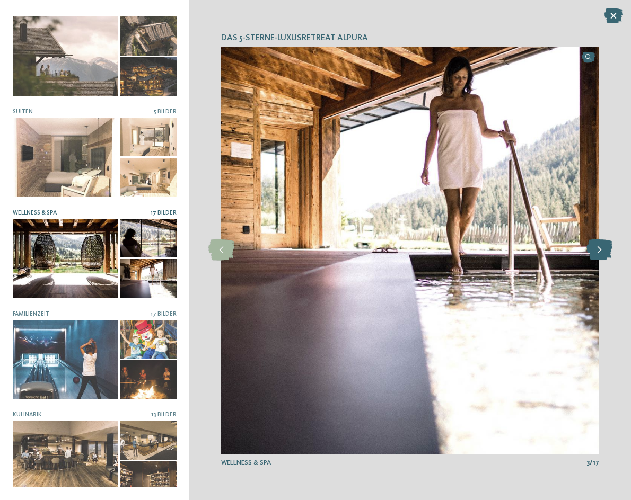
click at [600, 252] on icon at bounding box center [599, 250] width 26 height 21
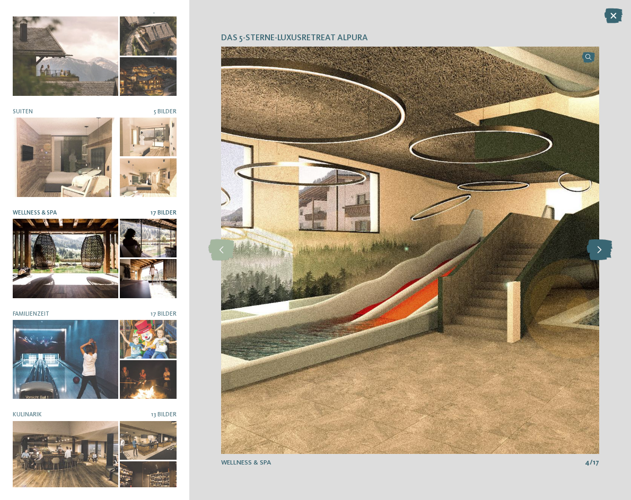
click at [600, 252] on icon at bounding box center [599, 250] width 26 height 21
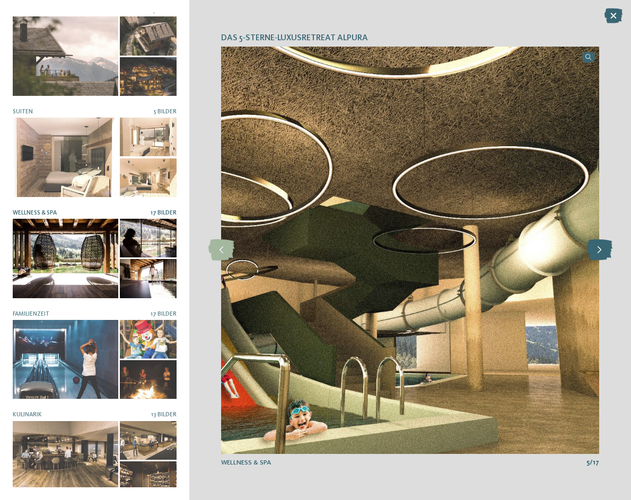
click at [600, 252] on icon at bounding box center [599, 250] width 26 height 21
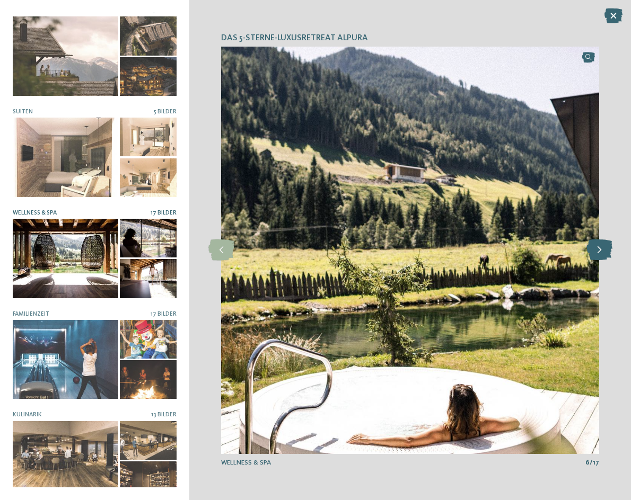
click at [600, 252] on icon at bounding box center [599, 250] width 26 height 21
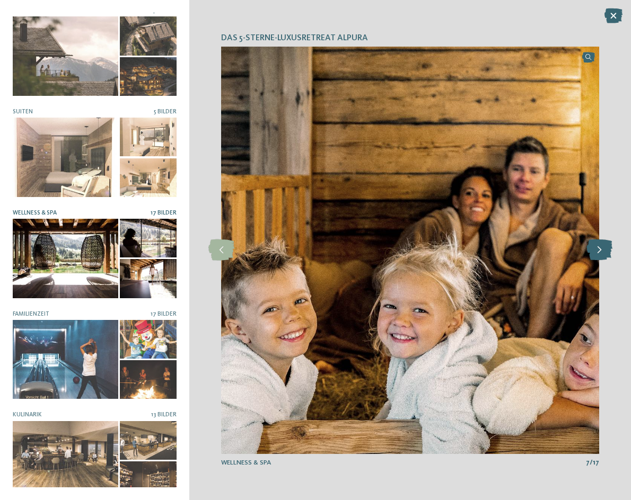
click at [600, 252] on icon at bounding box center [599, 250] width 26 height 21
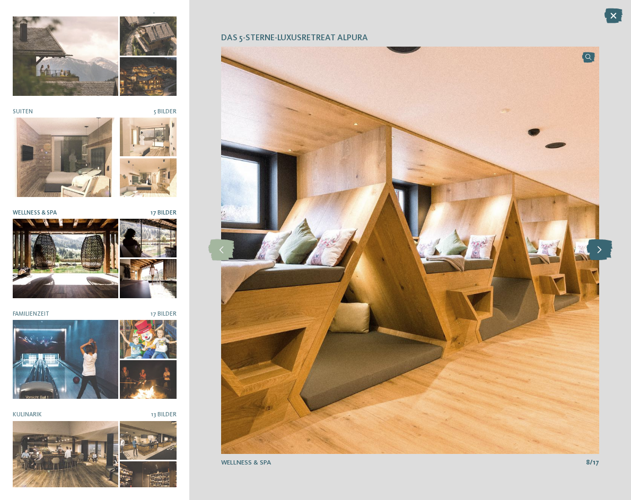
click at [600, 252] on icon at bounding box center [599, 250] width 26 height 21
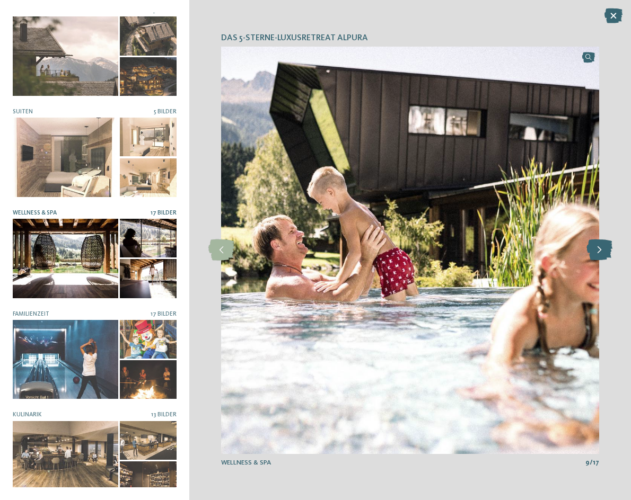
click at [600, 252] on icon at bounding box center [599, 250] width 26 height 21
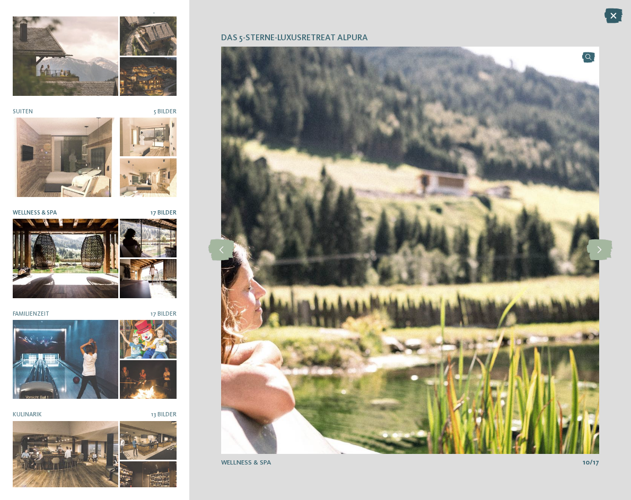
click at [618, 19] on icon at bounding box center [613, 15] width 18 height 15
